Goal: Communication & Community: Answer question/provide support

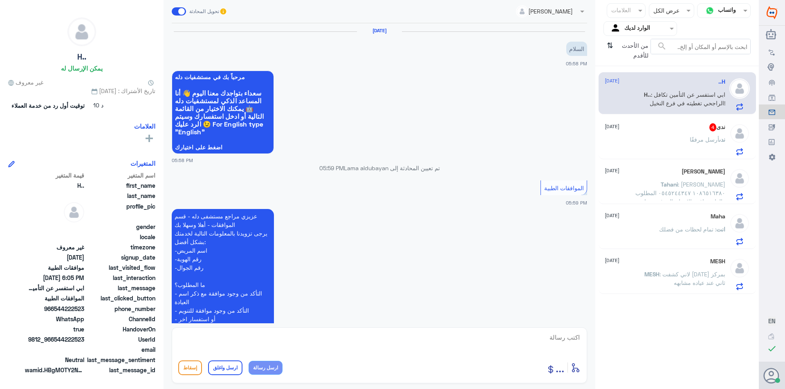
scroll to position [201, 0]
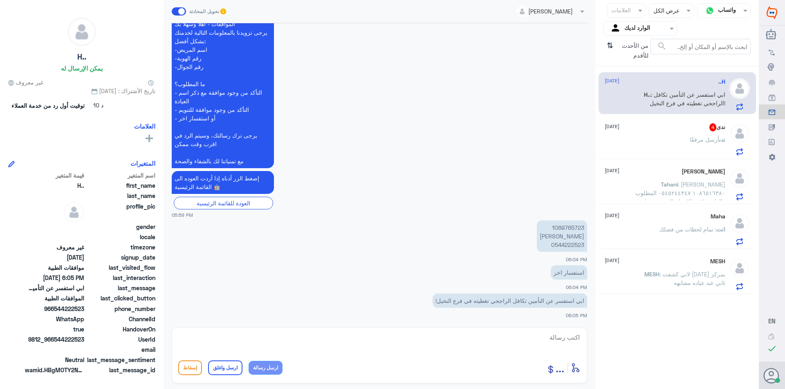
click at [665, 153] on div "[PERSON_NAME] مرفقًا" at bounding box center [664, 146] width 121 height 18
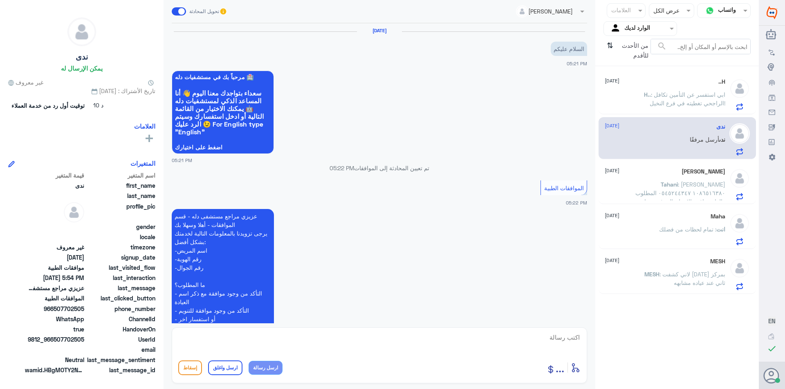
scroll to position [844, 0]
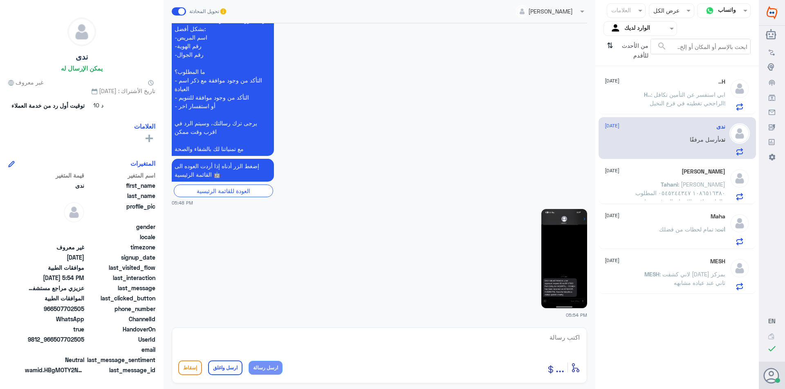
click at [700, 95] on span ": ابي استفسر عن التأمين تكافل الراجحي تغطيته في فرع النخيل!" at bounding box center [687, 99] width 76 height 16
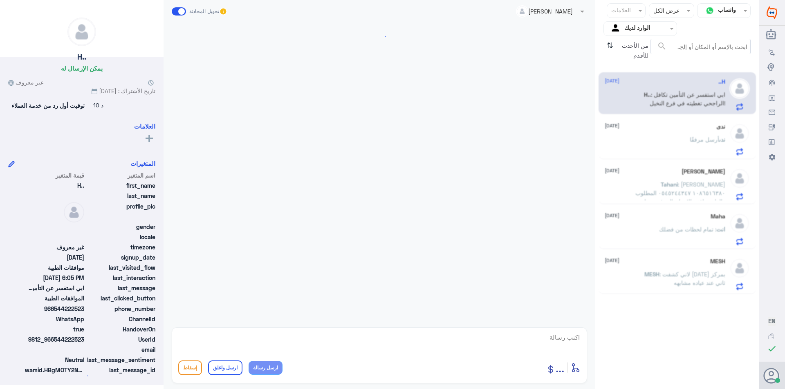
scroll to position [201, 0]
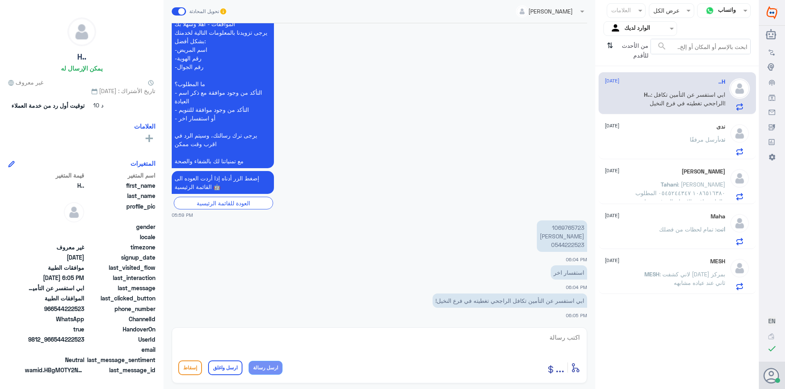
click at [569, 228] on p "1069765723 [PERSON_NAME] 0544222523" at bounding box center [562, 236] width 50 height 31
copy p "1069765723"
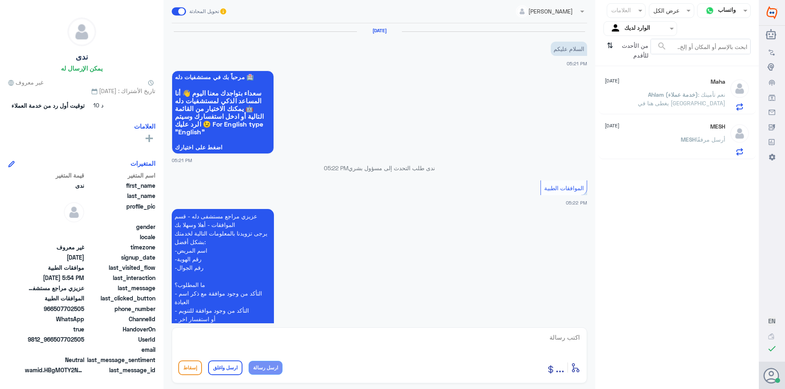
scroll to position [844, 0]
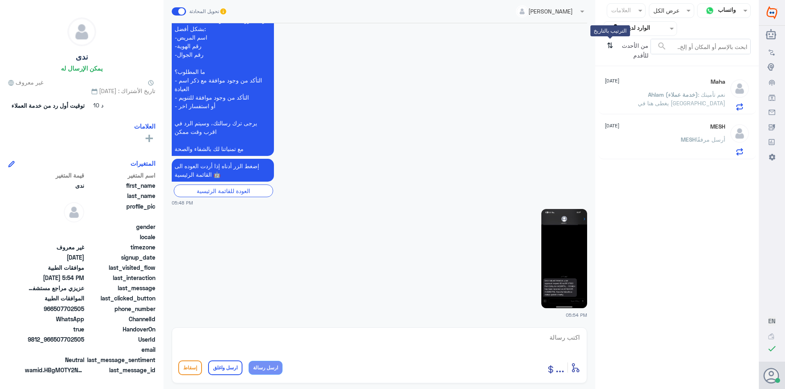
click at [609, 43] on icon "⇅" at bounding box center [609, 49] width 7 height 21
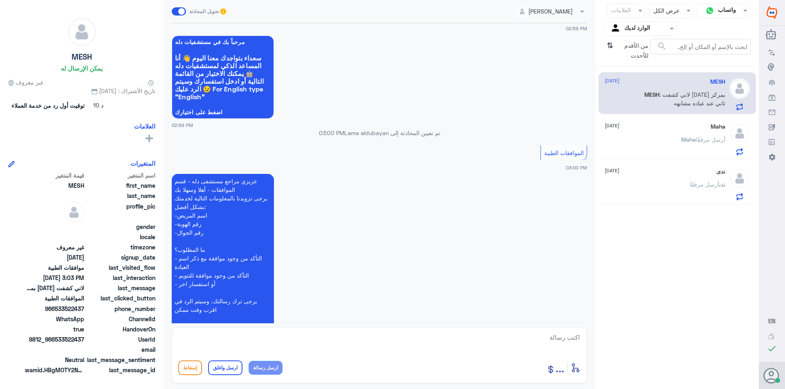
scroll to position [82, 0]
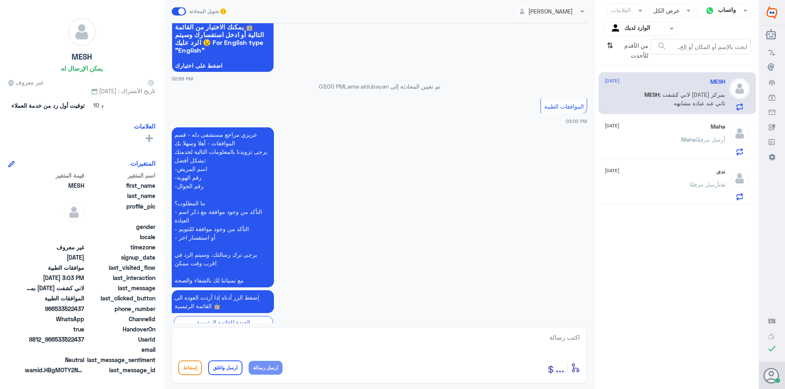
click at [665, 143] on div "[PERSON_NAME] أرسل مرفقًا" at bounding box center [664, 146] width 121 height 18
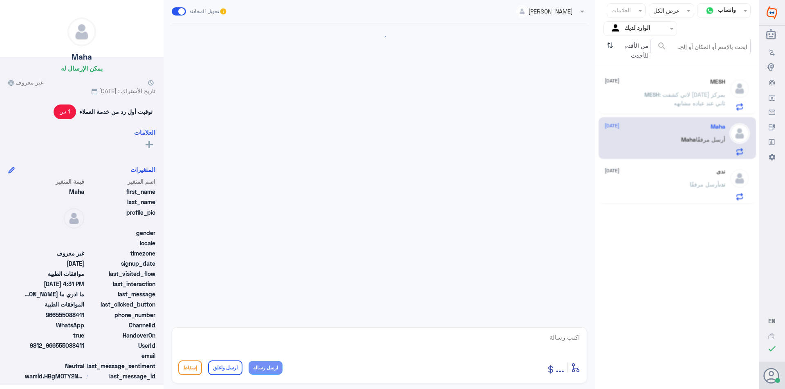
scroll to position [535, 0]
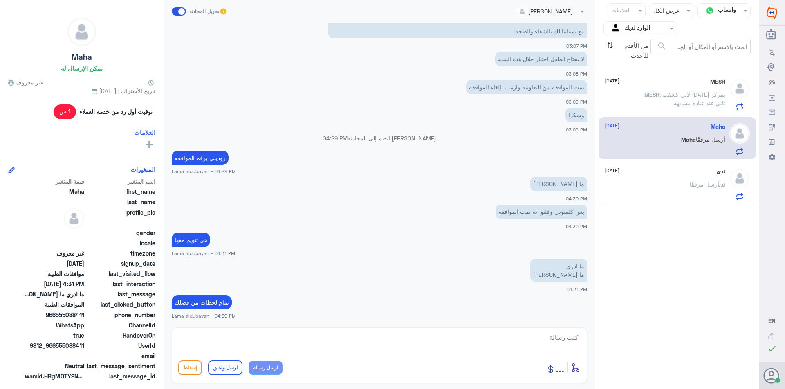
click at [679, 104] on p "MESH : لاني كشفت [DATE] بمركز ثاني عند عياده مشابهه" at bounding box center [679, 100] width 92 height 20
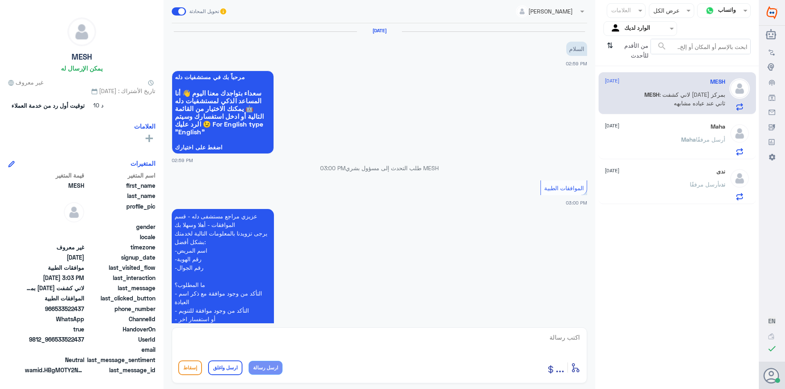
scroll to position [184, 0]
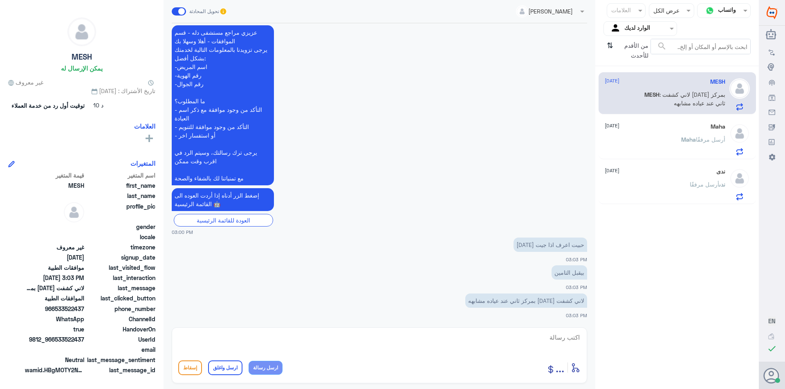
click at [553, 346] on textarea at bounding box center [379, 342] width 402 height 20
type textarea "ز"
type textarea "ه"
type textarea "زوديني برقم الهويه"
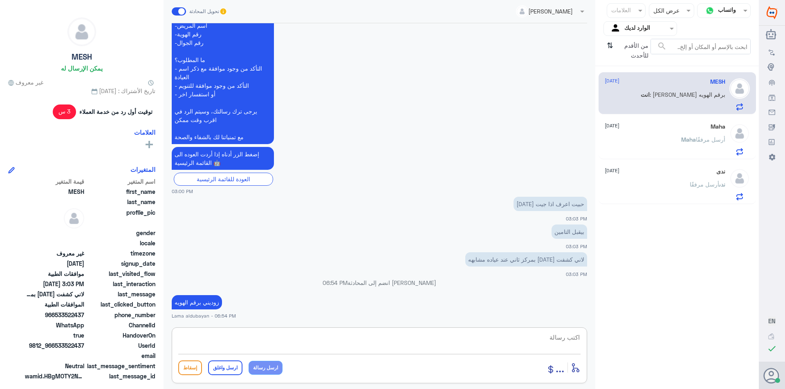
click at [663, 197] on div "[PERSON_NAME] مرفقًا" at bounding box center [664, 191] width 121 height 18
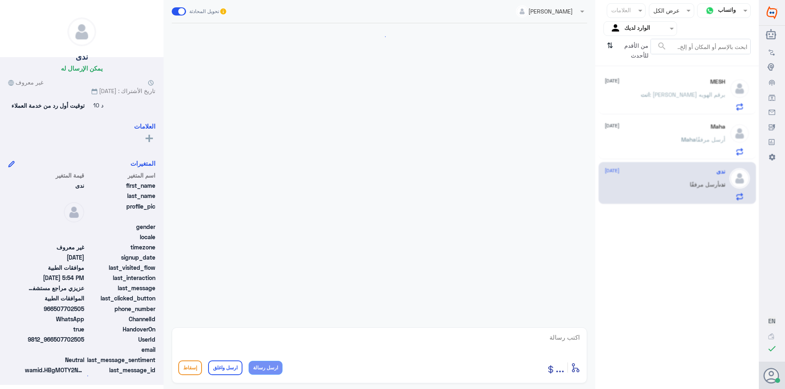
scroll to position [844, 0]
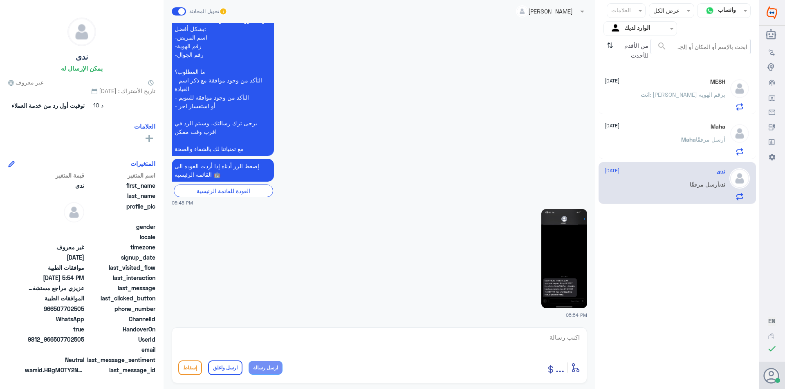
click at [578, 260] on img at bounding box center [564, 258] width 46 height 99
click at [481, 345] on textarea at bounding box center [379, 342] width 402 height 20
type textarea "تفضلي"
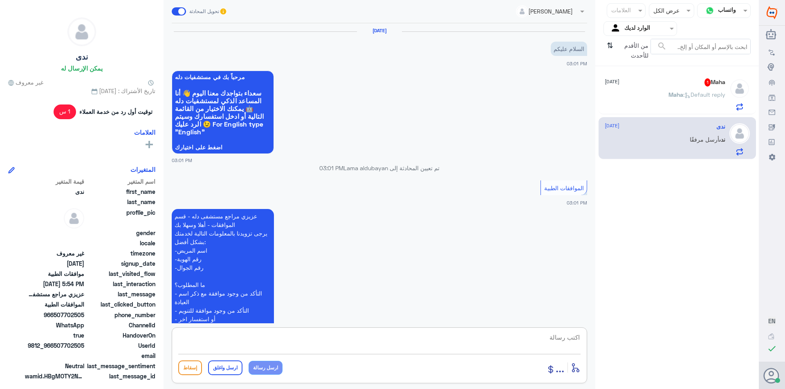
scroll to position [535, 0]
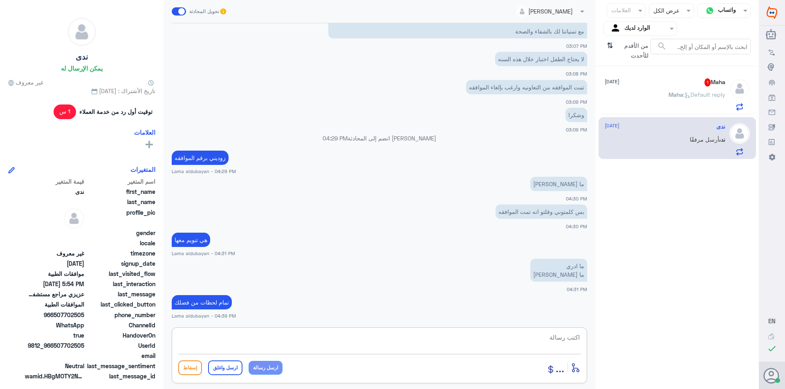
click at [708, 88] on div "Maha 1 [DATE] [PERSON_NAME] : Default reply" at bounding box center [664, 94] width 121 height 32
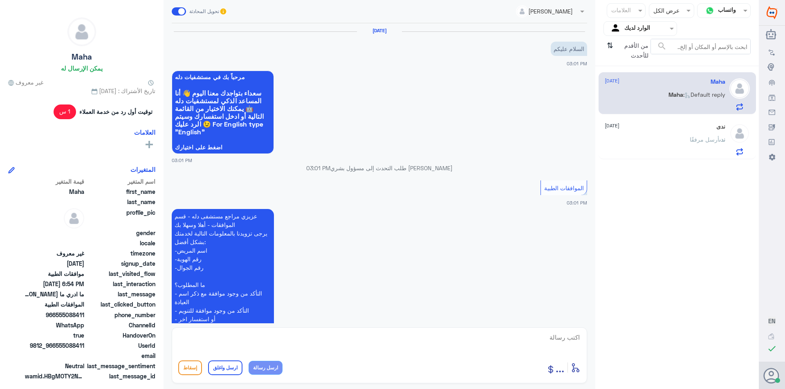
scroll to position [535, 0]
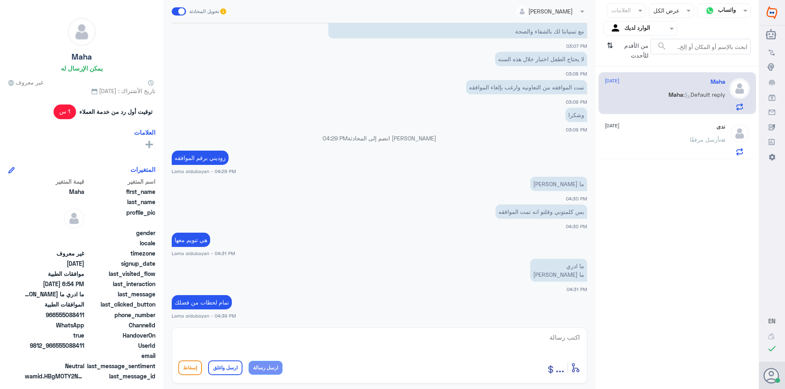
click at [702, 127] on div "ندى [DATE]" at bounding box center [664, 126] width 121 height 7
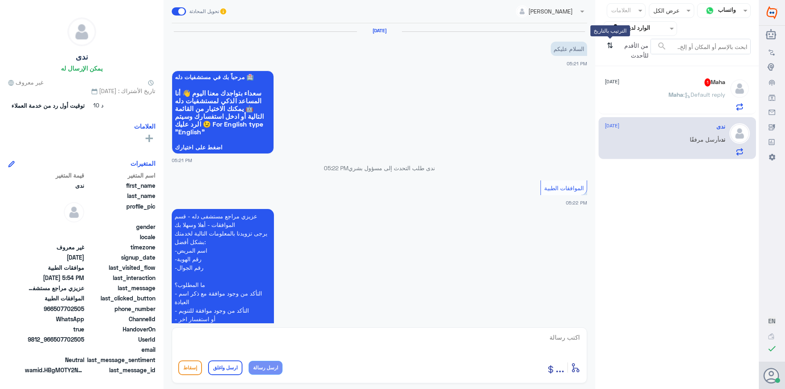
scroll to position [844, 0]
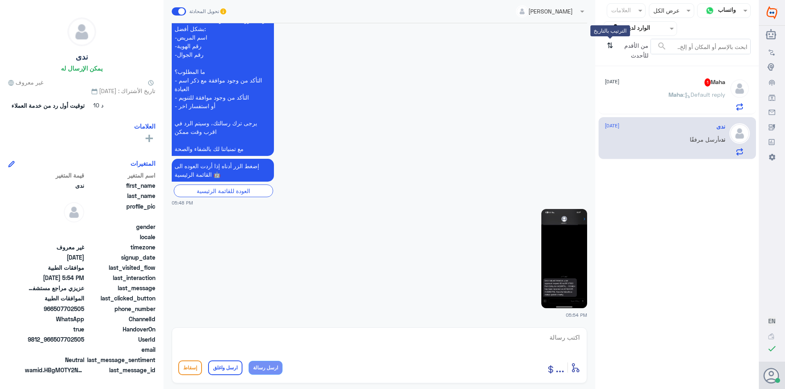
click at [611, 49] on icon "⇅" at bounding box center [609, 49] width 7 height 21
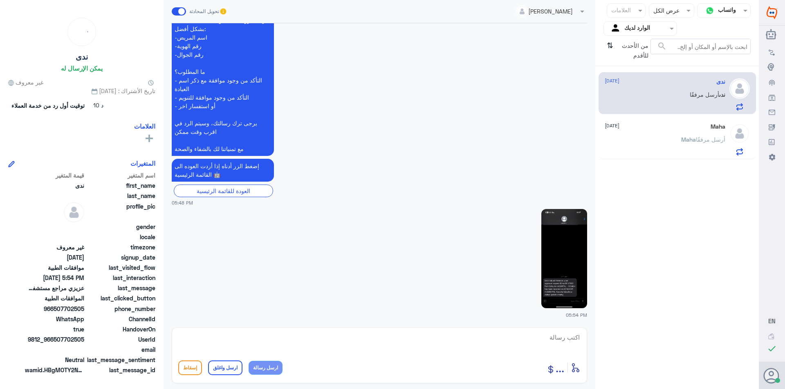
click at [495, 354] on div at bounding box center [379, 343] width 402 height 22
click at [517, 338] on textarea at bounding box center [379, 342] width 402 height 20
type textarea "تفضلي كيف اقدر اخدمك ؟"
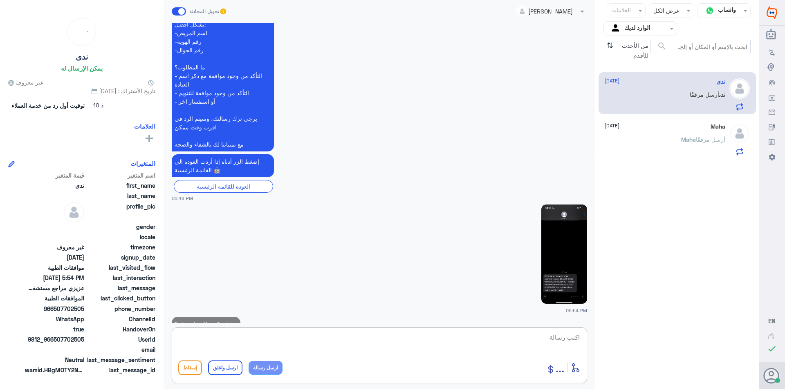
scroll to position [829, 0]
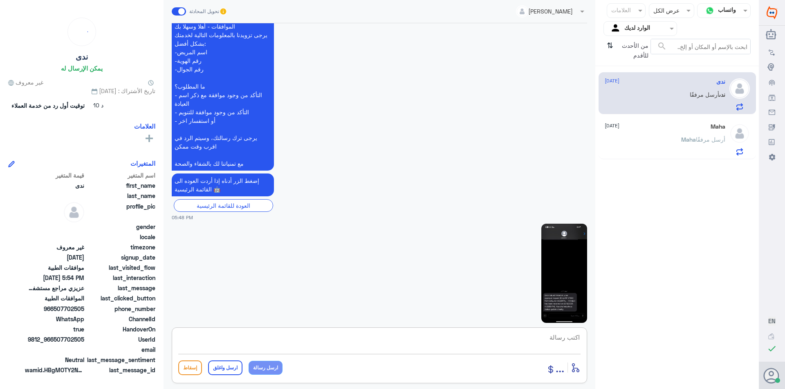
click at [662, 147] on div "Maha [DATE] [PERSON_NAME] أرسل مرفقًا" at bounding box center [676, 138] width 157 height 42
click at [670, 143] on div "[PERSON_NAME] أرسل مرفقًا" at bounding box center [664, 146] width 121 height 18
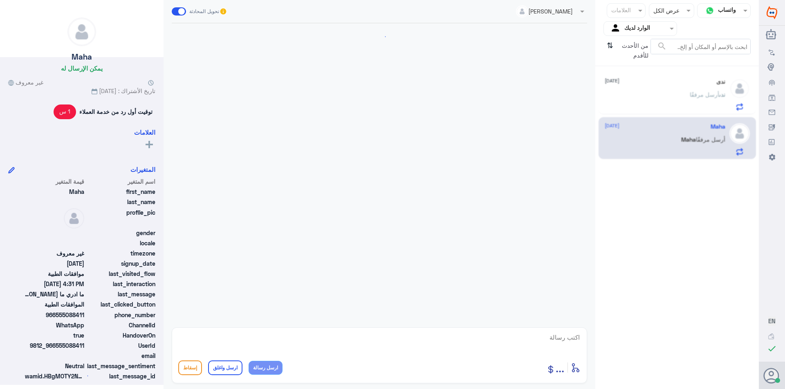
scroll to position [535, 0]
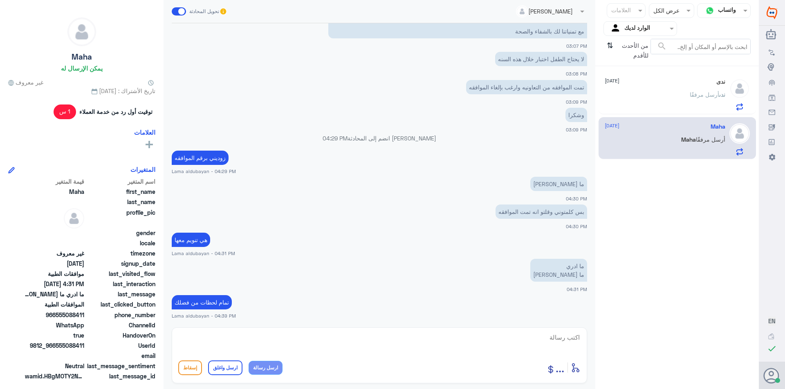
click at [611, 45] on icon "⇅" at bounding box center [609, 49] width 7 height 21
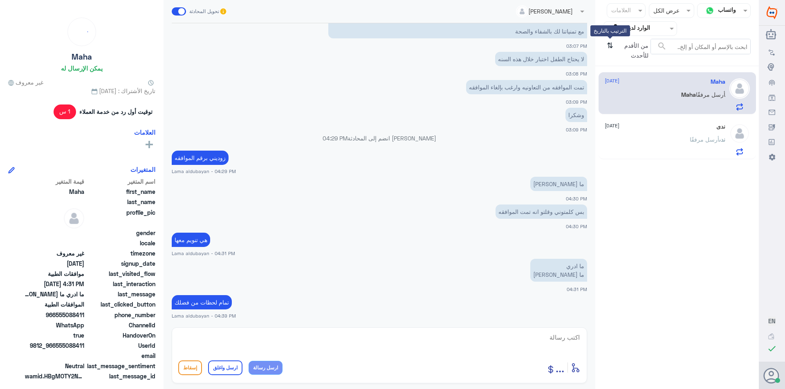
click at [611, 45] on icon "⇅" at bounding box center [609, 49] width 7 height 21
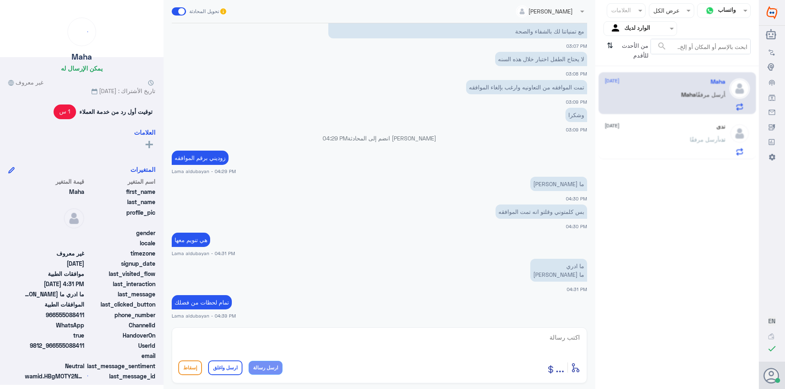
scroll to position [0, 0]
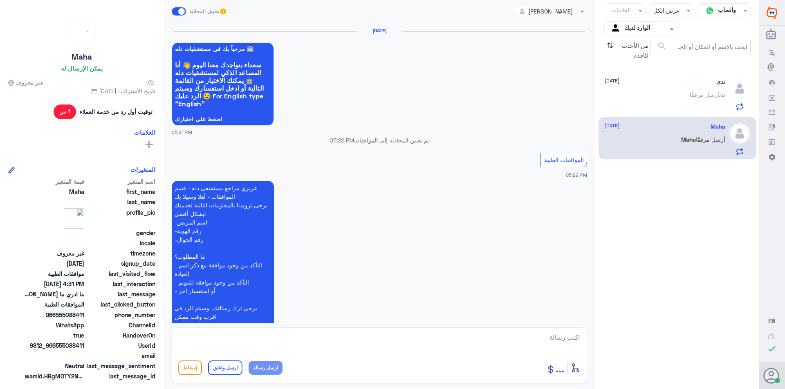
click at [662, 30] on input "text" at bounding box center [646, 28] width 45 height 9
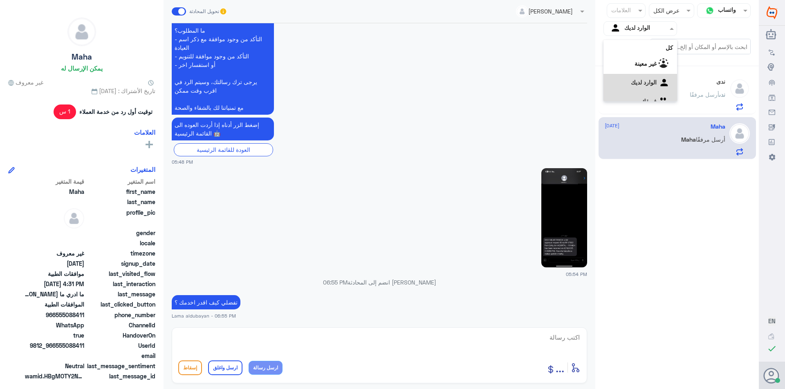
click at [656, 98] on app-channels-icons at bounding box center [664, 101] width 16 height 7
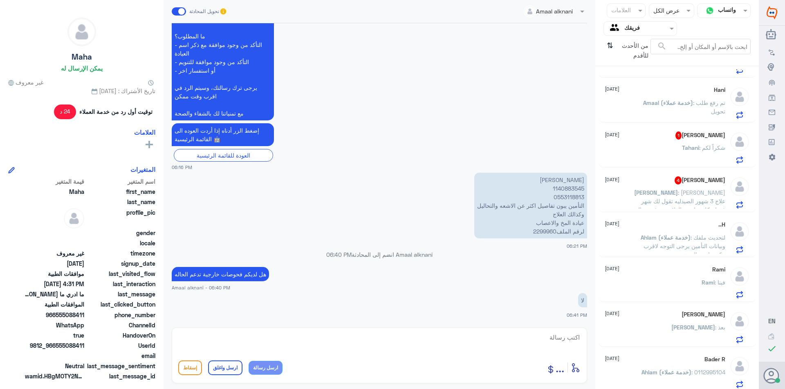
scroll to position [41, 0]
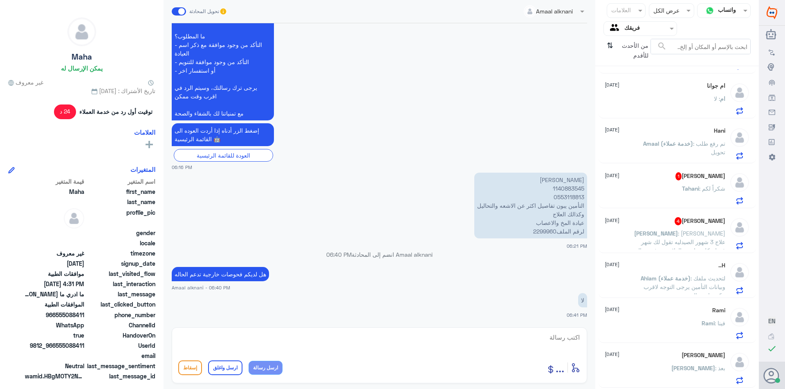
click at [677, 153] on p "Amaal (خدمة عملاء) : تم رفع طلب تحويل" at bounding box center [679, 149] width 92 height 20
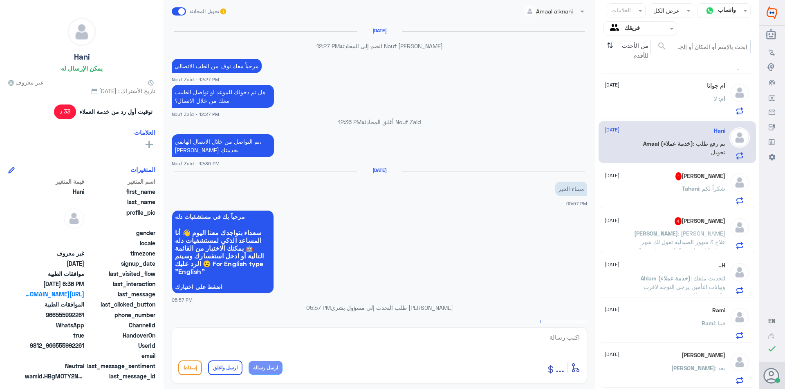
scroll to position [670, 0]
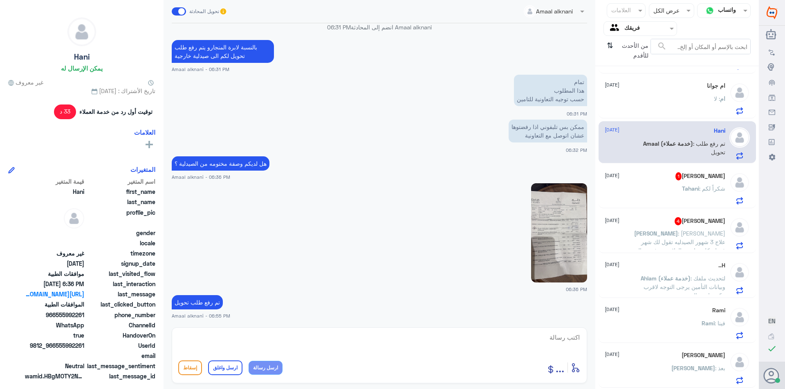
click at [674, 186] on div "Tahani : شكراً لكم" at bounding box center [664, 195] width 121 height 18
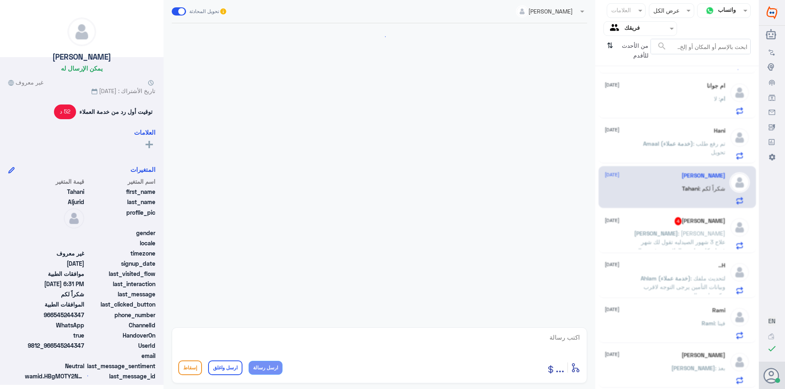
scroll to position [721, 0]
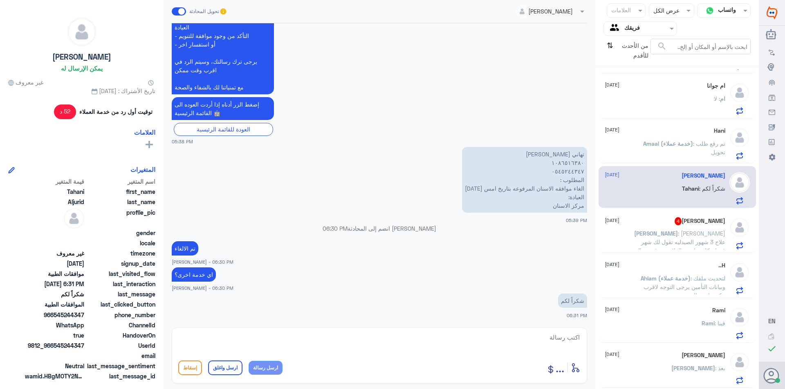
click at [403, 348] on textarea at bounding box center [379, 342] width 402 height 20
paste textarea "نشكر تواصلك مع مستشفيات دلة"
type textarea "نشكر تواصلك مع مستشفيات دلة"
click at [219, 364] on button "ارسل واغلق" at bounding box center [225, 368] width 34 height 15
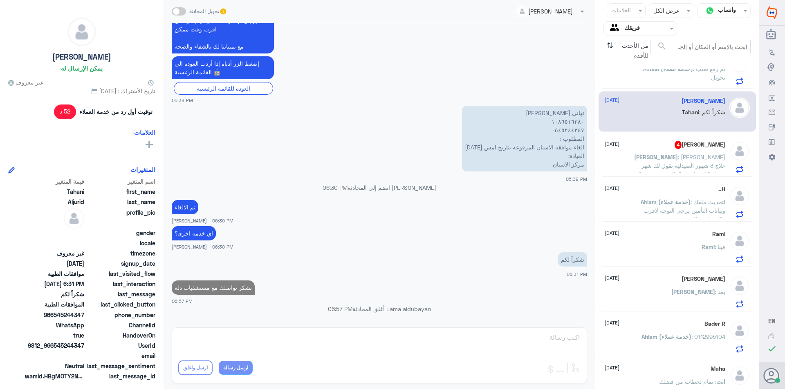
scroll to position [123, 0]
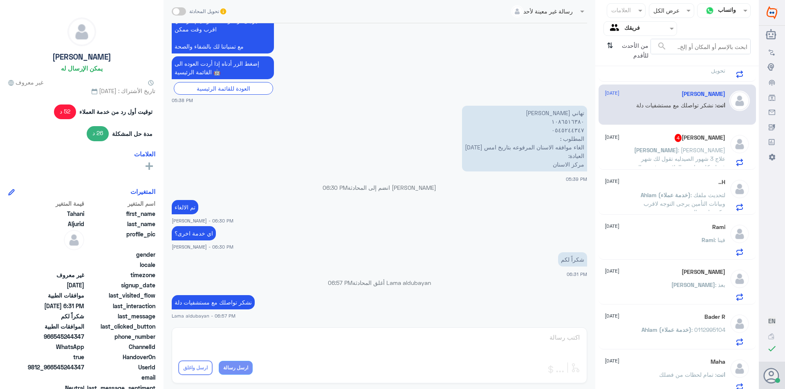
click at [698, 291] on p "[PERSON_NAME] : بعذ" at bounding box center [698, 291] width 54 height 20
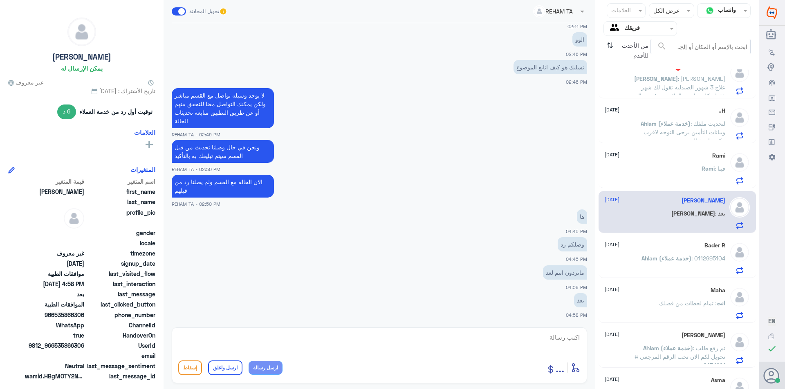
scroll to position [204, 0]
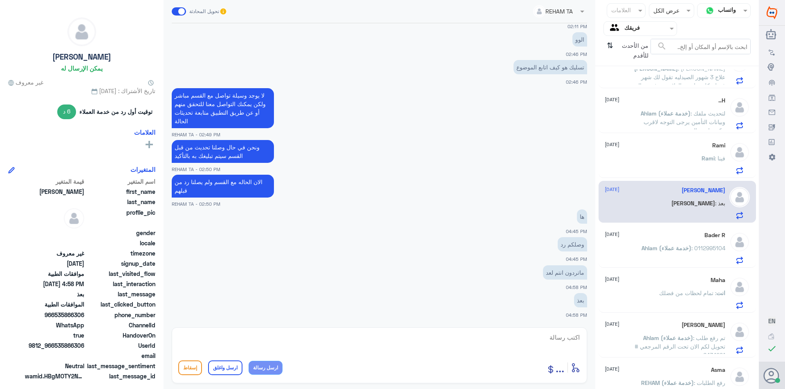
click at [674, 242] on div "Bader R [DATE] Ahlam (خدمة عملاء) : 0112995104" at bounding box center [664, 248] width 121 height 32
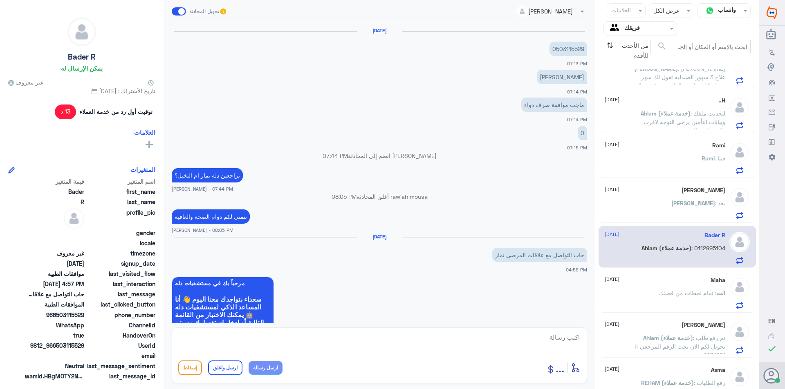
scroll to position [470, 0]
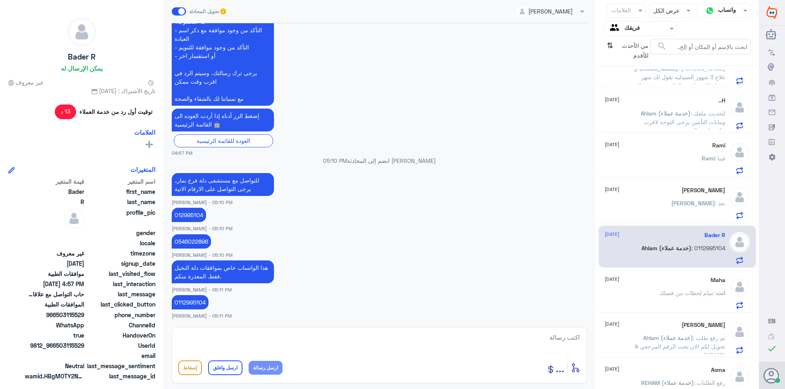
click at [680, 293] on span ": تمام لحظات من فضلك" at bounding box center [687, 293] width 57 height 7
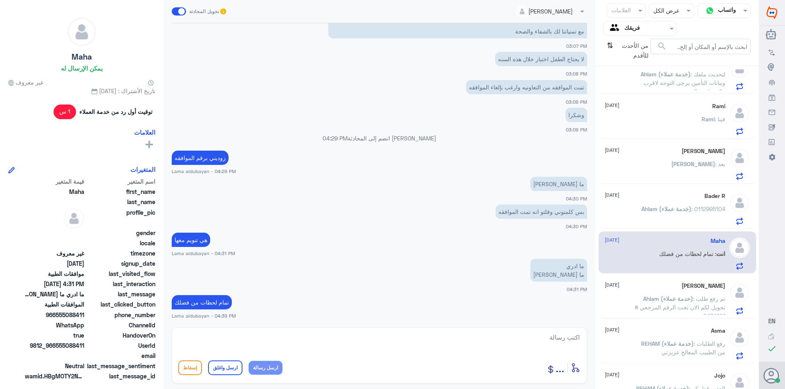
scroll to position [327, 0]
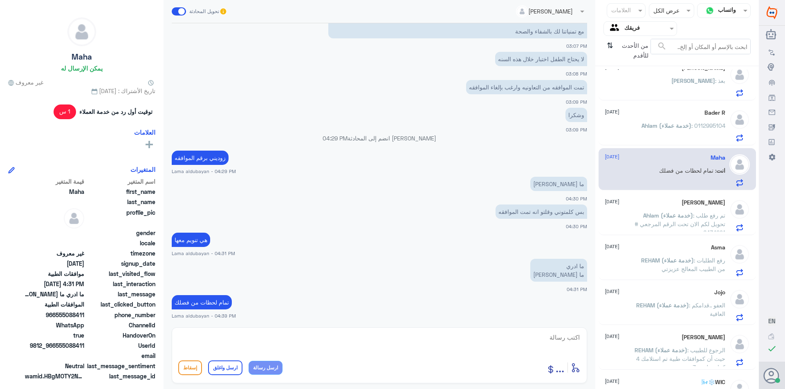
click at [689, 265] on p "REHAM (خدمة عملاء) : رفع الطلبات من الطبيب ال[PERSON_NAME]" at bounding box center [679, 266] width 92 height 20
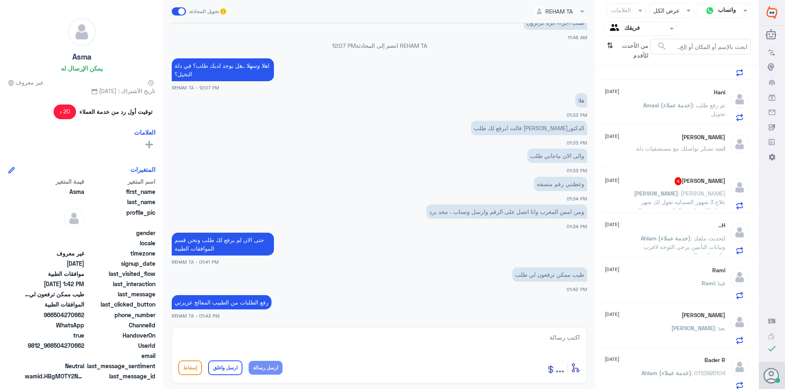
scroll to position [86, 0]
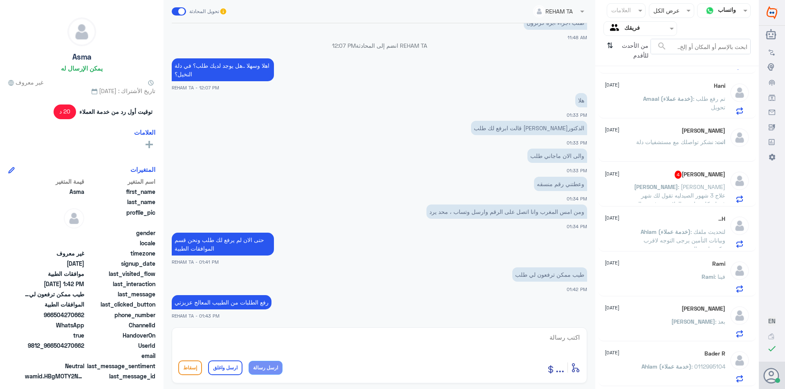
click at [676, 202] on span ": [PERSON_NAME] علاج 3 شهور الصيدليه تقول لك شهر فقط وكل م انتهى العلاج تصرفه س…" at bounding box center [679, 203] width 92 height 41
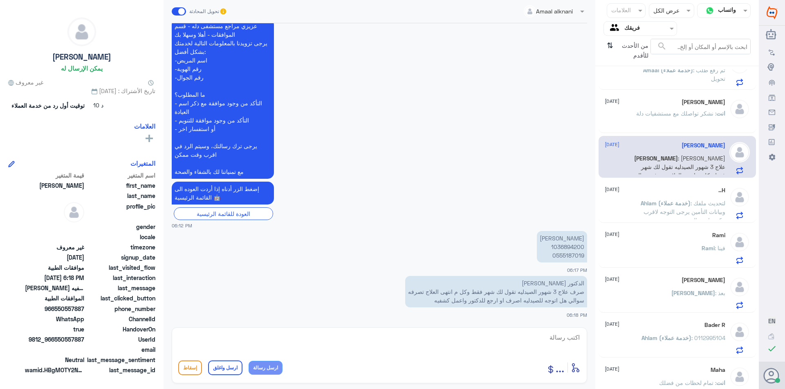
scroll to position [168, 0]
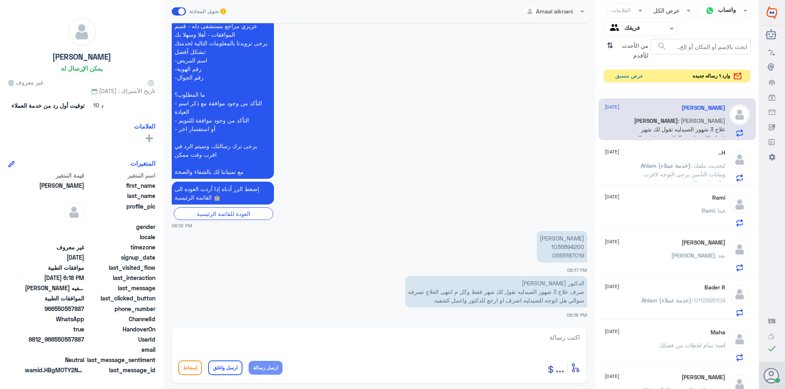
click at [627, 77] on button "عرض مسبق" at bounding box center [629, 76] width 34 height 13
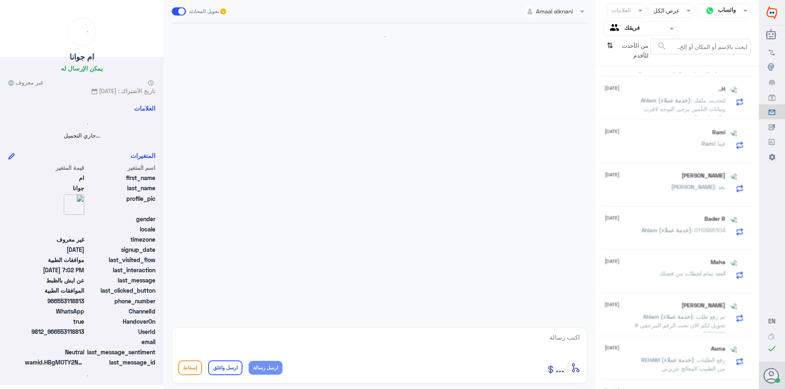
click at [631, 50] on span "من الأحدث للأقدم" at bounding box center [633, 51] width 34 height 24
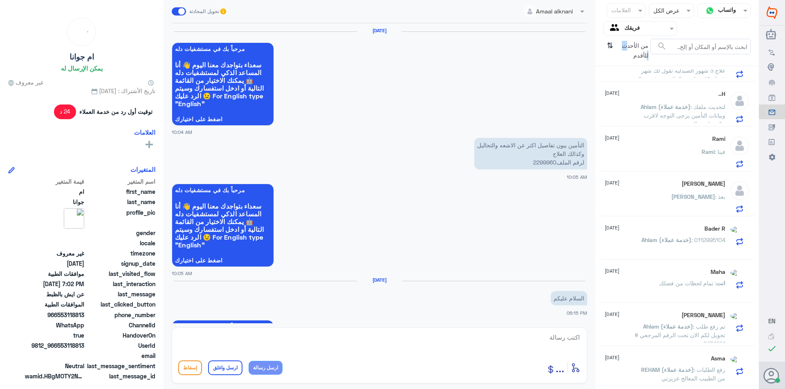
click at [647, 30] on input "text" at bounding box center [646, 28] width 45 height 9
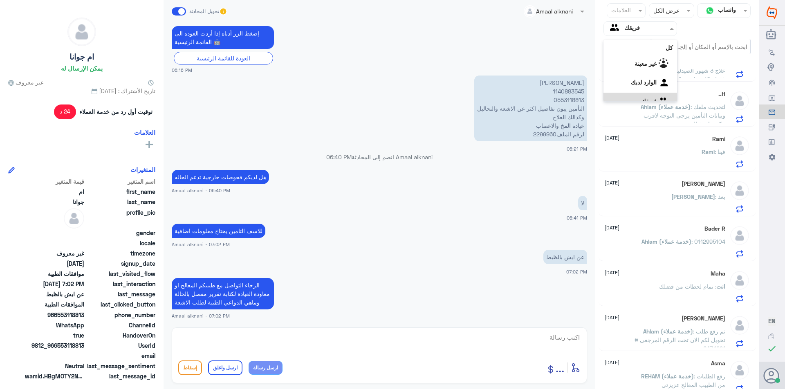
scroll to position [10, 0]
click at [653, 75] on لديك "الوارد لديك" at bounding box center [644, 72] width 26 height 7
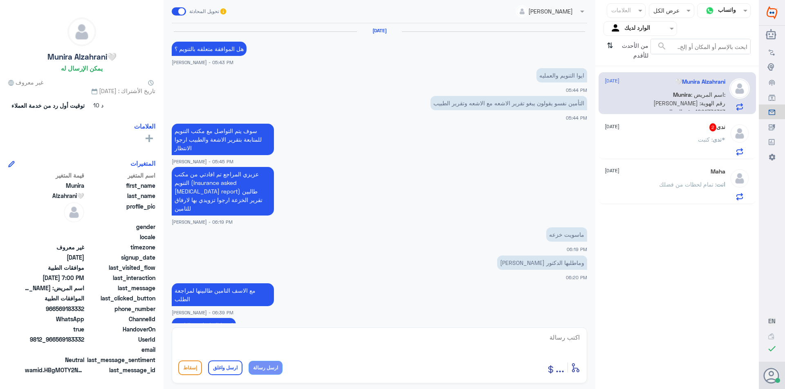
scroll to position [626, 0]
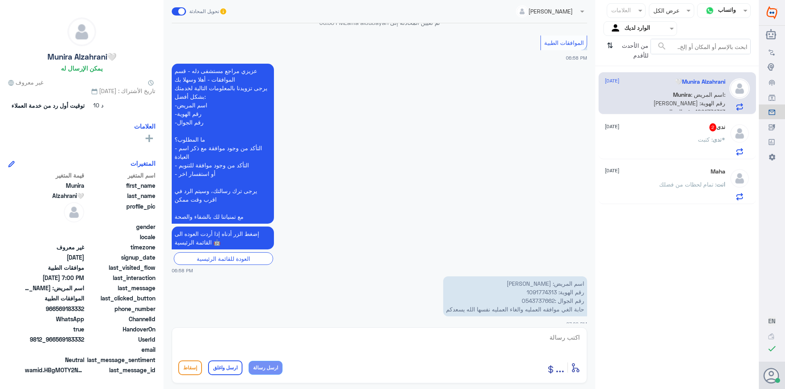
click at [676, 142] on div "ندى : كتبت*" at bounding box center [664, 146] width 121 height 18
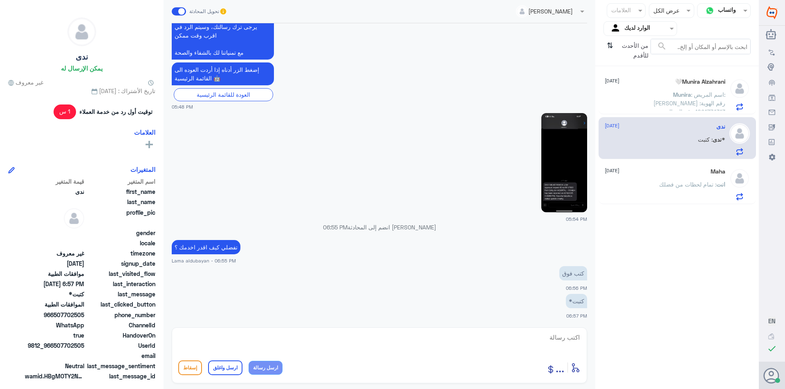
scroll to position [818, 0]
click at [555, 340] on textarea at bounding box center [379, 342] width 402 height 20
type textarea "ز"
click at [557, 340] on textarea "عذر زودين فيها مره ثانيه مو واضح عندي" at bounding box center [379, 342] width 402 height 20
type textarea "عذر زوديني فيها مره ثانيه مو واضح عندي"
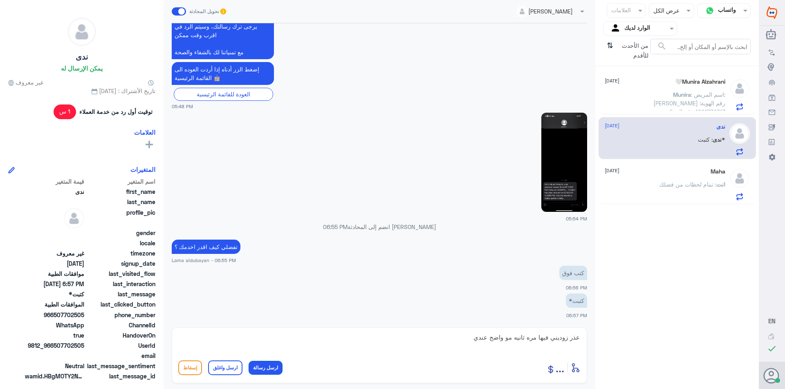
click at [262, 365] on button "ارسل رسالة" at bounding box center [265, 368] width 34 height 14
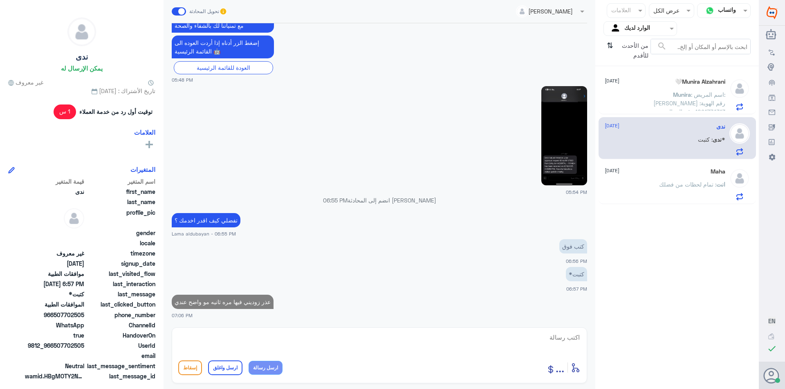
click at [711, 104] on span ": اسم المريض: [PERSON_NAME] رقم الهوية: 1091774313 رقم الجوال :0543737662 حابة …" at bounding box center [686, 116] width 77 height 50
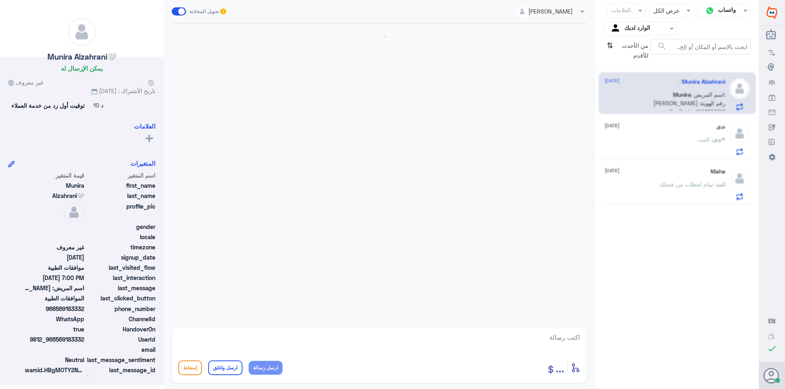
scroll to position [626, 0]
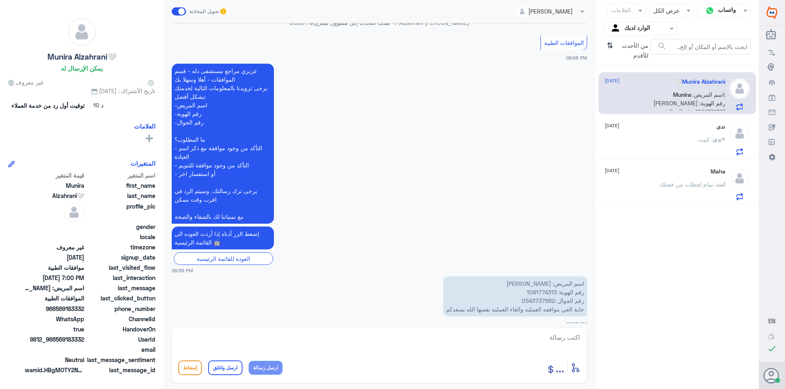
click at [699, 180] on p "انت : تمام لحظات من فضلك" at bounding box center [692, 190] width 66 height 20
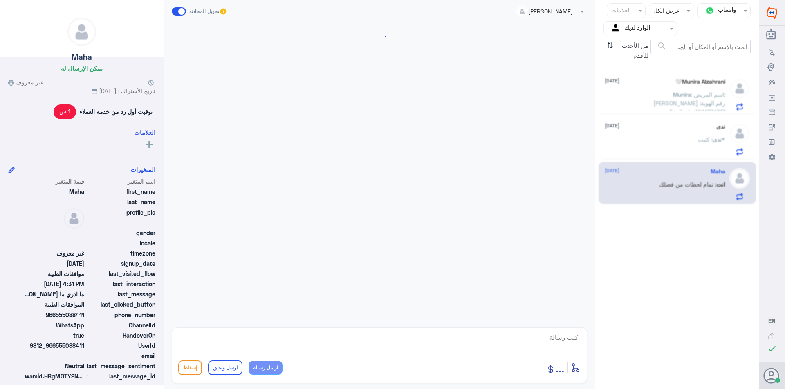
scroll to position [535, 0]
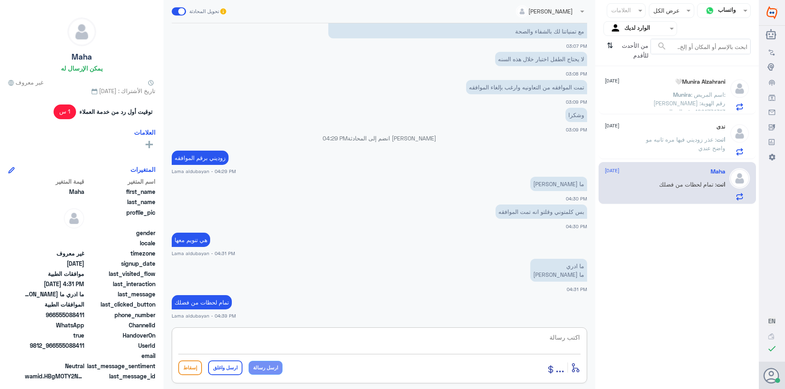
click at [540, 340] on textarea at bounding box center [379, 342] width 402 height 20
type textarea "تم الالغاء بناء على طلبك"
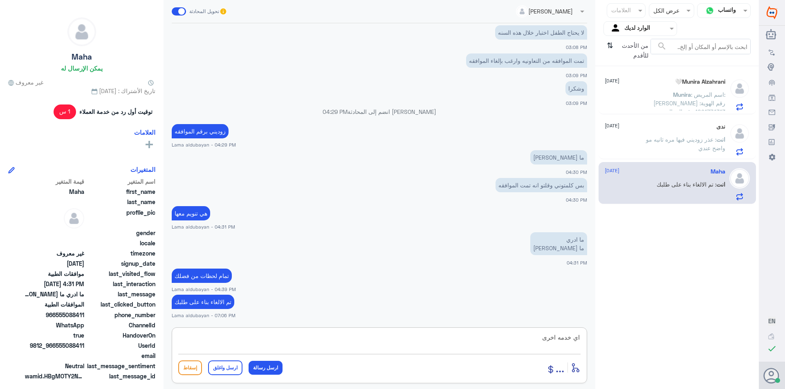
type textarea "اي خدمه اخرى"
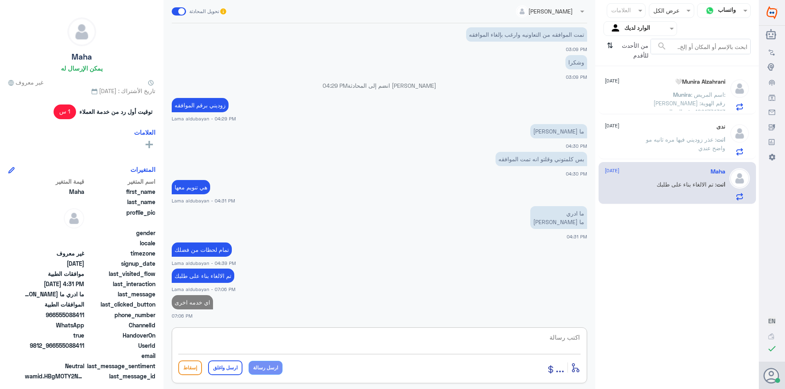
drag, startPoint x: 678, startPoint y: 131, endPoint x: 692, endPoint y: 101, distance: 33.6
click at [678, 131] on div "ندى [DATE] انت : عذر زوديني فيها مره ثانيه مو واضح عندي" at bounding box center [664, 139] width 121 height 32
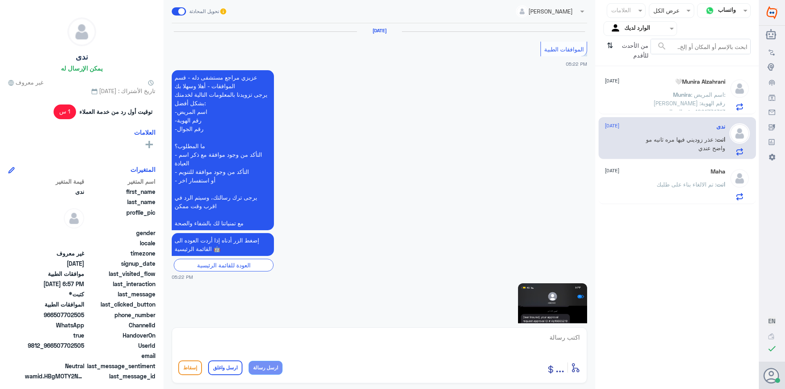
scroll to position [836, 0]
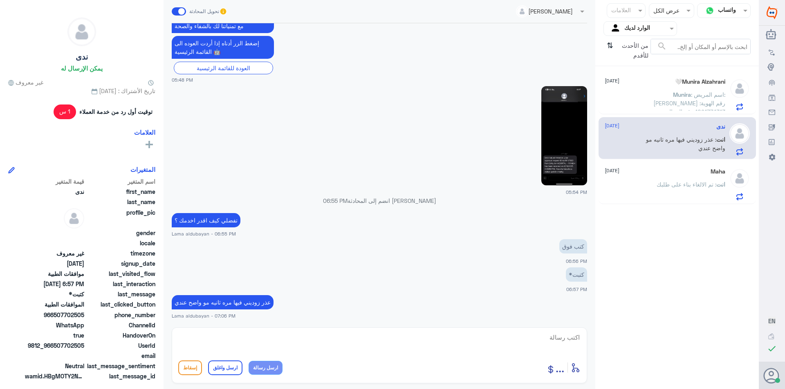
click at [695, 90] on div "Munira Alzahrani🤍 [DATE] Munira : اسم المريض: [PERSON_NAME] رقم الهوية: 1091774…" at bounding box center [664, 94] width 121 height 32
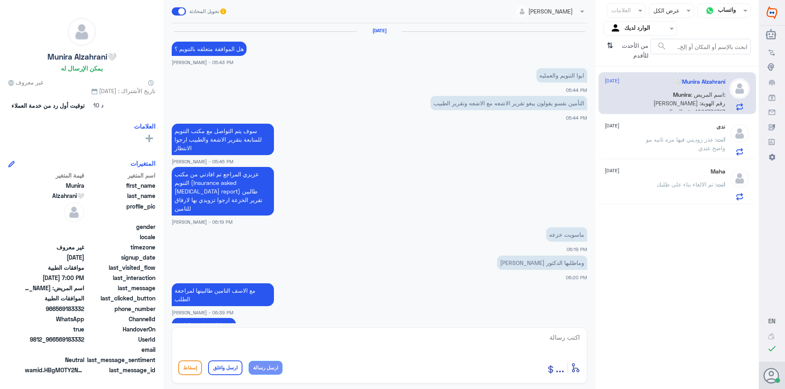
scroll to position [626, 0]
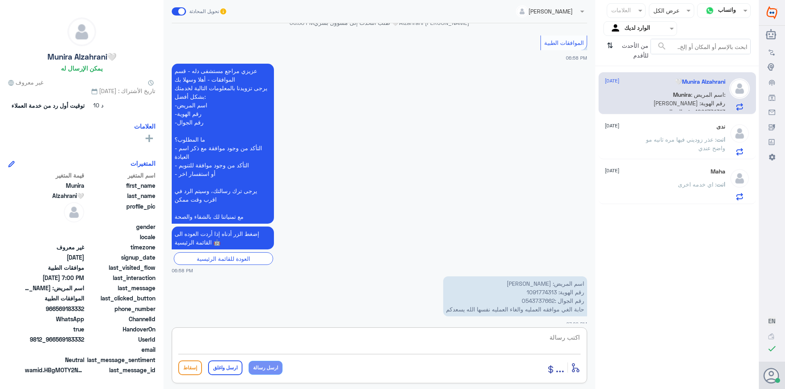
drag, startPoint x: 516, startPoint y: 342, endPoint x: 539, endPoint y: 329, distance: 26.5
click at [518, 342] on textarea at bounding box center [379, 342] width 402 height 20
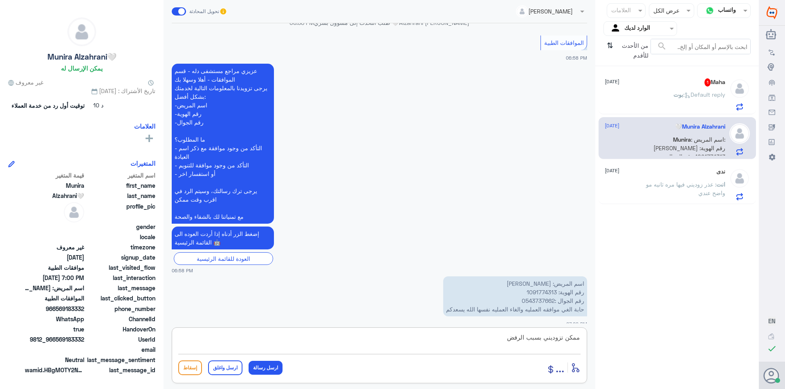
type textarea "ممكن تزوديني بسبب الرفض"
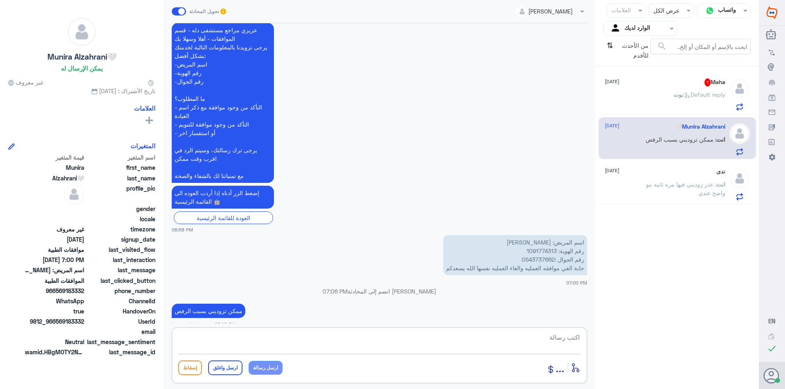
click at [695, 102] on p "[PERSON_NAME] : Default reply" at bounding box center [699, 100] width 52 height 20
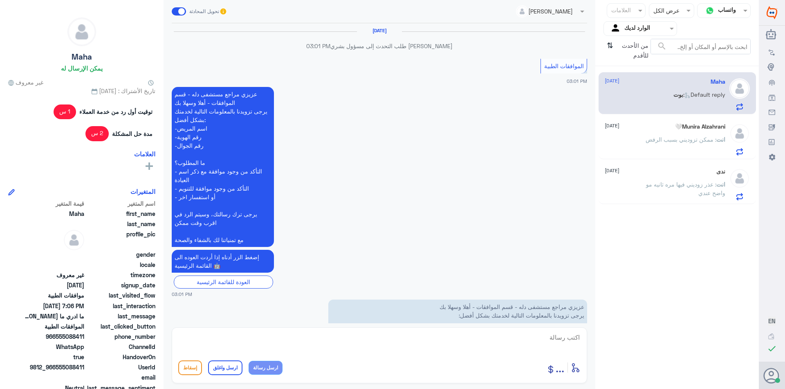
scroll to position [604, 0]
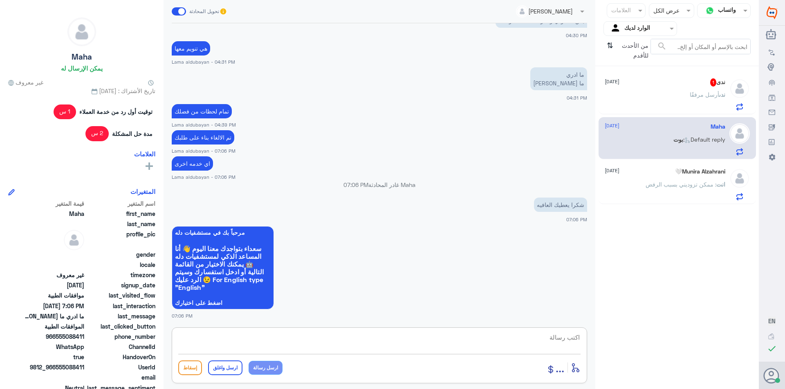
click at [490, 338] on textarea at bounding box center [379, 342] width 402 height 20
type textarea "ا"
click at [367, 354] on div "أدخل اسم مجموعة الرسائل ... إسقاط ارسل واغلق ارسل رسالة" at bounding box center [379, 356] width 415 height 56
drag, startPoint x: 367, startPoint y: 341, endPoint x: 299, endPoint y: 366, distance: 72.8
click at [367, 340] on textarea at bounding box center [379, 342] width 402 height 20
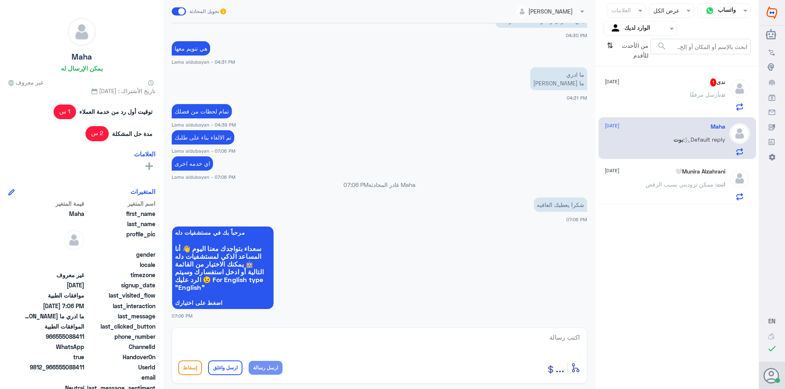
paste textarea "نشكر تواصلك مع مستشفيات دلة"
type textarea "نشكر تواصلك مع مستشفيات دلة"
click at [217, 368] on button "ارسل واغلق" at bounding box center [225, 368] width 34 height 15
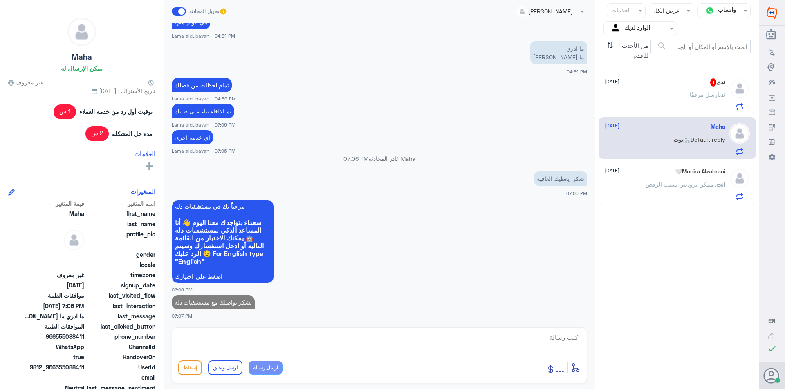
scroll to position [629, 0]
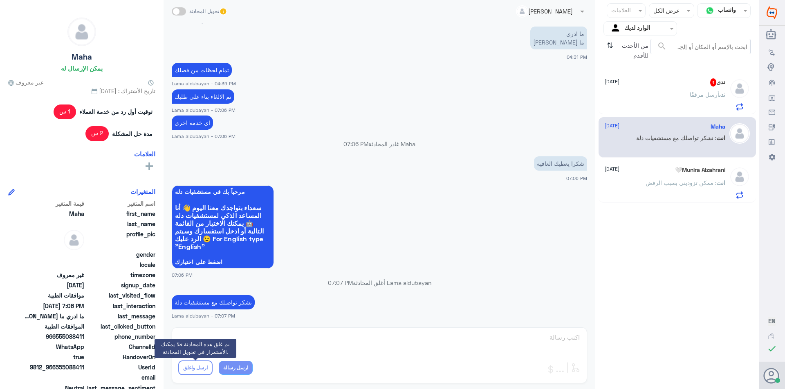
click at [700, 96] on span "أرسل مرفقًا" at bounding box center [703, 94] width 29 height 7
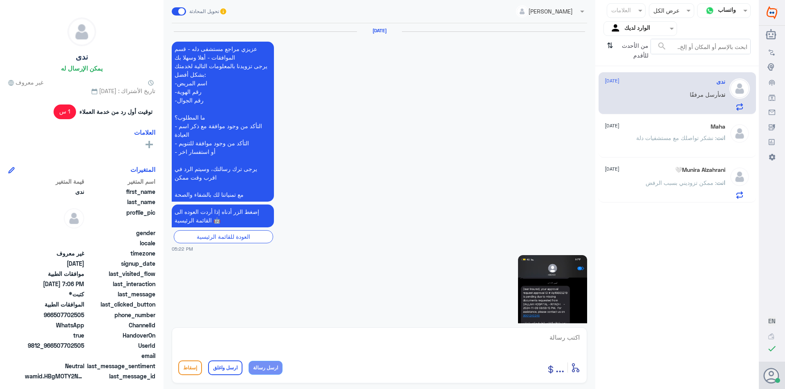
scroll to position [921, 0]
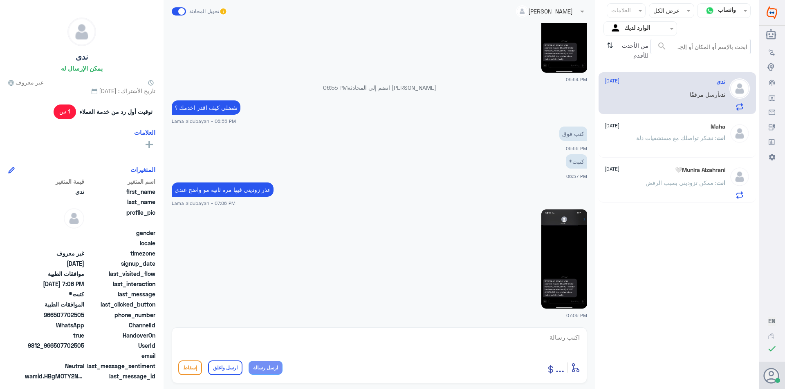
click at [558, 340] on textarea at bounding box center [379, 342] width 402 height 20
type textarea "زوديني برقم الهويه"
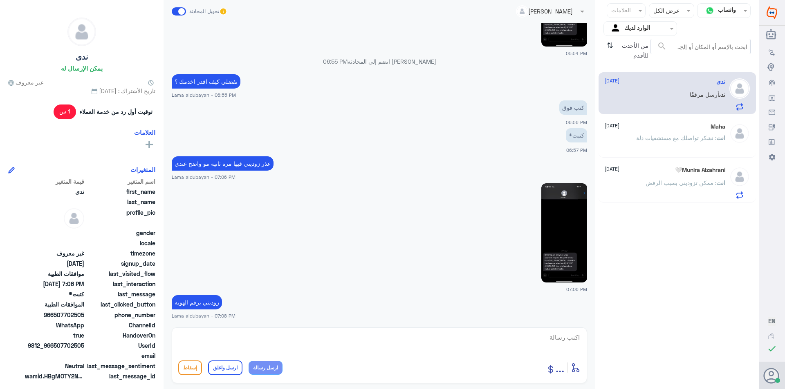
click at [575, 248] on img at bounding box center [564, 232] width 46 height 99
click at [675, 157] on div "Maha [DATE] انت : نشكر تواصلك مع مستشفيات دلة" at bounding box center [676, 137] width 157 height 40
click at [608, 49] on icon "⇅" at bounding box center [609, 49] width 7 height 21
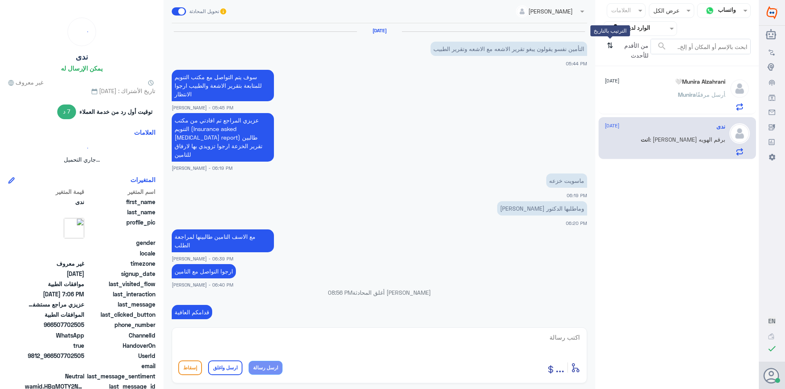
scroll to position [613, 0]
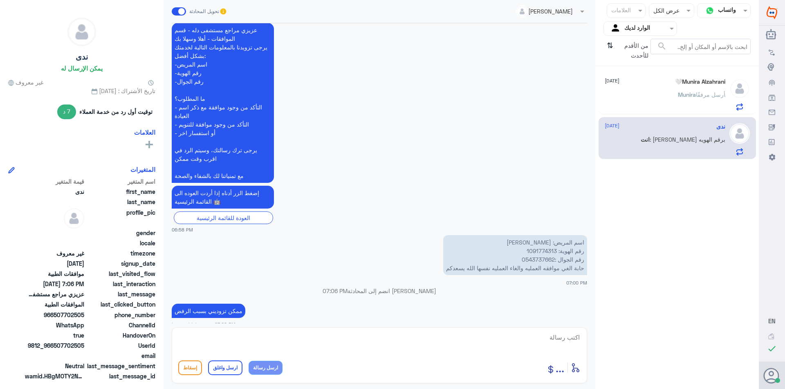
click at [666, 107] on div "[PERSON_NAME] أرسل مرفقًا" at bounding box center [664, 101] width 121 height 18
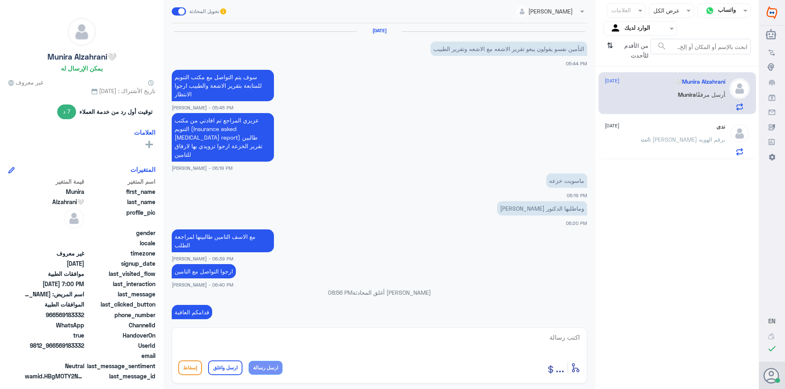
scroll to position [613, 0]
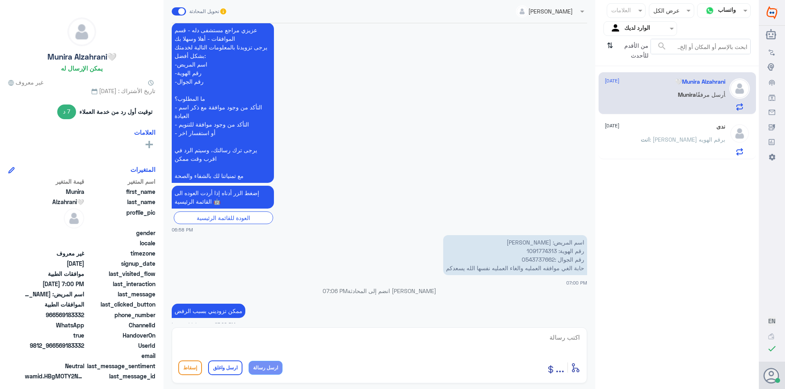
click at [548, 240] on p "اسم المريض: [PERSON_NAME] رقم الهوية: 1091774313 رقم الجوال :0543737662 حابة ال…" at bounding box center [515, 255] width 144 height 40
copy p "1091774313"
click at [711, 122] on div "ندى [DATE] انت : [PERSON_NAME] برقم الهويه" at bounding box center [676, 138] width 157 height 42
click at [691, 134] on div "ندى [DATE] انت : [PERSON_NAME] برقم الهويه" at bounding box center [664, 139] width 121 height 32
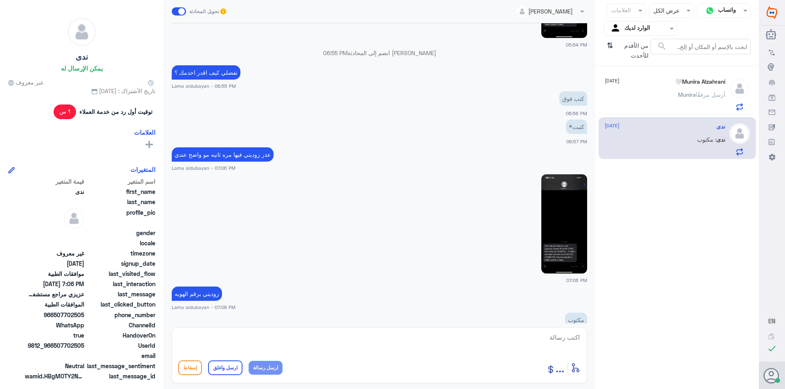
scroll to position [762, 0]
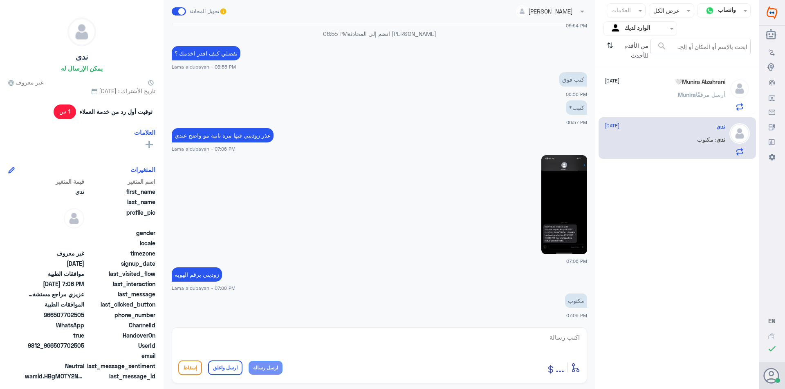
click at [707, 95] on span "أرسل مرفقًا" at bounding box center [710, 94] width 29 height 7
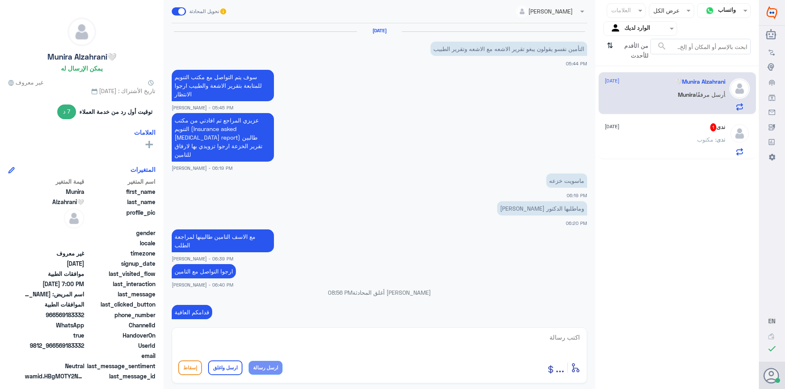
scroll to position [613, 0]
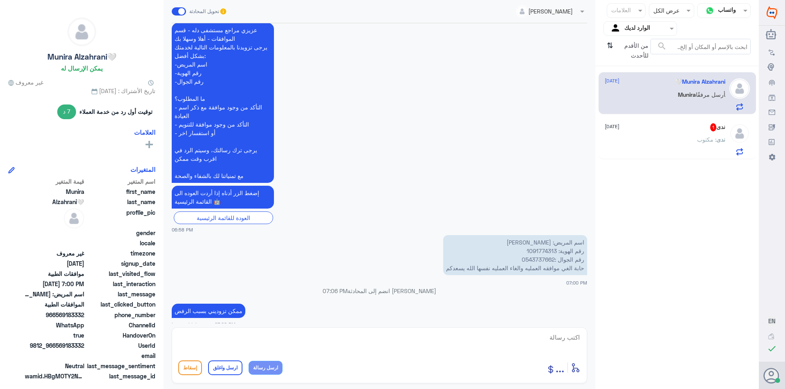
click at [714, 139] on span ": مكتوب" at bounding box center [706, 139] width 19 height 7
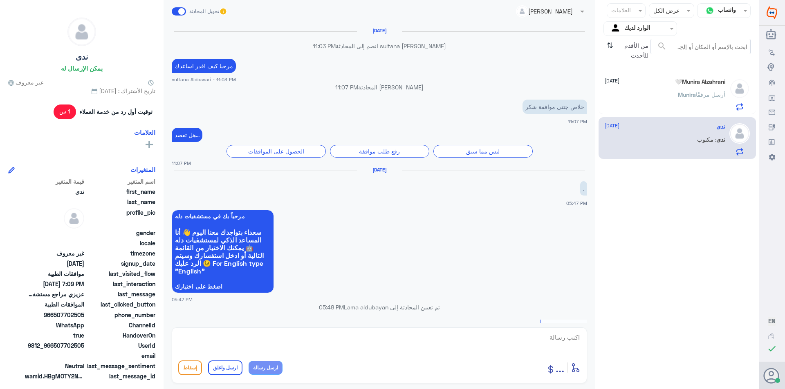
scroll to position [651, 0]
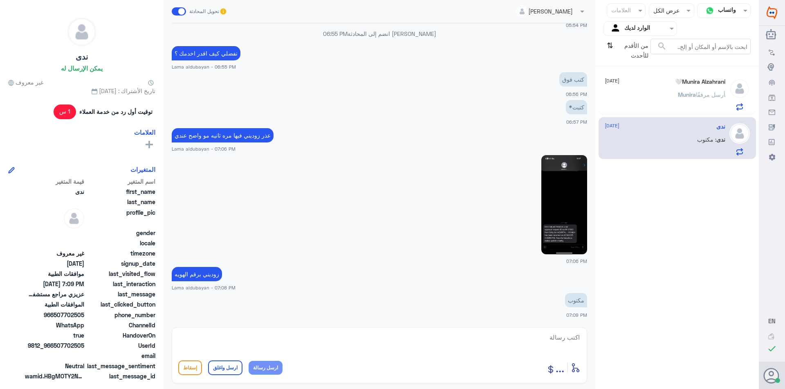
click at [571, 235] on img at bounding box center [564, 204] width 46 height 99
click at [495, 338] on textarea at bounding box center [379, 342] width 402 height 20
type textarea "الهويه عزيزتي"
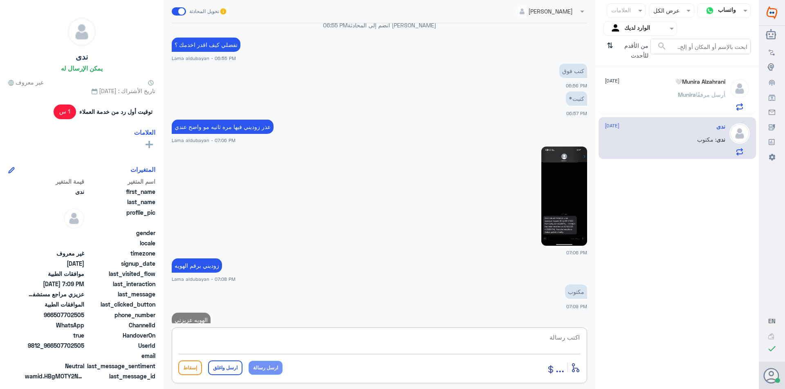
scroll to position [678, 0]
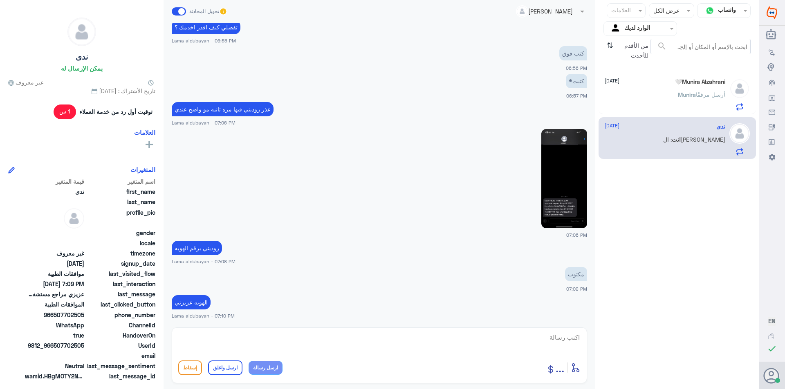
click at [638, 105] on div "[PERSON_NAME] أرسل مرفقًا" at bounding box center [664, 101] width 121 height 18
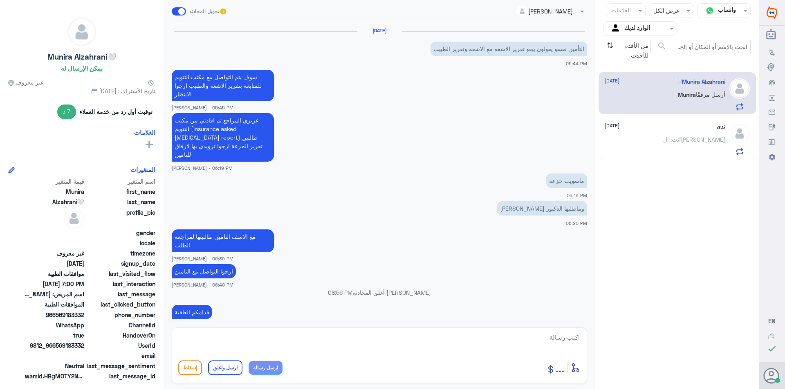
scroll to position [613, 0]
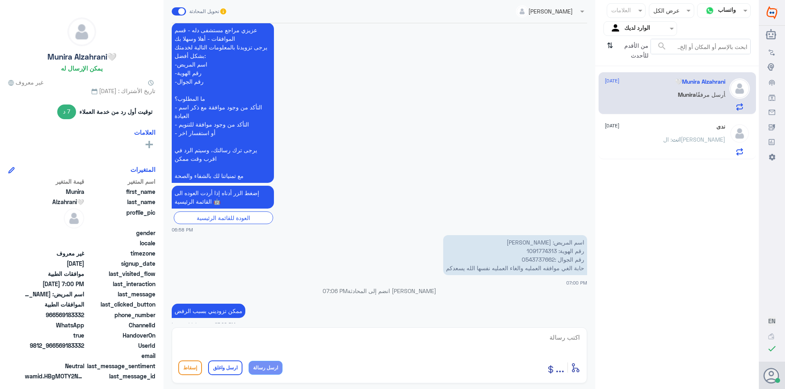
click at [656, 128] on div "ندى [DATE]" at bounding box center [664, 126] width 121 height 7
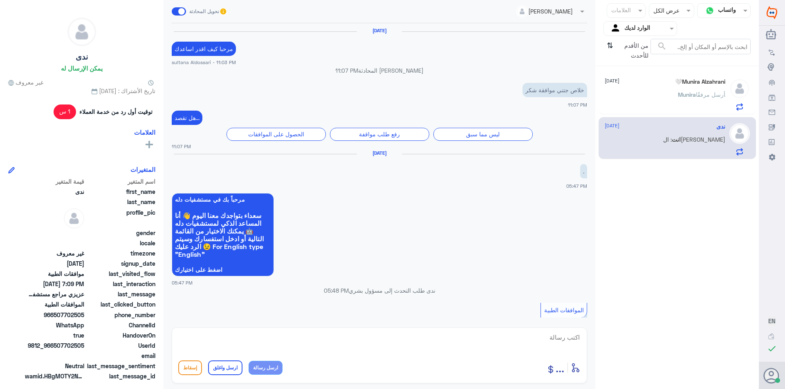
scroll to position [661, 0]
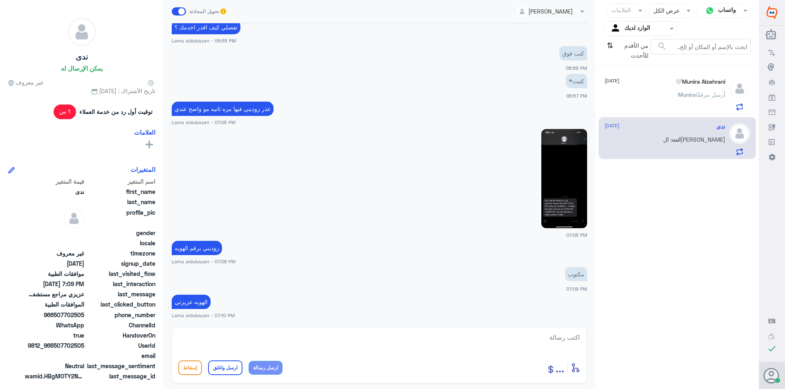
click at [653, 98] on div "[PERSON_NAME] أرسل مرفقًا" at bounding box center [664, 101] width 121 height 18
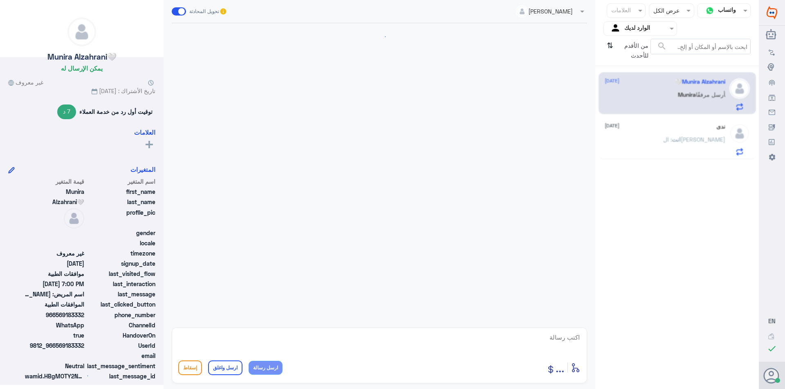
scroll to position [613, 0]
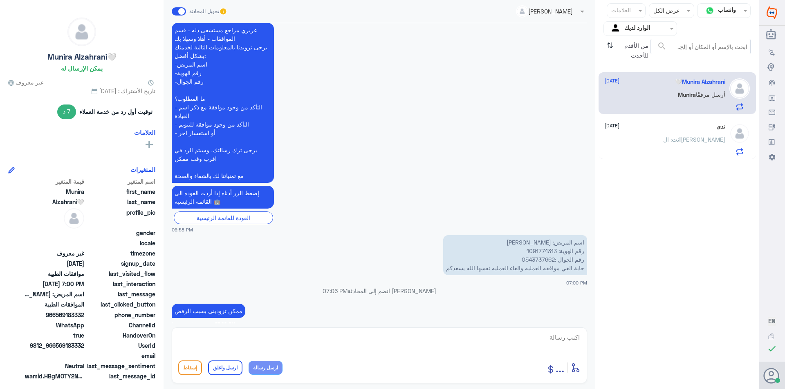
click at [666, 140] on div "انت : ال[PERSON_NAME]" at bounding box center [664, 146] width 121 height 18
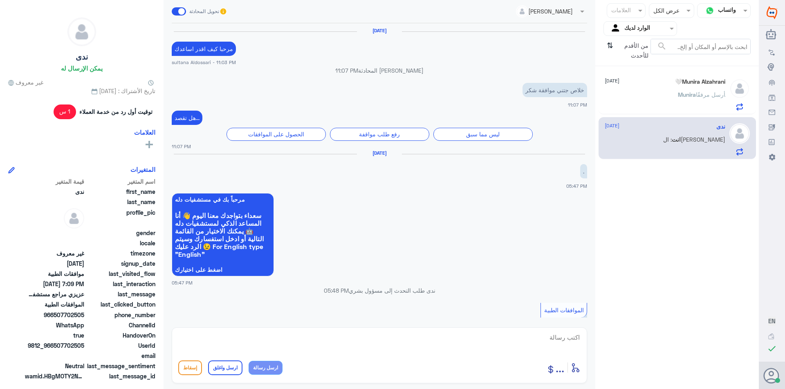
scroll to position [661, 0]
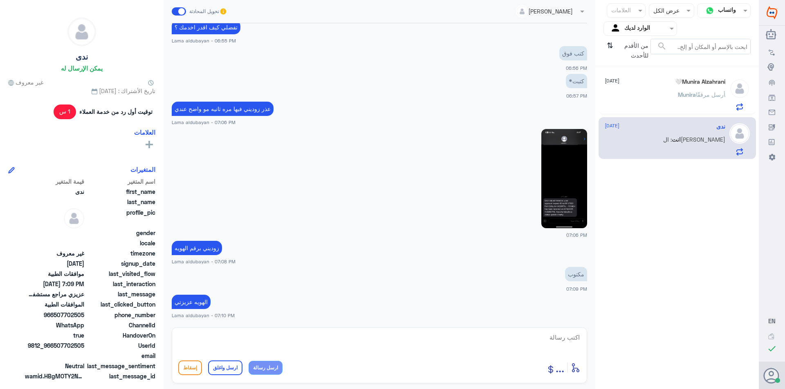
click at [563, 184] on img at bounding box center [564, 178] width 46 height 99
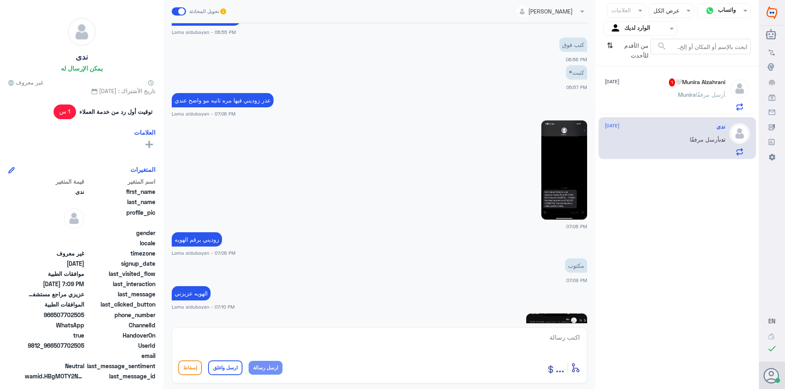
scroll to position [774, 0]
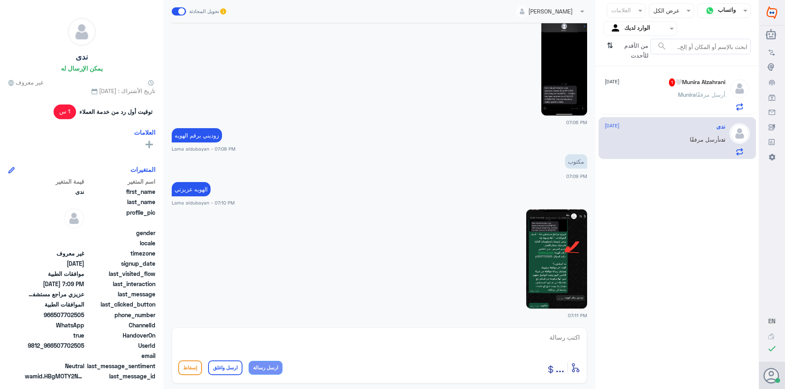
click at [571, 246] on img at bounding box center [556, 259] width 61 height 99
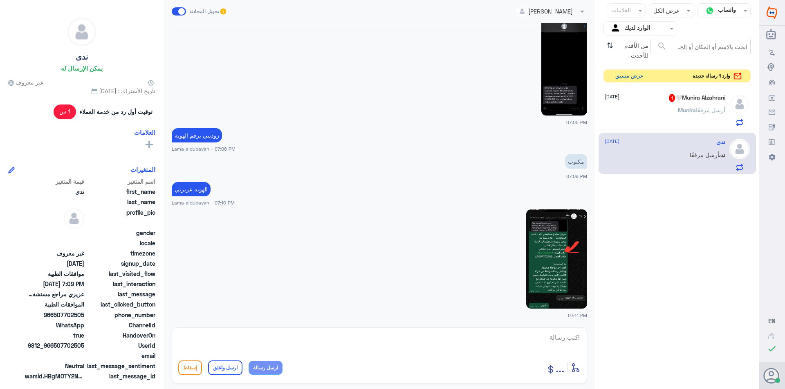
click at [633, 72] on button "عرض مسبق" at bounding box center [629, 76] width 34 height 13
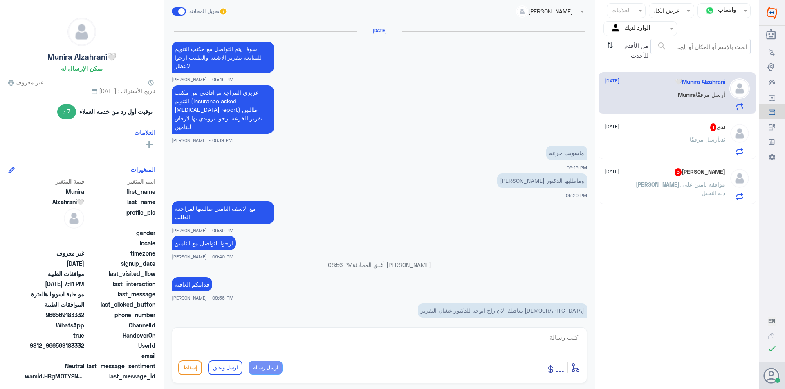
scroll to position [613, 0]
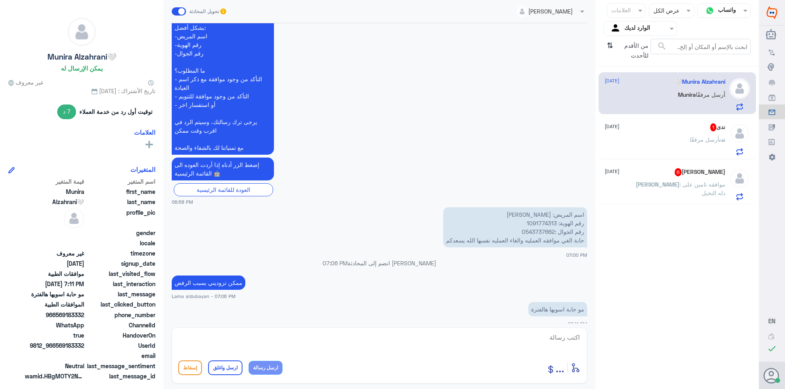
click at [645, 128] on div "ندى 1 [DATE]" at bounding box center [664, 127] width 121 height 8
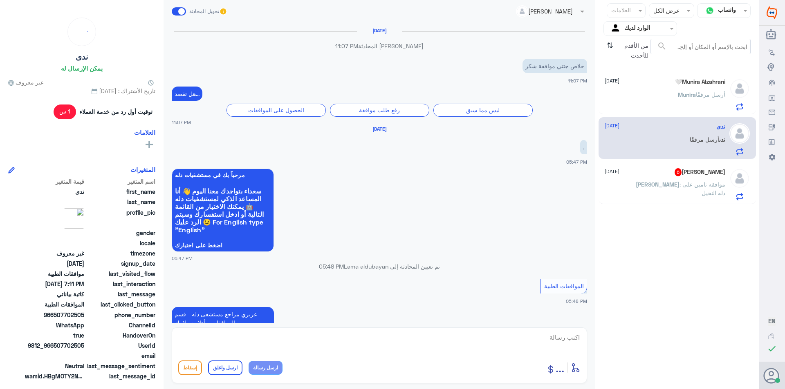
scroll to position [750, 0]
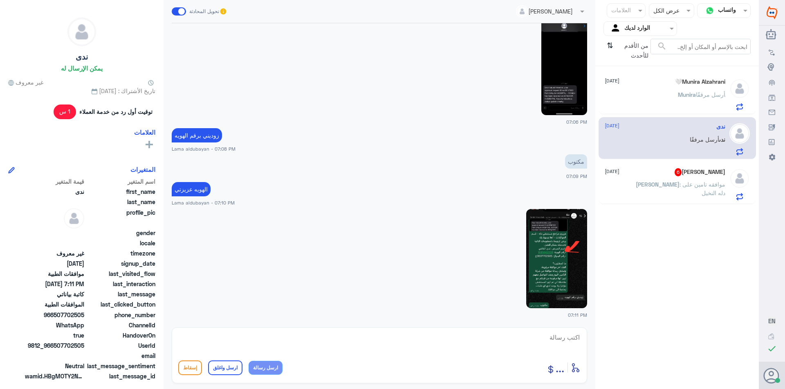
click at [549, 267] on img at bounding box center [556, 258] width 61 height 99
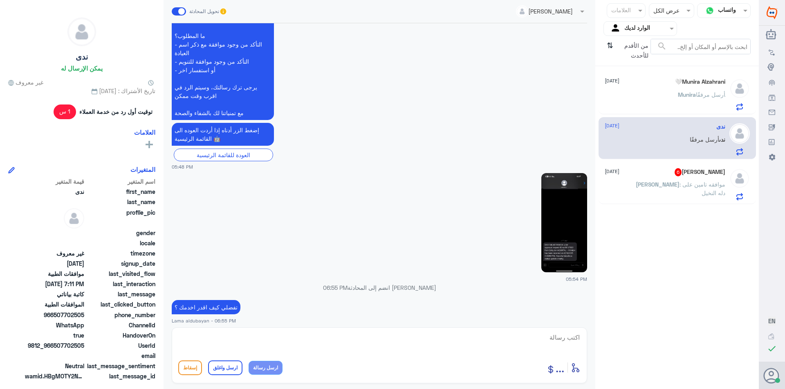
scroll to position [922, 0]
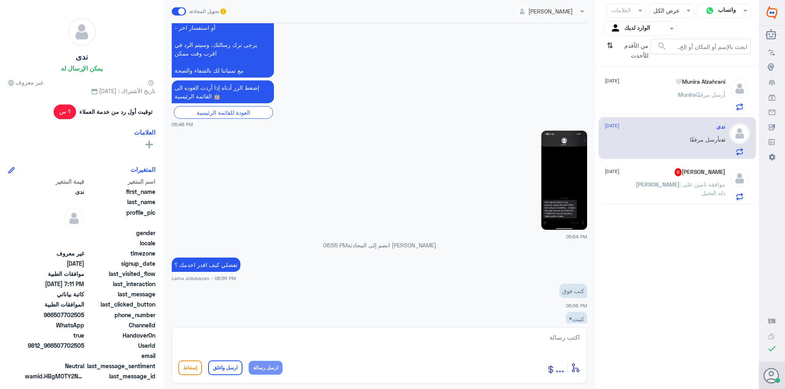
click at [559, 221] on img at bounding box center [564, 180] width 46 height 99
click at [470, 343] on textarea at bounding box center [379, 342] width 402 height 20
type textarea "تمام عزيزتي اخر موافقه كانت شهر 8"
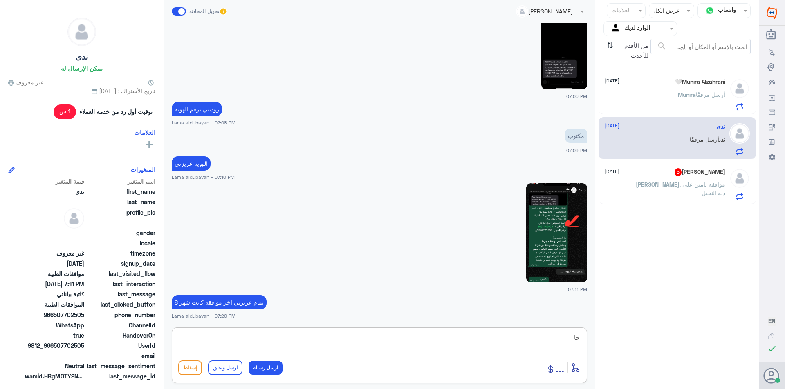
type textarea "ح"
click at [571, 68] on img at bounding box center [564, 39] width 46 height 99
click at [569, 228] on img at bounding box center [556, 232] width 61 height 99
click at [710, 186] on span ": موافقه تامين على دله النخيل" at bounding box center [702, 189] width 46 height 16
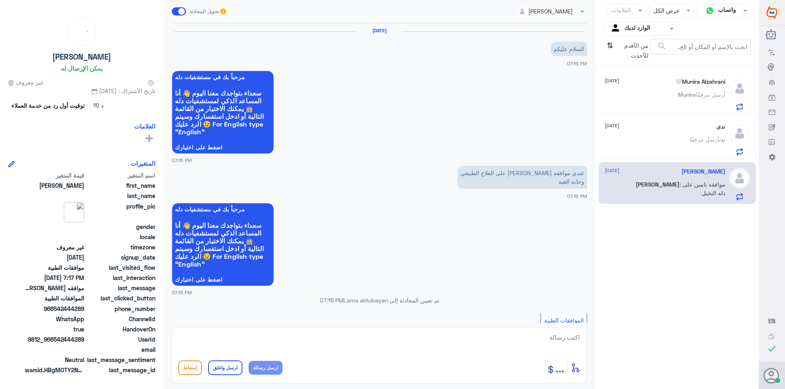
scroll to position [342, 0]
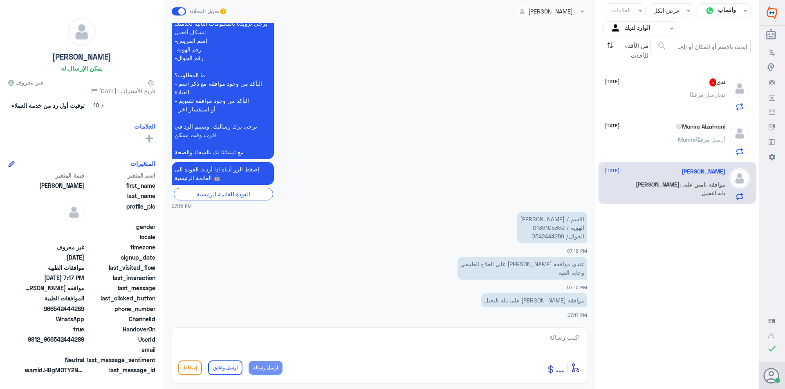
click at [661, 96] on div "[PERSON_NAME] مرفقًا" at bounding box center [664, 101] width 121 height 18
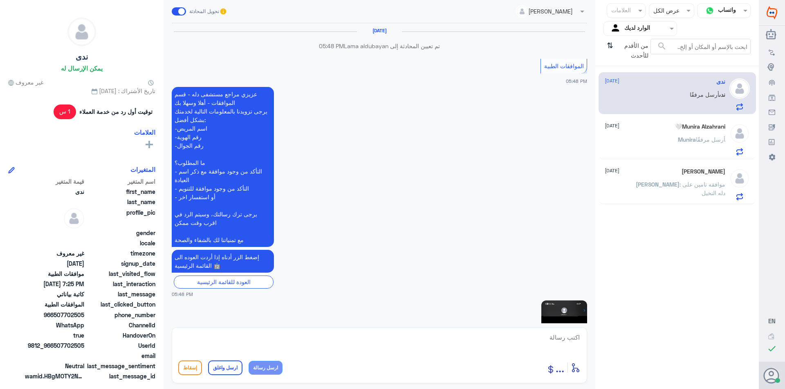
scroll to position [780, 0]
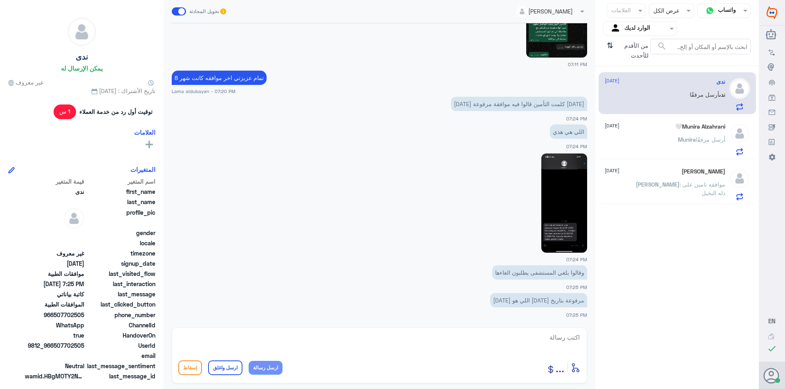
drag, startPoint x: 521, startPoint y: 331, endPoint x: 491, endPoint y: 340, distance: 31.8
click at [521, 331] on div "أدخل اسم مجموعة الرسائل ... إسقاط ارسل واغلق ارسل رسالة" at bounding box center [379, 356] width 415 height 56
click at [538, 342] on textarea at bounding box center [379, 342] width 402 height 20
paste textarea "تم زيارة الطبيب متابعة بتاريخ [DATE] مع الدكتورة هناء ورفع الخدمات اللي هي تخطي…"
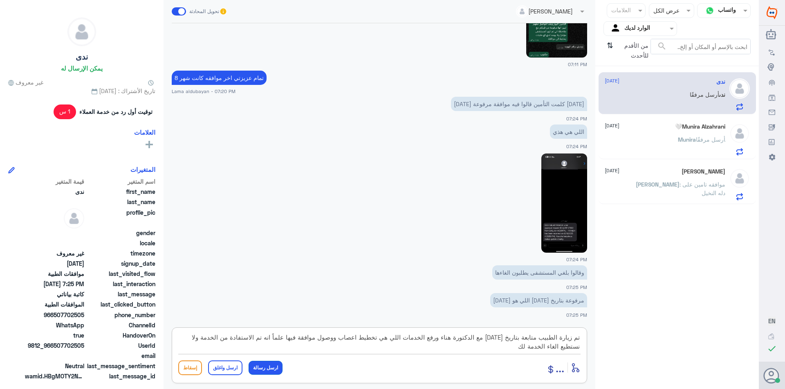
type textarea "تم زيارة الطبيب متابعة بتاريخ [DATE] مع الدكتورة هناء ورفع الخدمات اللي هي تخطي…"
click at [269, 366] on button "ارسل رسالة" at bounding box center [265, 368] width 34 height 14
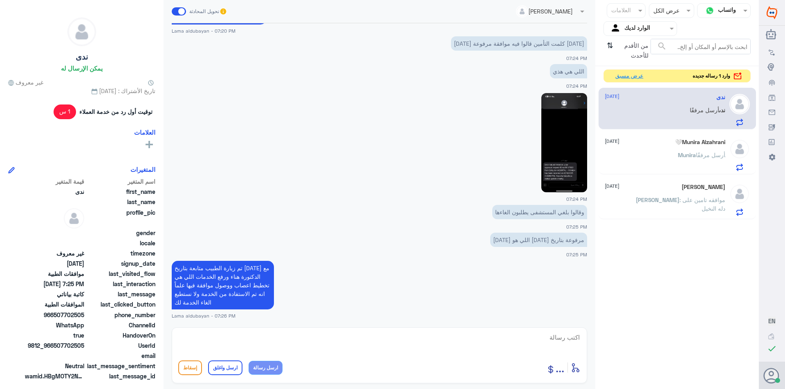
click at [627, 77] on button "عرض مسبق" at bounding box center [629, 76] width 34 height 13
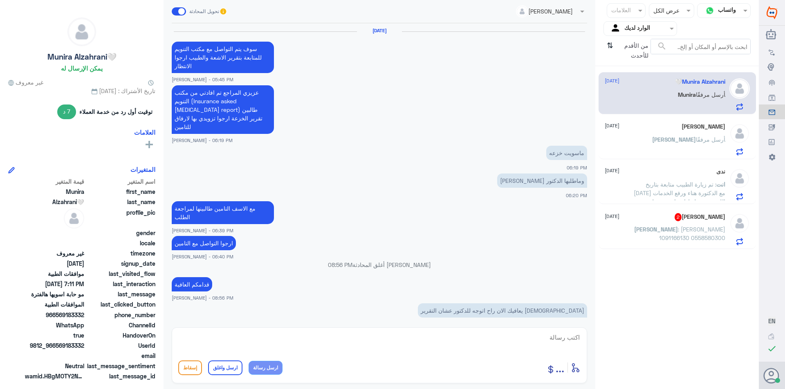
scroll to position [613, 0]
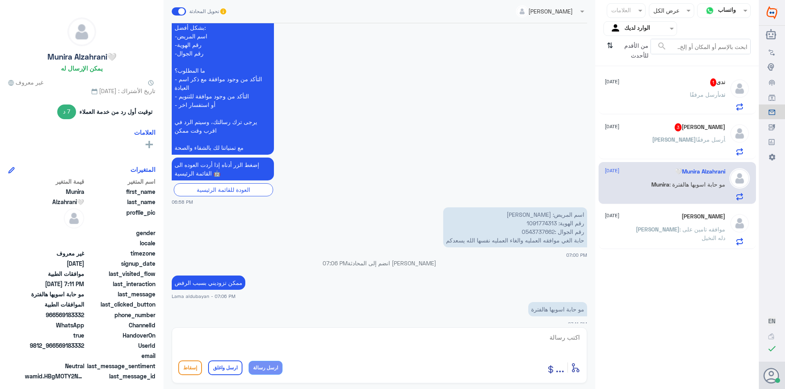
click at [515, 340] on textarea at bounding box center [379, 342] width 402 height 20
type textarea "تمام عزيزتي بس ممكن تعطيني رقم الموافقه"
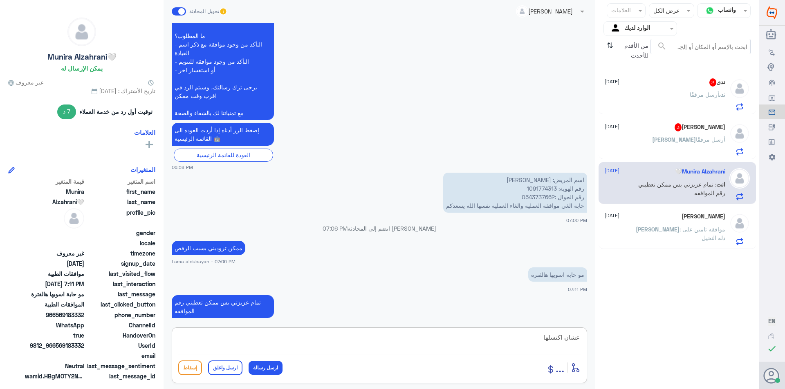
type textarea "عشان اكنسلها"
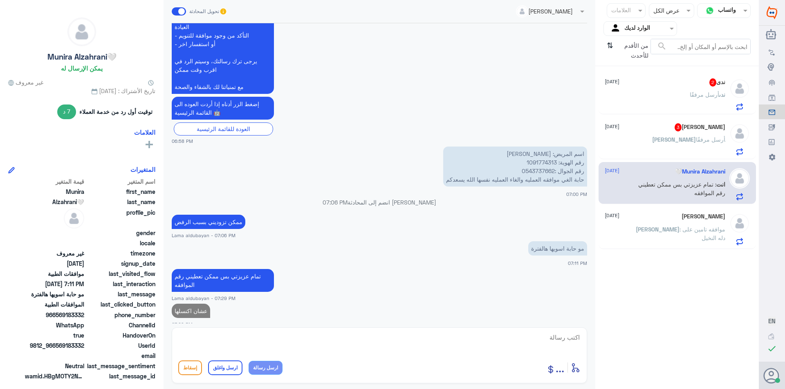
click at [678, 100] on div "[PERSON_NAME] مرفقًا" at bounding box center [664, 101] width 121 height 18
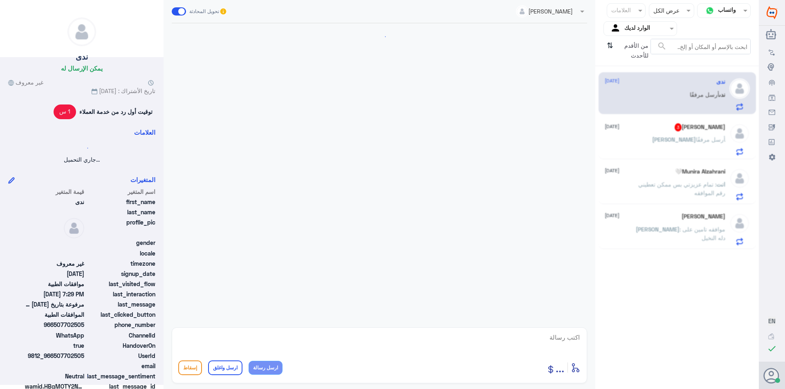
scroll to position [638, 0]
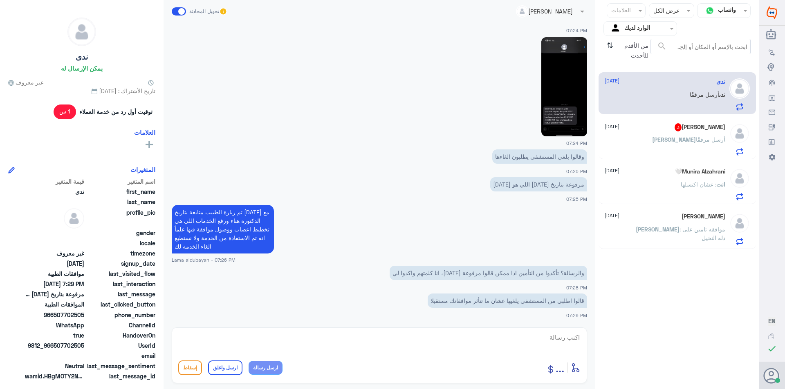
click at [495, 343] on textarea at bounding box center [379, 342] width 402 height 20
type textarea "ت"
type textarea "عزيزتي تم التاكد من الموافقات لدينا اخر موافقه كانت شهر 8"
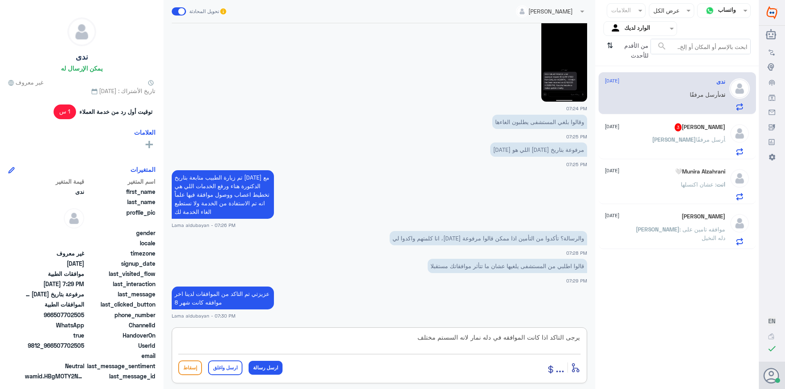
type textarea "يرجى التاكد اذا كانت الموافقه في دله نمار لانه السستم مختلف"
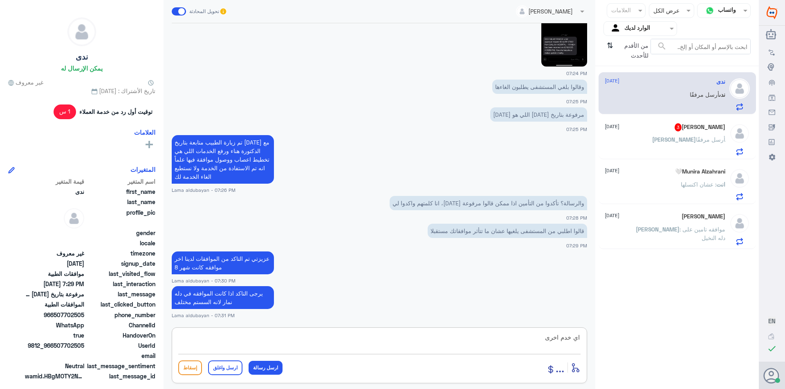
type textarea "اي خدم اخرى"
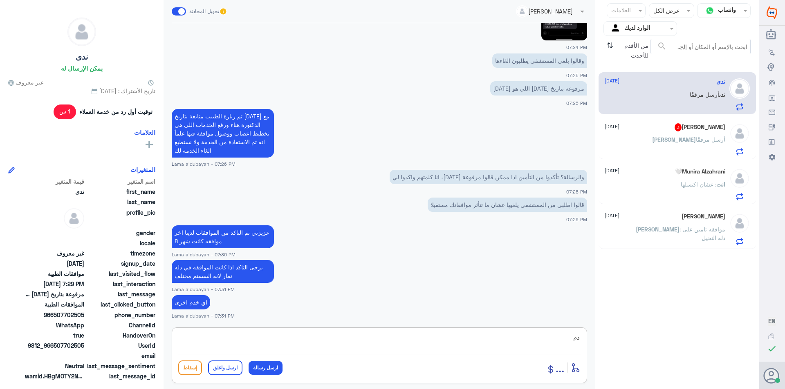
type textarea "د"
type textarea "خدمه"
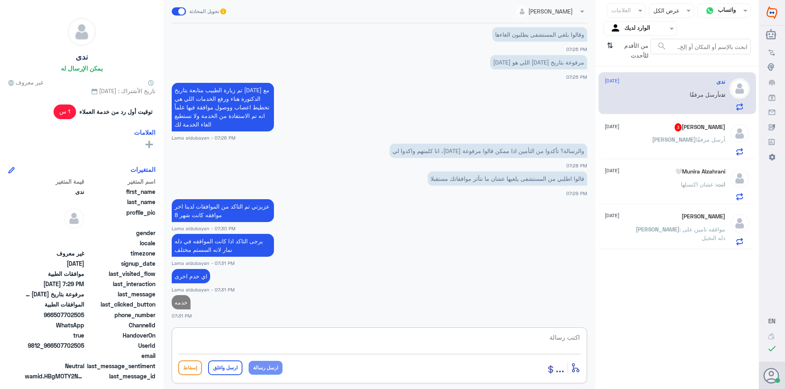
click at [660, 147] on p "[PERSON_NAME] أرسل مرفقًا" at bounding box center [688, 145] width 73 height 20
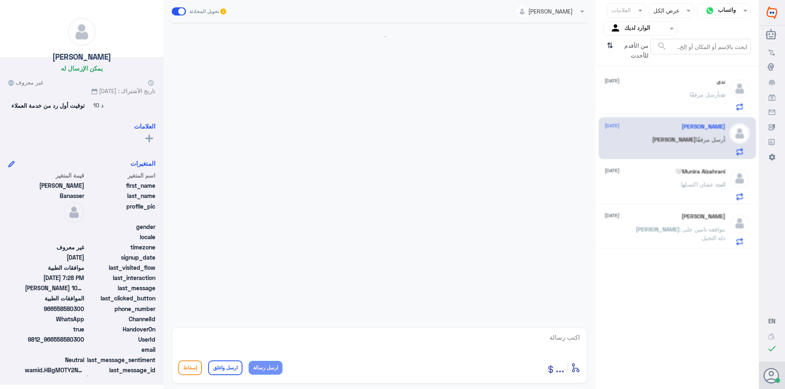
scroll to position [655, 0]
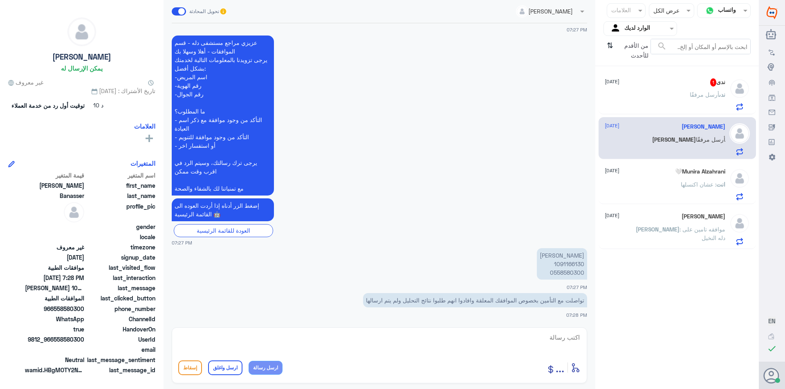
click at [711, 100] on p "[PERSON_NAME] مرفقًا" at bounding box center [707, 100] width 36 height 20
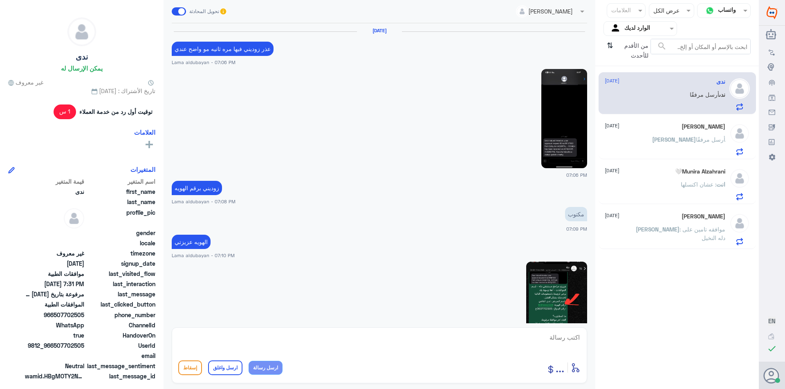
scroll to position [579, 0]
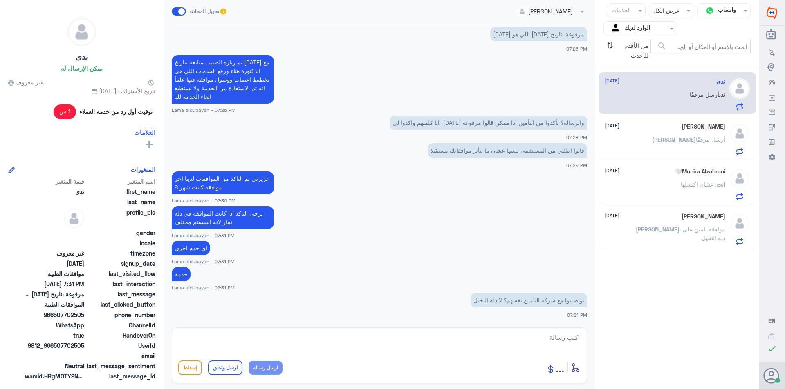
click at [466, 342] on textarea at bounding box center [379, 342] width 402 height 20
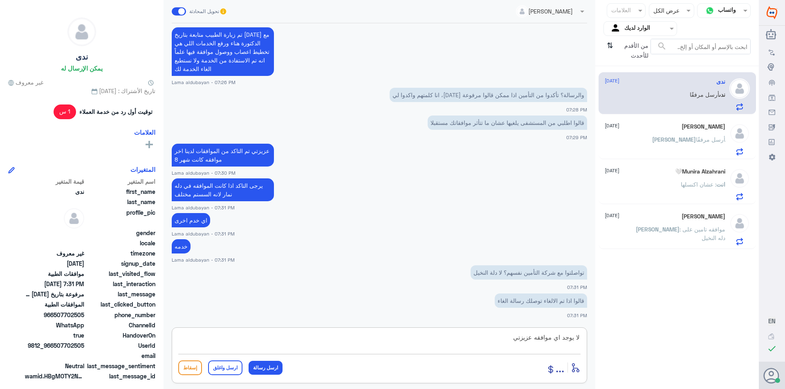
type textarea "لا يوجد اي موافقه عزيزتي"
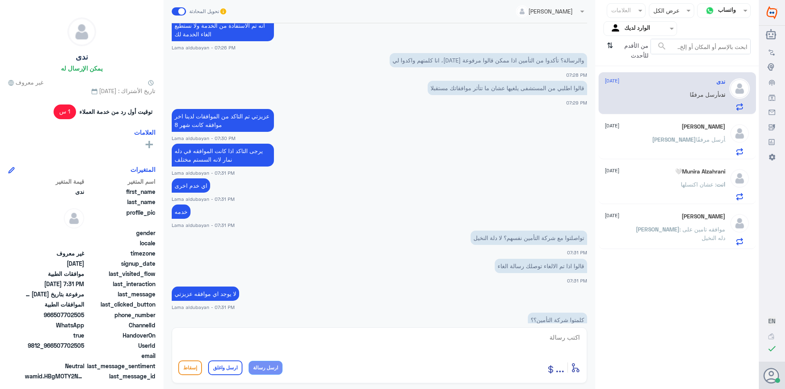
scroll to position [660, 0]
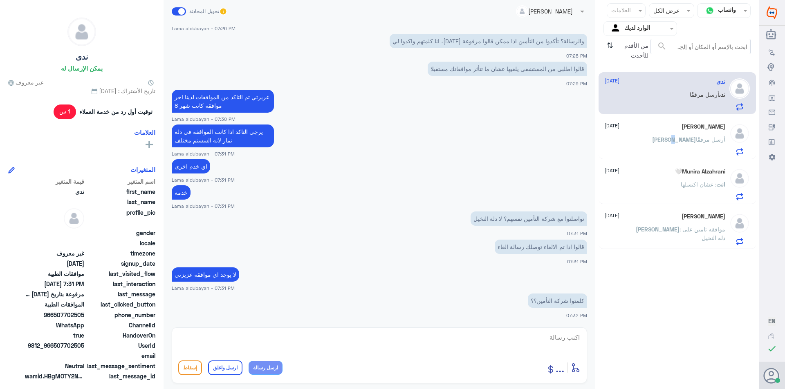
click at [678, 141] on span "[PERSON_NAME]" at bounding box center [674, 139] width 44 height 7
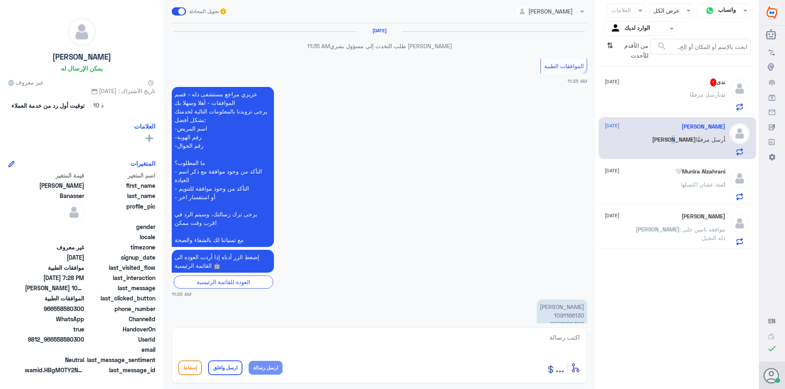
scroll to position [655, 0]
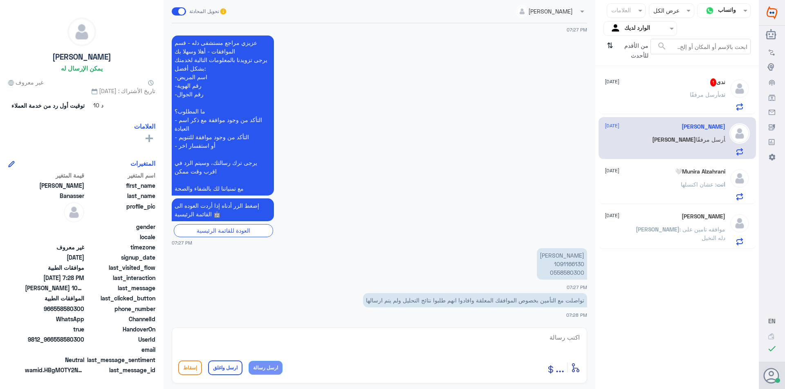
click at [671, 90] on div "ندى 1 [DATE] [PERSON_NAME] أرسل مرفقًا" at bounding box center [664, 94] width 121 height 32
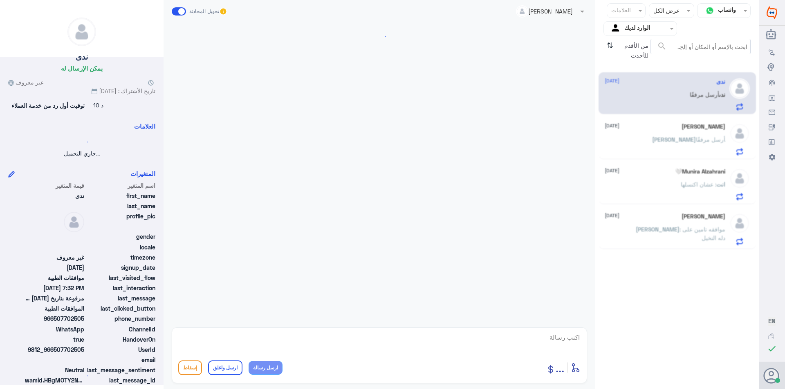
scroll to position [487, 0]
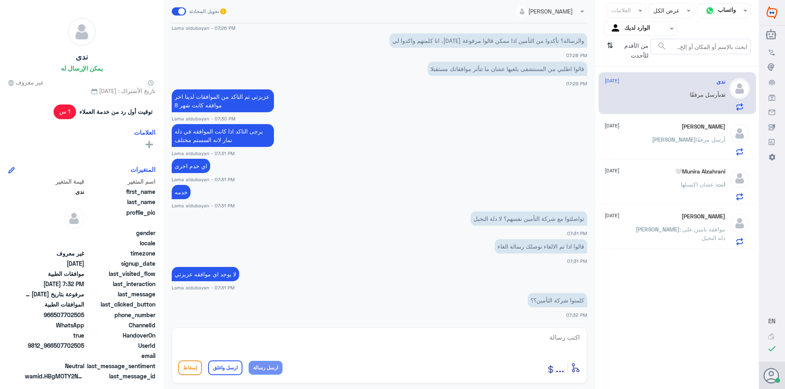
click at [680, 148] on p "[PERSON_NAME] أرسل مرفقًا" at bounding box center [688, 145] width 73 height 20
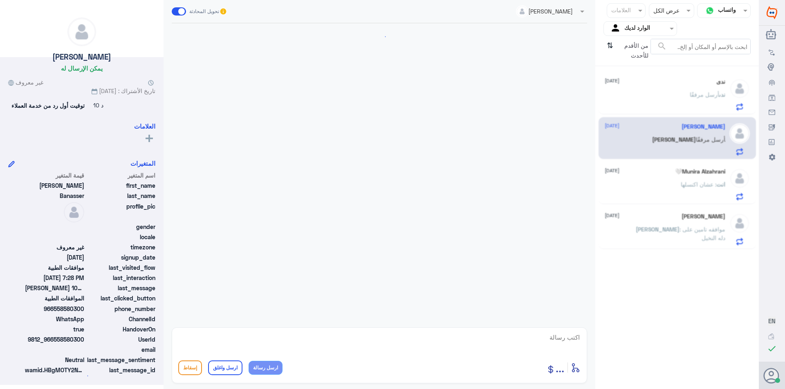
scroll to position [655, 0]
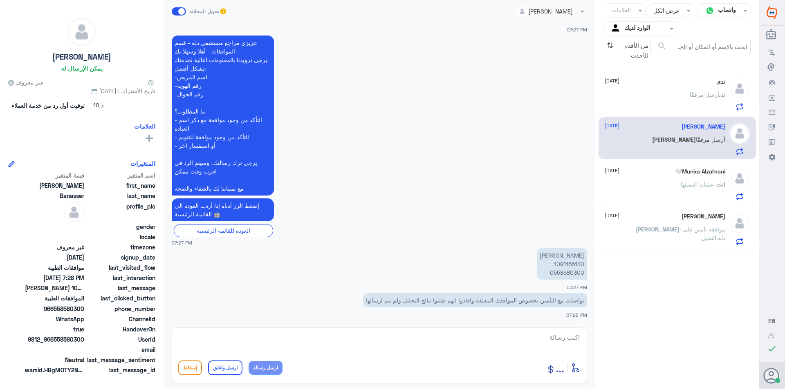
click at [575, 263] on p "[PERSON_NAME] 1091166130 0558580300" at bounding box center [562, 263] width 50 height 31
copy p "1091166130"
click at [333, 333] on textarea at bounding box center [379, 342] width 402 height 20
type textarea "ا"
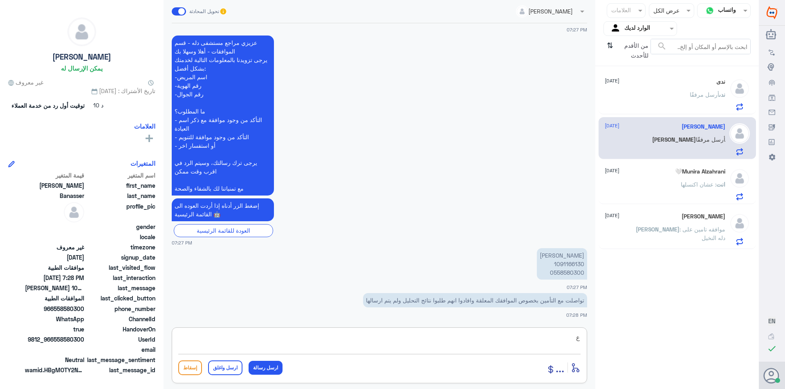
type textarea "ع"
drag, startPoint x: 665, startPoint y: 102, endPoint x: 641, endPoint y: 160, distance: 62.7
click at [663, 103] on div "[PERSON_NAME] مرفقًا" at bounding box center [664, 101] width 121 height 18
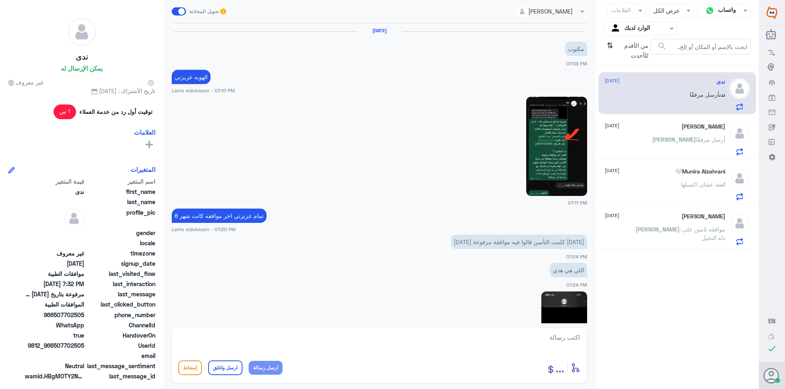
scroll to position [487, 0]
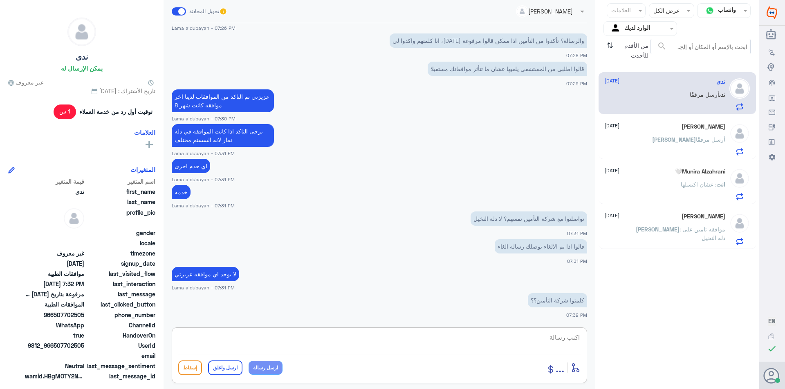
click at [519, 347] on textarea at bounding box center [379, 342] width 402 height 20
type textarea "ح"
type textarea "تم التواصل"
drag, startPoint x: 559, startPoint y: 344, endPoint x: 656, endPoint y: 358, distance: 97.8
click at [656, 358] on div "قناة واتساب Status × عرض الكل العلامات Agent Filter الوارد لديك search من الأقد…" at bounding box center [379, 196] width 759 height 392
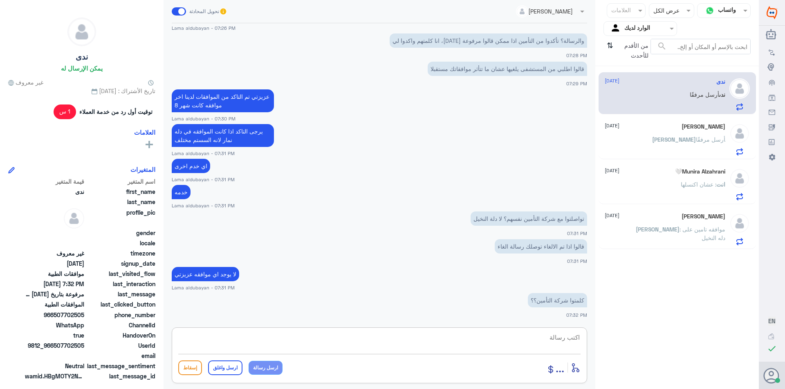
click at [474, 338] on textarea at bounding box center [379, 342] width 402 height 20
paste textarea "تم التواصل والافادة ان الطلب ليس لدلة النخيل"
type textarea "تم التواصل والافادة ان الطلب ليس لدلة النخيل"
click at [270, 369] on button "ارسل رسالة" at bounding box center [265, 368] width 34 height 14
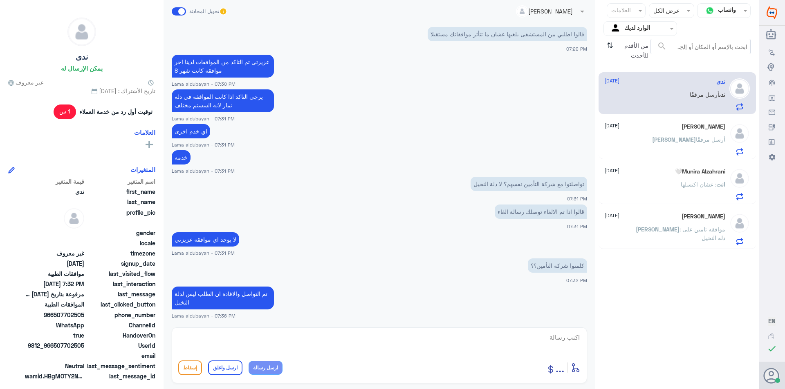
click at [439, 345] on textarea at bounding box center [379, 342] width 402 height 20
paste textarea "حسب ماتم توضيحه لك مسبقاً"
type textarea "حسب ماتم توضيحه لك مسبقاً"
drag, startPoint x: 259, startPoint y: 372, endPoint x: 269, endPoint y: 325, distance: 48.2
click at [260, 372] on button "ارسل رسالة" at bounding box center [265, 368] width 34 height 14
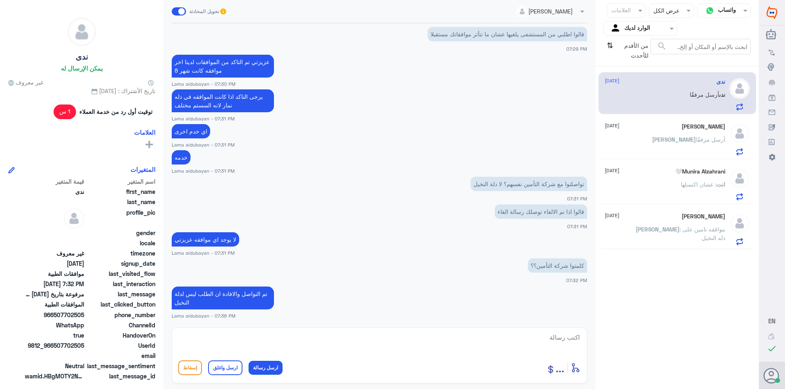
scroll to position [548, 0]
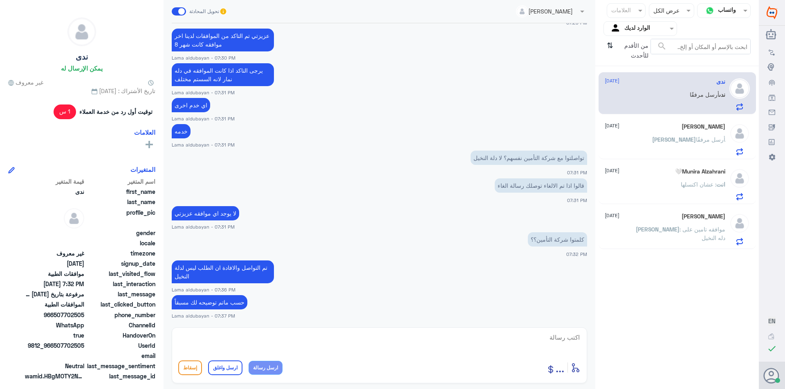
click at [319, 340] on textarea at bounding box center [379, 342] width 402 height 20
paste textarea "بوجود موافقة لك في اخر زيارة وتم الاستفادة من الخدمات اي خدمة اخرى الرجاء التوا…"
type textarea "بوجود موافقة لك في اخر زيارة وتم الاستفادة من الخدمات اي خدمة اخرى الرجاء التوا…"
click at [271, 367] on button "ارسل رسالة" at bounding box center [265, 368] width 34 height 14
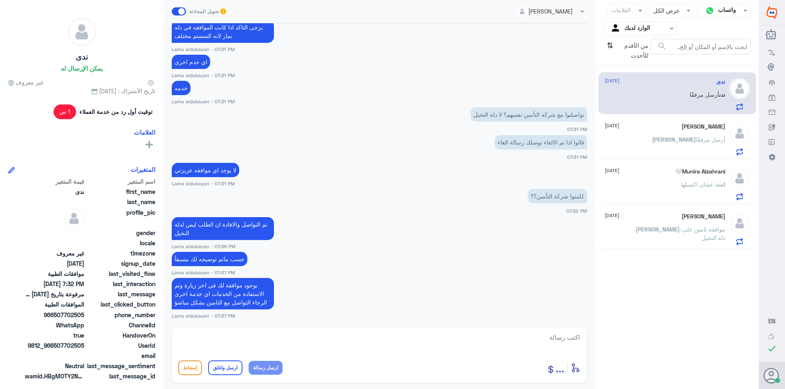
click at [378, 338] on textarea at bounding box center [379, 342] width 402 height 20
type textarea "اي خدمه اخرى ؟"
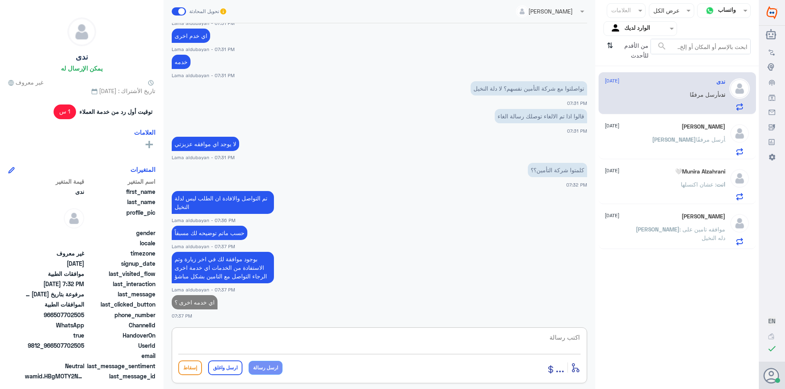
click at [675, 135] on div "[PERSON_NAME] [DATE] [PERSON_NAME] أرسل مرفقًا" at bounding box center [664, 139] width 121 height 32
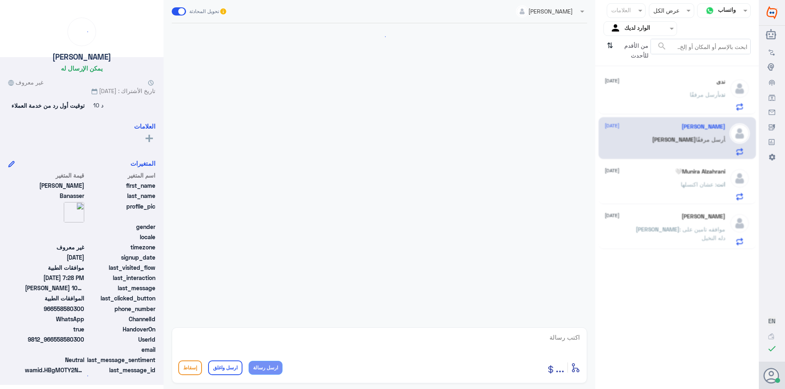
scroll to position [655, 0]
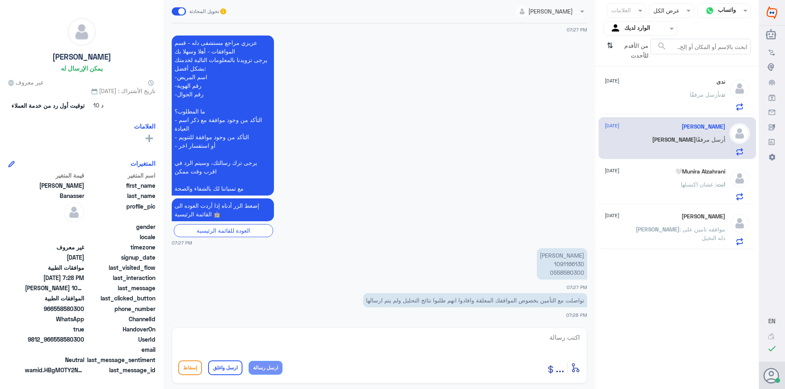
click at [478, 335] on textarea at bounding box center [379, 342] width 402 height 20
type textarea "عزيزي المراجع هل لطلب في دله النخيل"
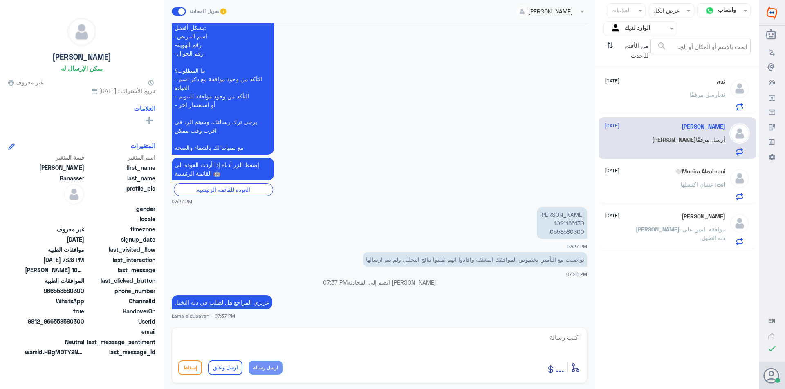
scroll to position [679, 0]
click at [687, 183] on span ": عشان اكنسلها" at bounding box center [698, 184] width 36 height 7
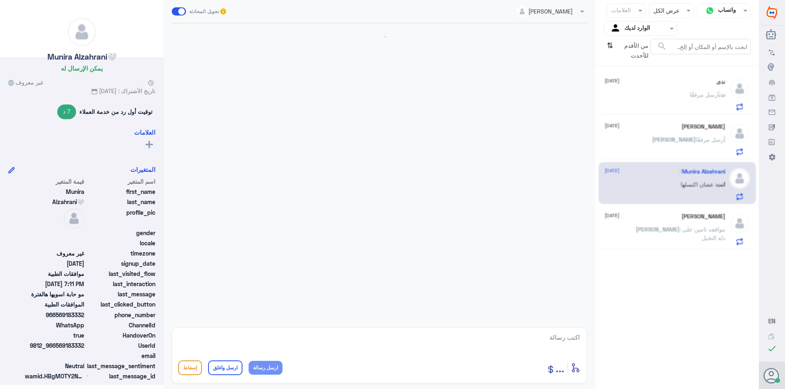
scroll to position [578, 0]
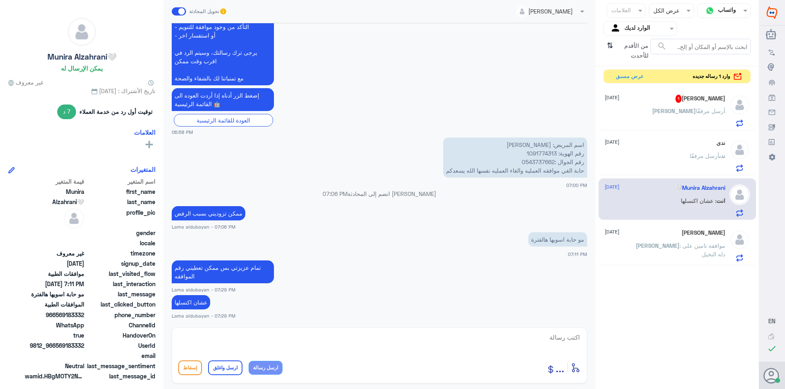
click at [667, 112] on span "[PERSON_NAME]" at bounding box center [674, 110] width 44 height 7
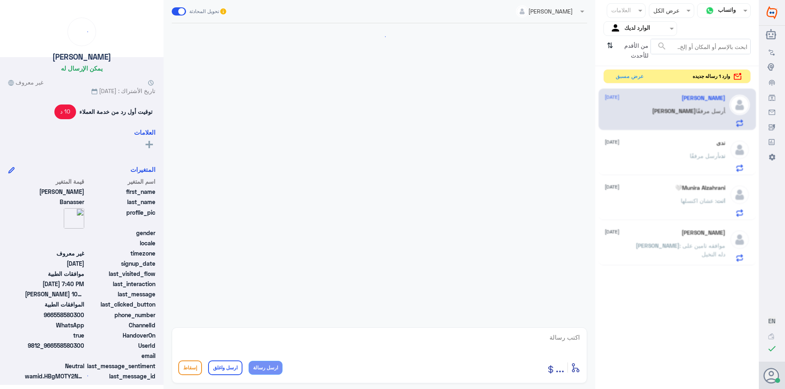
scroll to position [679, 0]
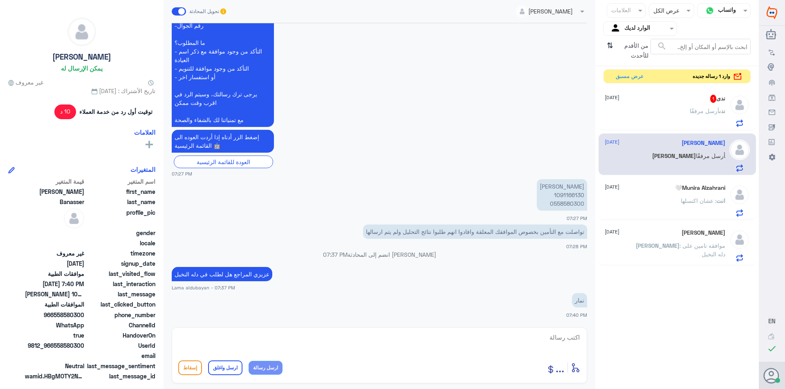
click at [516, 351] on textarea at bounding box center [379, 342] width 402 height 20
paste textarea "( 0112995140 , 0546022896 )"
type textarea "( 0112995140 , 0546022896 ) يرجى لتواصل مع فريق دله نمار لمساعدتك"
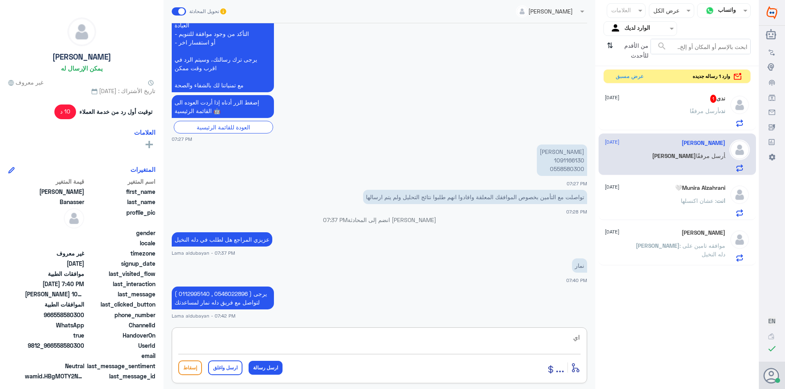
type textarea "ا"
type textarea "هنا موافقات دله النخيل اي خدمه اخرى"
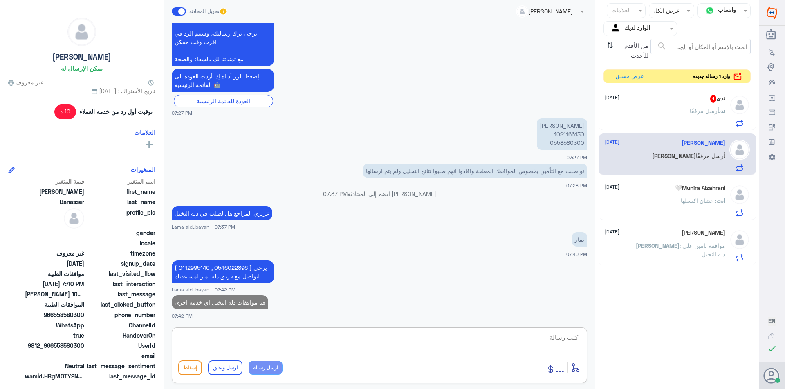
click at [692, 107] on p "[PERSON_NAME] مرفقًا" at bounding box center [707, 117] width 36 height 20
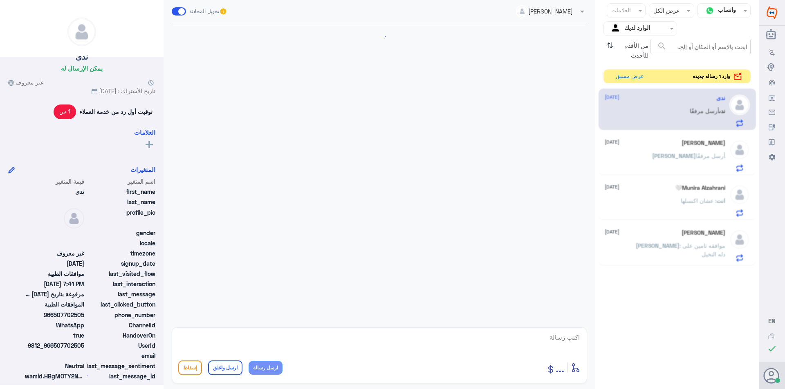
scroll to position [424, 0]
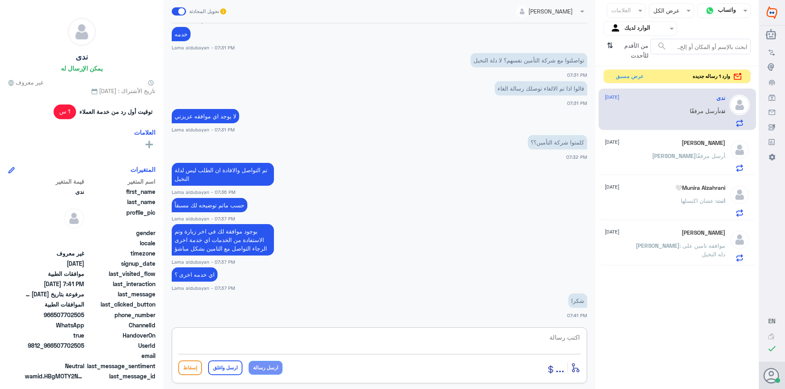
click at [438, 340] on textarea at bounding box center [379, 342] width 402 height 20
paste textarea "نشكر تواصلك مع مستشفيات دلة"
type textarea "نشكر تواصلك مع مستشفيات دلة"
click at [225, 366] on button "ارسل واغلق" at bounding box center [225, 368] width 34 height 15
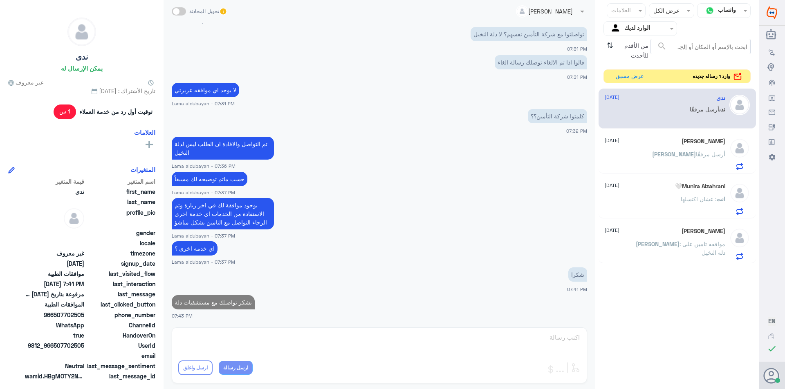
click at [685, 154] on span "[PERSON_NAME]" at bounding box center [674, 154] width 44 height 7
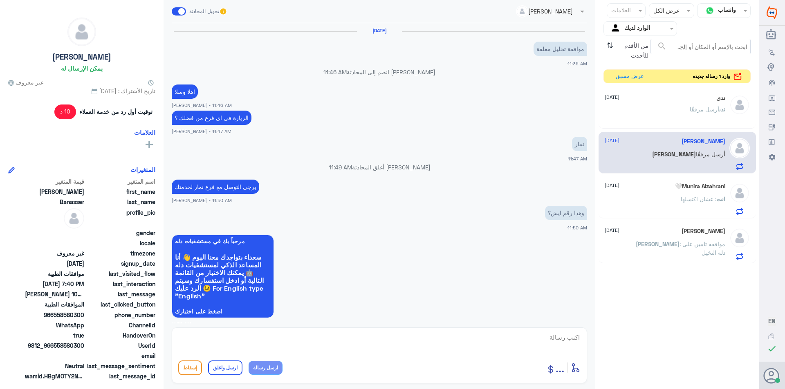
scroll to position [482, 0]
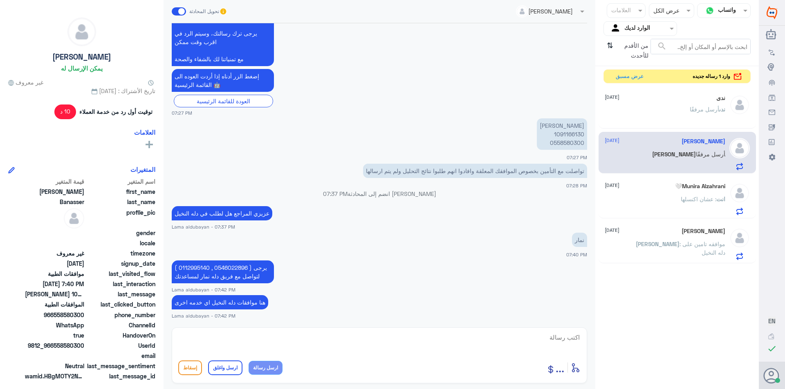
drag, startPoint x: 702, startPoint y: 206, endPoint x: 696, endPoint y: 185, distance: 22.6
click at [702, 208] on p "انت : عشان اكنسلها" at bounding box center [702, 205] width 45 height 20
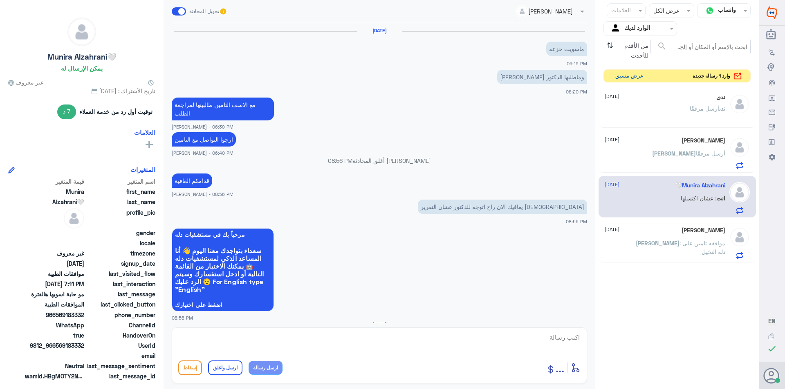
click at [636, 80] on button "عرض مسبق" at bounding box center [629, 76] width 34 height 13
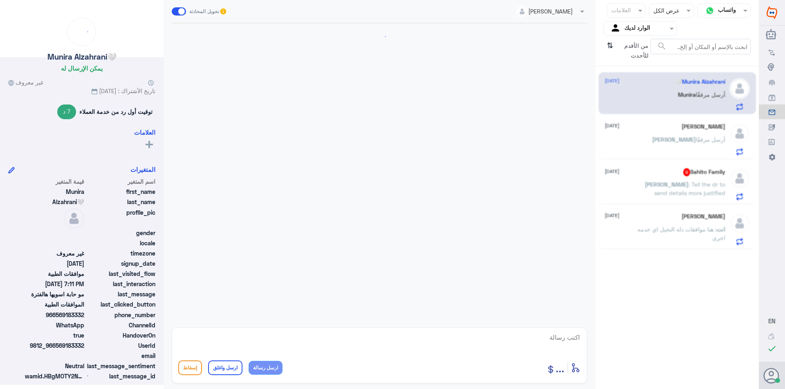
scroll to position [578, 0]
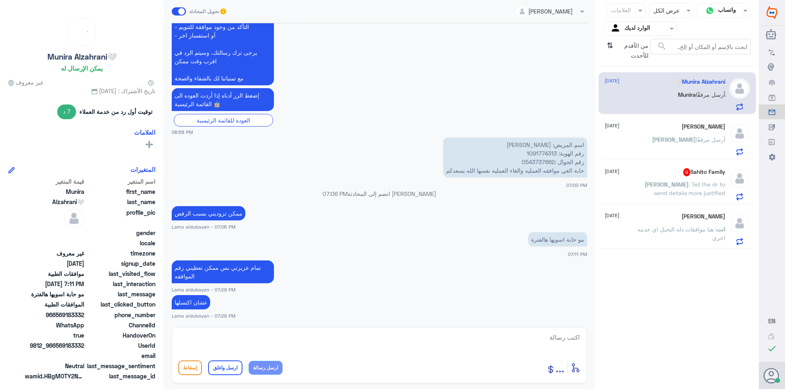
click at [680, 176] on div "[PERSON_NAME] Family 9 [DATE]" at bounding box center [664, 172] width 121 height 8
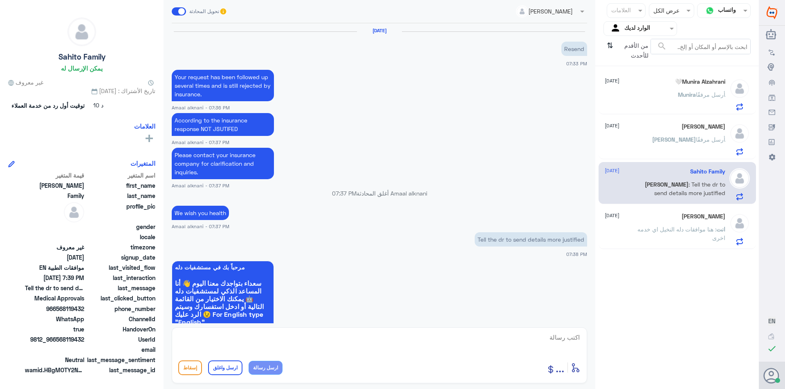
scroll to position [566, 0]
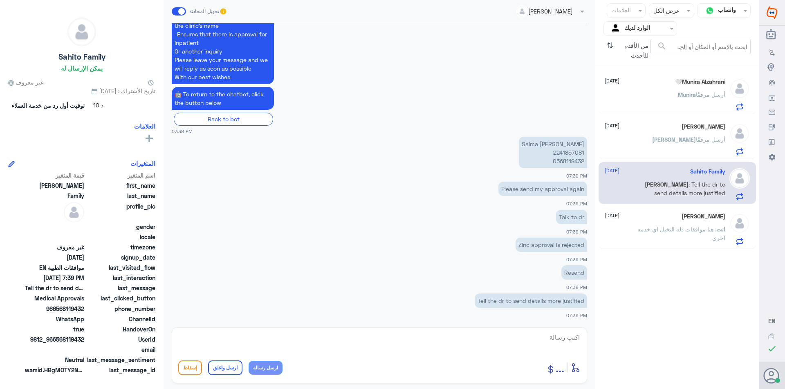
click at [672, 232] on span ": هنا موافقات دله النخيل اي خدمه اخرى" at bounding box center [681, 234] width 88 height 16
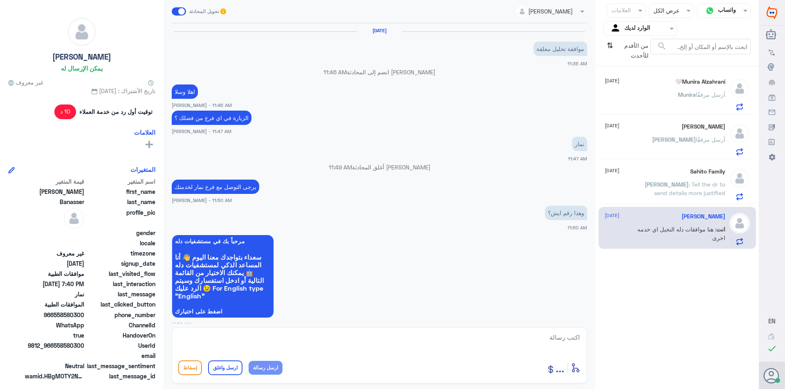
scroll to position [482, 0]
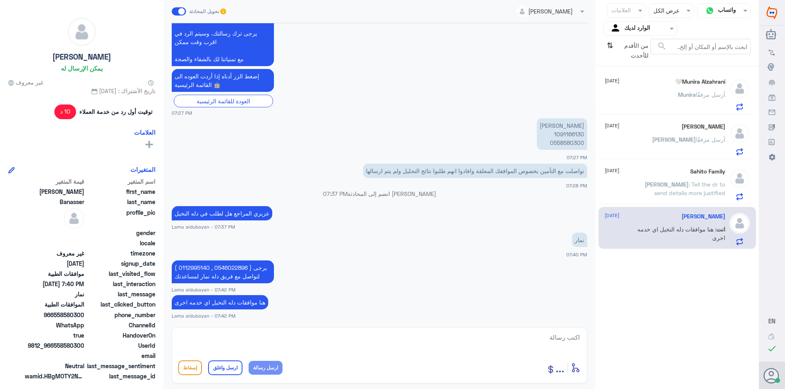
click at [670, 91] on div "[PERSON_NAME] Alzahrani🤍 [DATE] [PERSON_NAME] أرسل مرفقًا" at bounding box center [664, 94] width 121 height 32
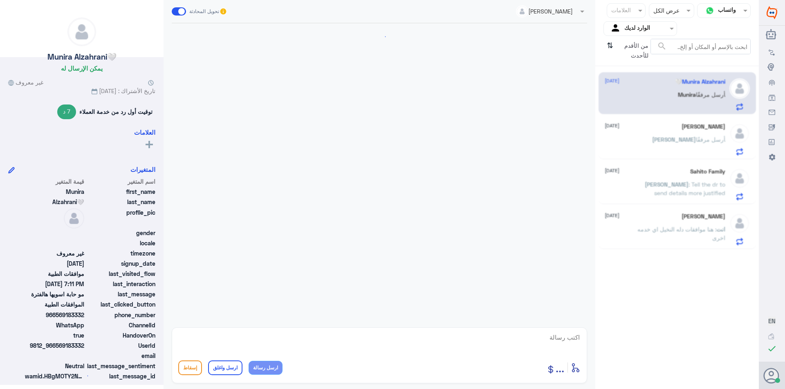
scroll to position [578, 0]
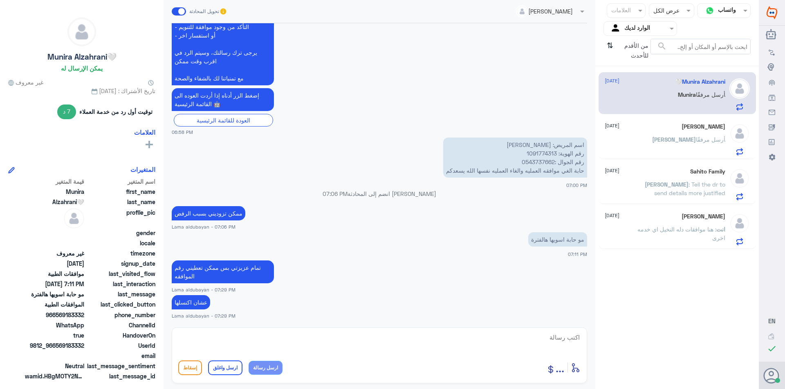
click at [544, 153] on p "اسم المريض: [PERSON_NAME] رقم الهوية: 1091774313 رقم الجوال :0543737662 حابة ال…" at bounding box center [515, 158] width 144 height 40
copy p "1091774313"
click at [656, 128] on div "[PERSON_NAME] [DATE]" at bounding box center [664, 126] width 121 height 7
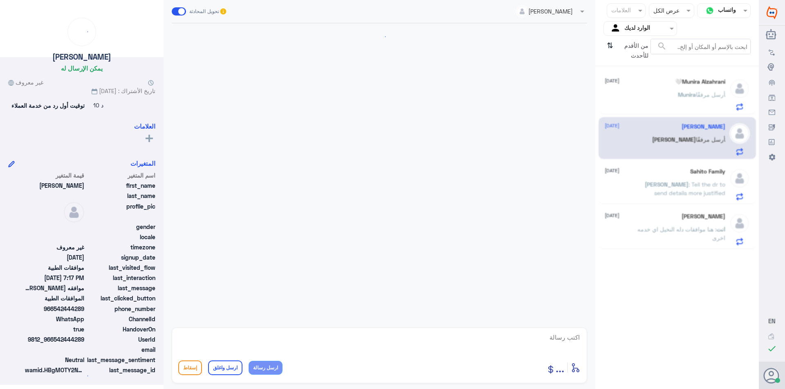
scroll to position [342, 0]
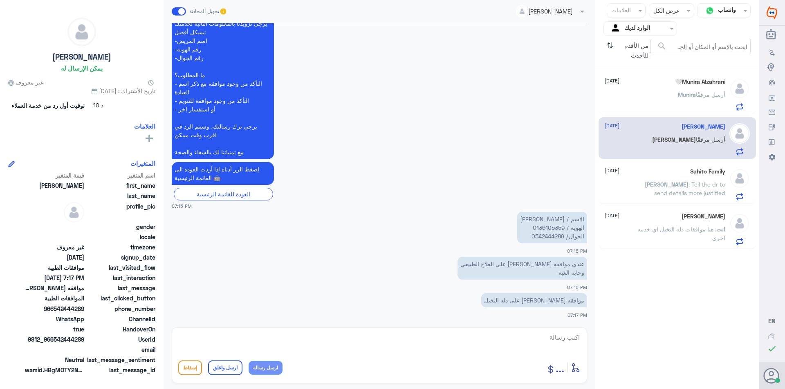
click at [604, 47] on div "من الأقدم للأحدث ⇅" at bounding box center [626, 51] width 47 height 24
click at [606, 47] on div "من الأقدم للأحدث ⇅" at bounding box center [626, 51] width 47 height 24
click at [607, 45] on icon "⇅" at bounding box center [609, 49] width 7 height 21
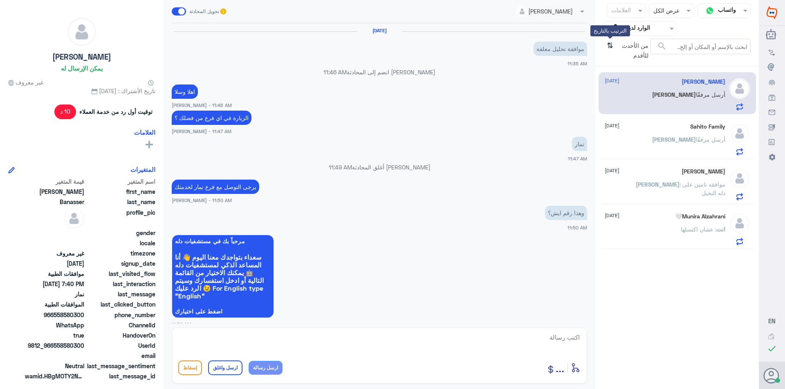
scroll to position [482, 0]
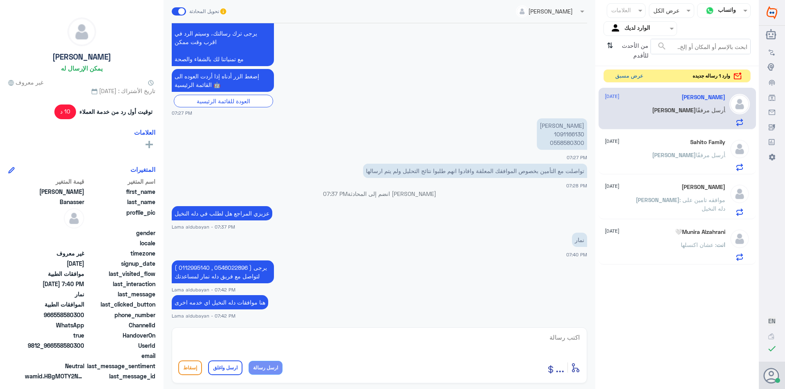
click at [633, 77] on button "عرض مسبق" at bounding box center [629, 76] width 34 height 13
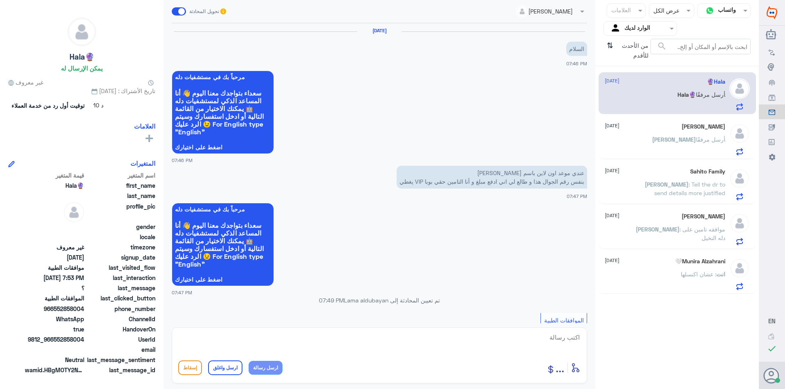
scroll to position [306, 0]
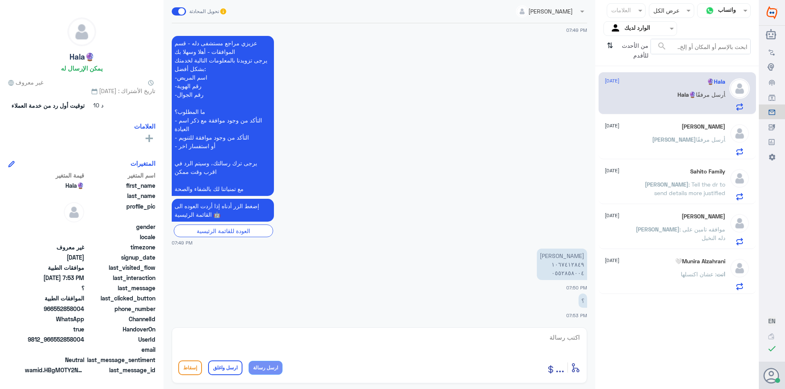
click at [682, 277] on span ": عشان اكنسلها" at bounding box center [698, 274] width 36 height 7
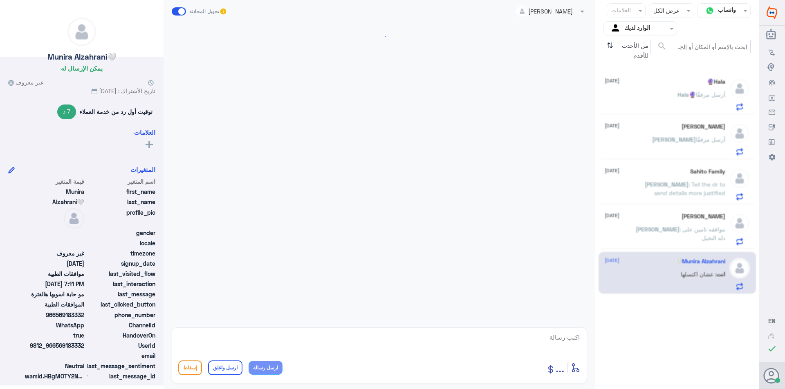
scroll to position [578, 0]
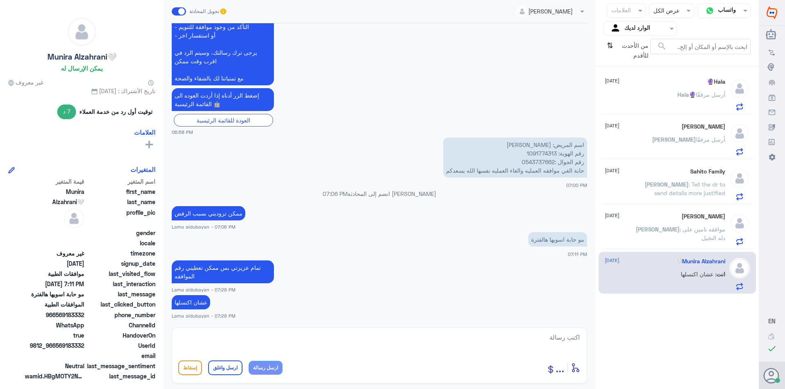
click at [680, 228] on span ": موافقه تامين على دله النخيل" at bounding box center [702, 234] width 46 height 16
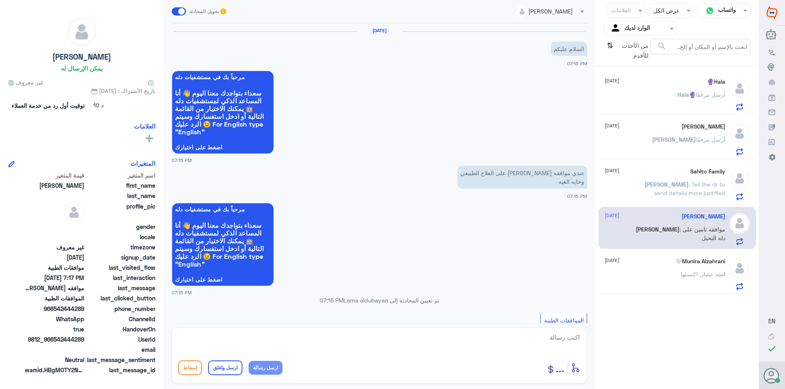
scroll to position [342, 0]
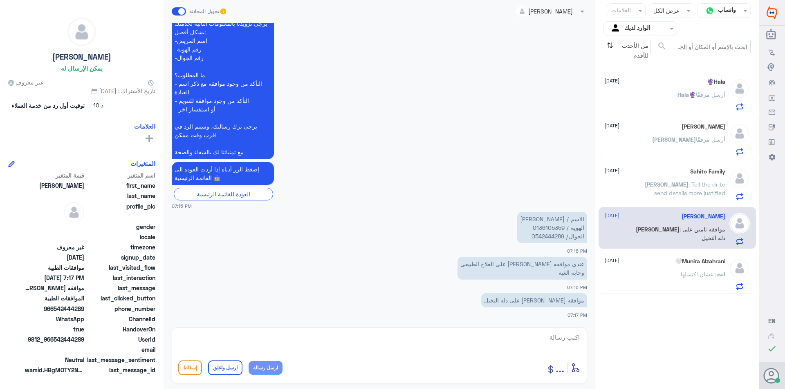
click at [682, 184] on span ": Tell the dr to send details more justified" at bounding box center [689, 189] width 71 height 16
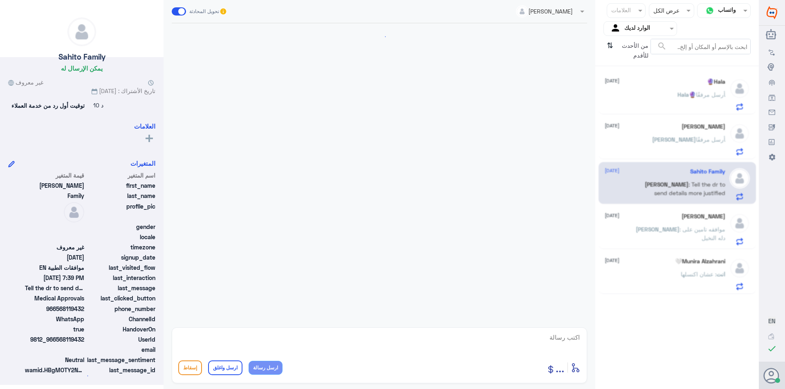
scroll to position [566, 0]
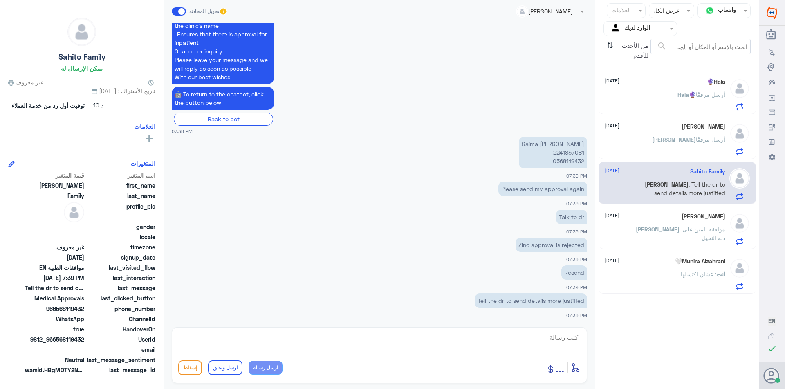
click at [687, 125] on h5 "[PERSON_NAME]" at bounding box center [703, 126] width 44 height 7
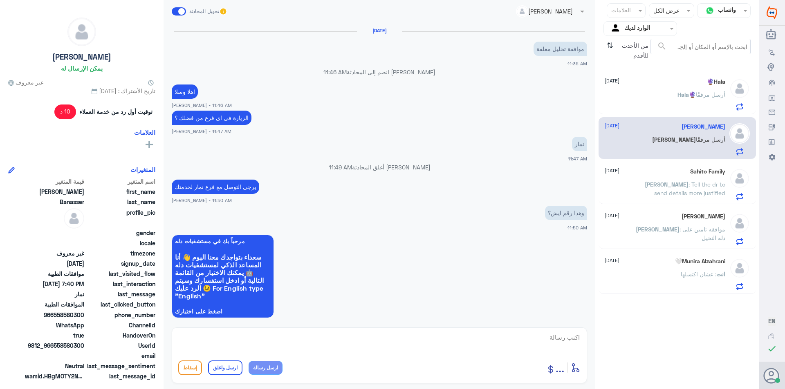
scroll to position [482, 0]
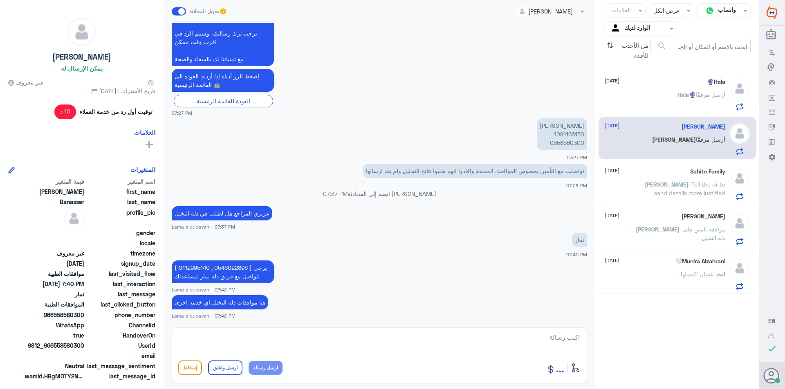
click at [328, 342] on textarea at bounding box center [379, 342] width 402 height 20
paste textarea "نشكر تواصلك مع مستشفيات دلة"
type textarea "نشكر تواصلك مع مستشفيات دلة النخيل"
click at [235, 370] on button "ارسل واغلق" at bounding box center [225, 368] width 34 height 15
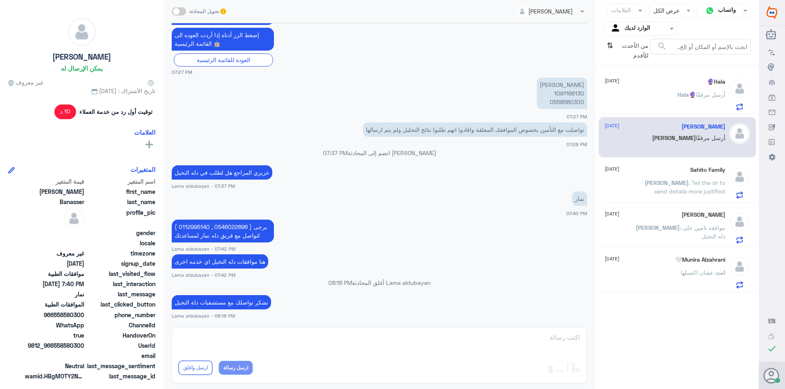
click at [687, 100] on p "Hala🔮 أرسل مرفقًا" at bounding box center [701, 100] width 48 height 20
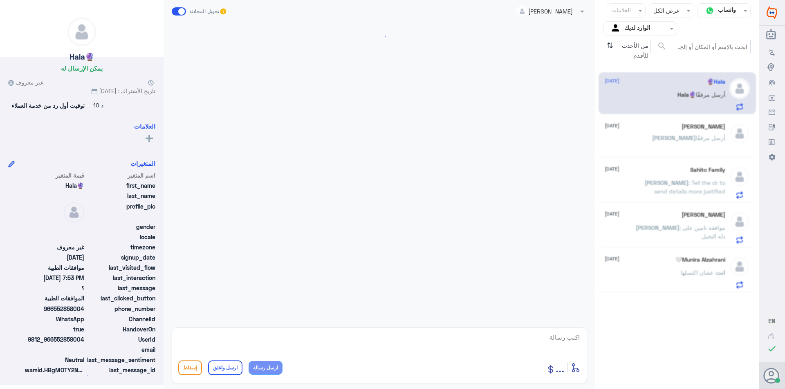
scroll to position [306, 0]
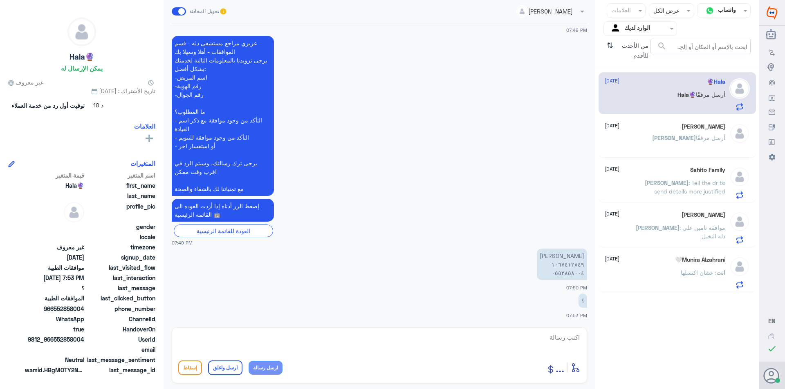
click at [679, 230] on span ": موافقه تامين على دله النخيل" at bounding box center [702, 232] width 46 height 16
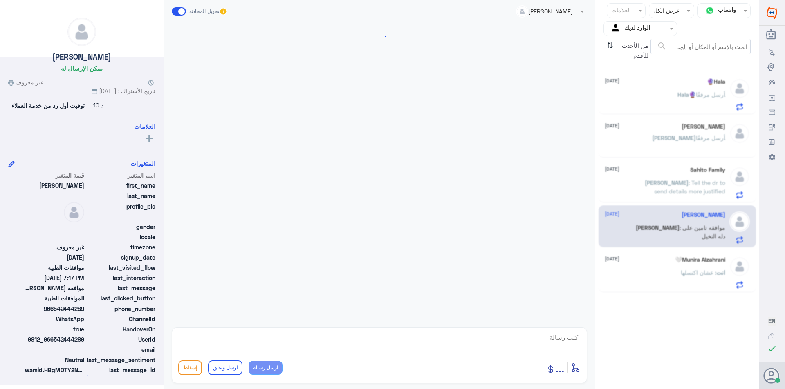
scroll to position [342, 0]
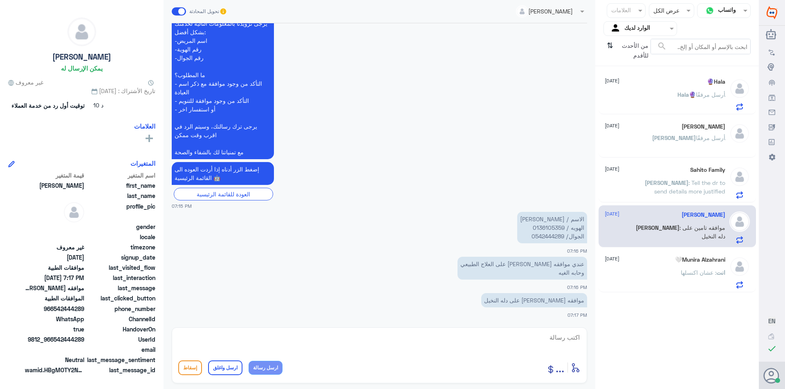
click at [559, 229] on p "الاسم / [PERSON_NAME] الهويه / 0136105359 الجوال/ 0542444289" at bounding box center [552, 227] width 70 height 31
click at [561, 228] on p "الاسم / [PERSON_NAME] الهويه / 0136105359 الجوال/ 0542444289" at bounding box center [552, 227] width 70 height 31
click at [553, 239] on p "الاسم / [PERSON_NAME] الهويه / 0136105359 الجوال/ 0542444289" at bounding box center [552, 227] width 70 height 31
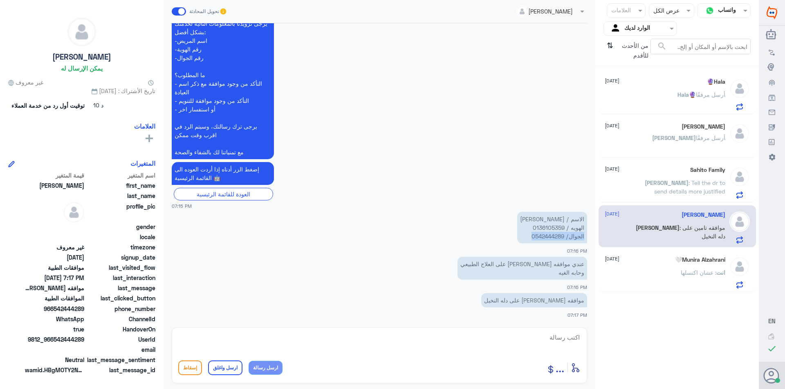
click at [555, 239] on p "الاسم / [PERSON_NAME] الهويه / 0136105359 الجوال/ 0542444289" at bounding box center [552, 227] width 70 height 31
click at [550, 238] on p "الاسم / [PERSON_NAME] الهويه / 0136105359 الجوال/ 0542444289" at bounding box center [552, 227] width 70 height 31
click at [550, 237] on p "الاسم / [PERSON_NAME] الهويه / 0136105359 الجوال/ 0542444289" at bounding box center [552, 227] width 70 height 31
copy p "0542444289"
click at [542, 336] on textarea at bounding box center [379, 342] width 402 height 20
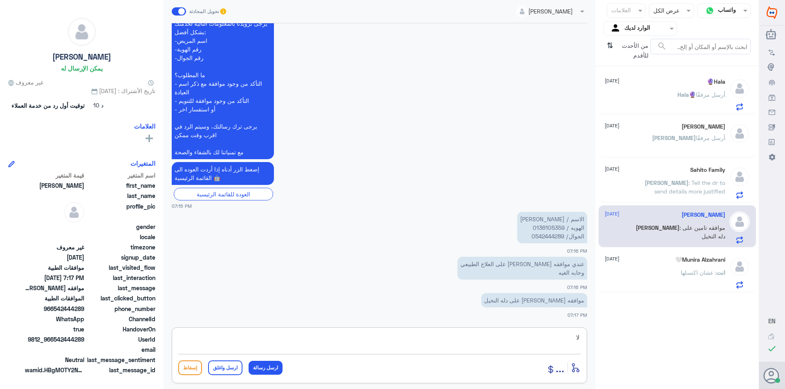
type textarea "ل"
click at [548, 339] on textarea at bounding box center [379, 342] width 402 height 20
type textarea "لا يوجد عزيزتي موافقه على العلاج الطبيعي"
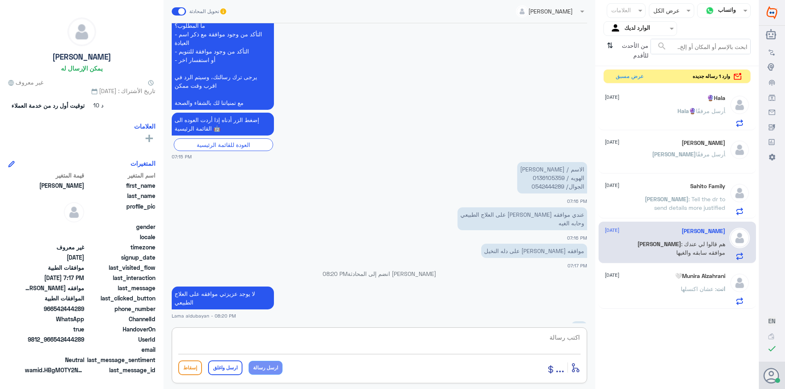
scroll to position [433, 0]
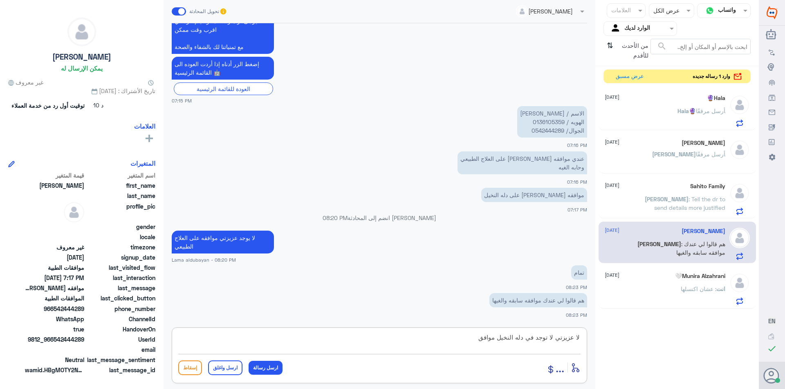
type textarea "لا عزيزتي لا توجد في دله النخيل موافقة"
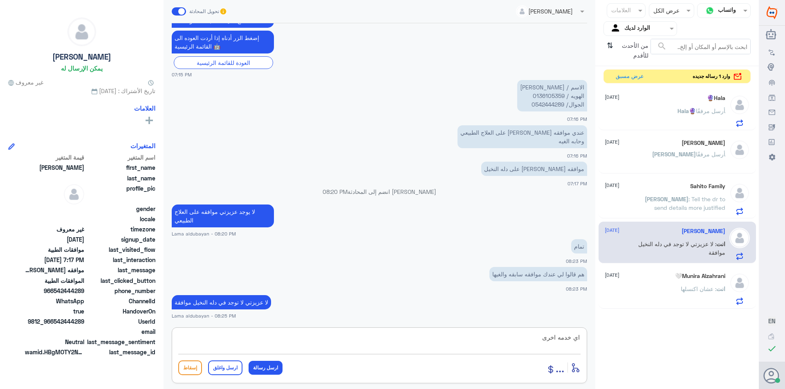
type textarea "اي خدمه اخرى"
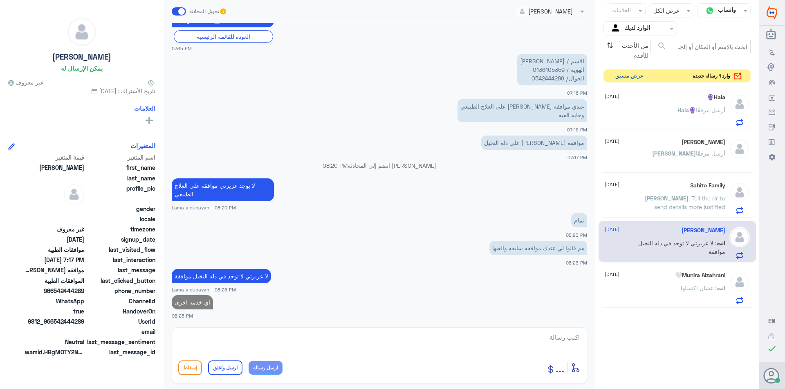
click at [627, 74] on button "عرض مسبق" at bounding box center [629, 76] width 34 height 13
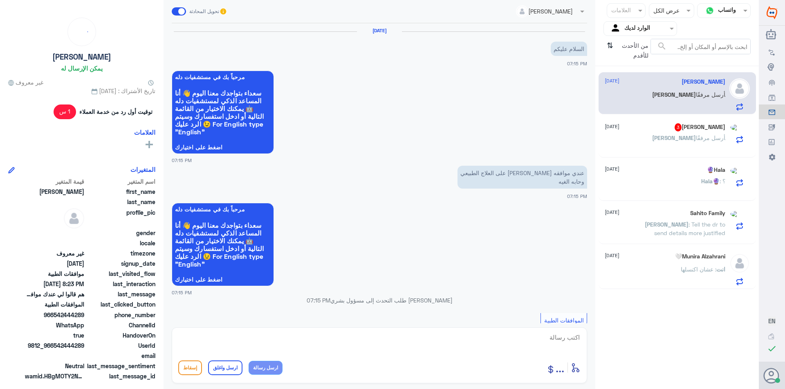
scroll to position [474, 0]
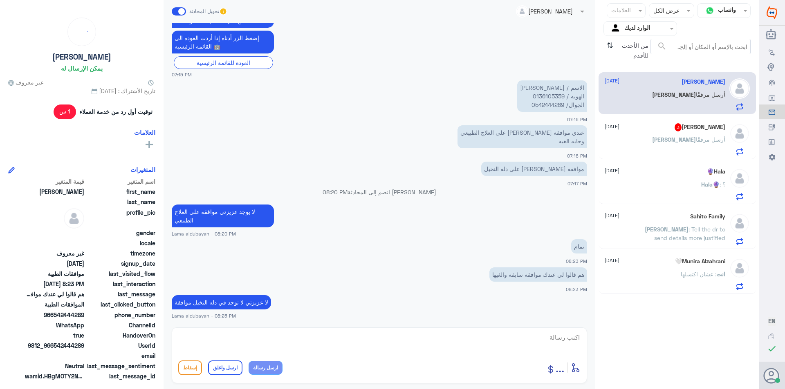
drag, startPoint x: 699, startPoint y: 151, endPoint x: 692, endPoint y: 159, distance: 10.7
click at [699, 149] on p "[PERSON_NAME] أرسل مرفقًا" at bounding box center [688, 145] width 73 height 20
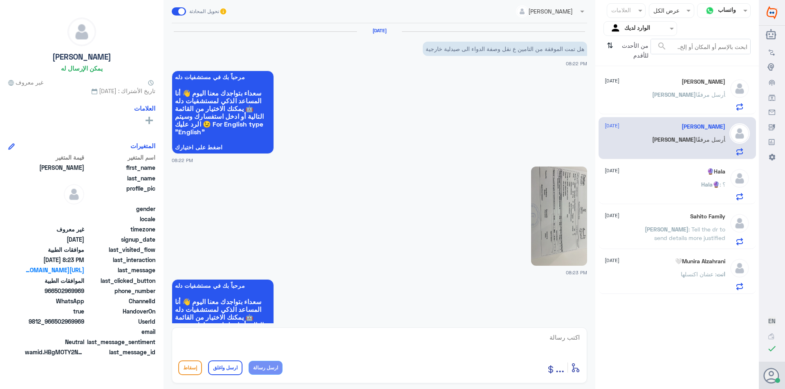
scroll to position [309, 0]
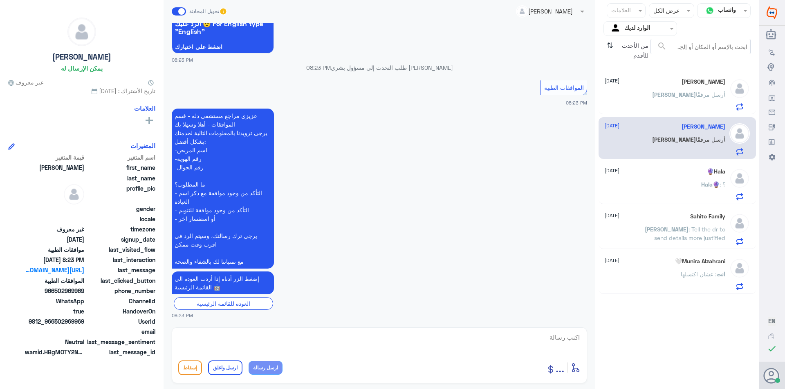
click at [667, 183] on div "Hala🔮 : ؟" at bounding box center [664, 191] width 121 height 18
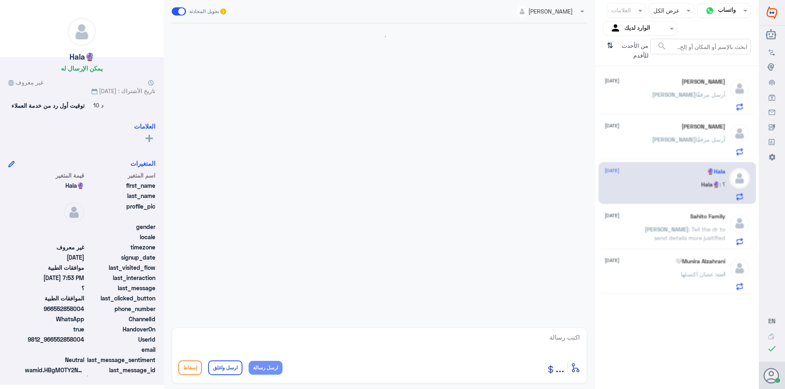
scroll to position [306, 0]
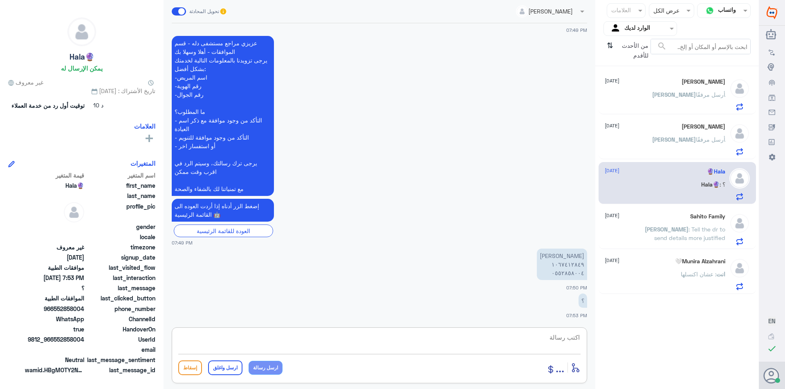
click at [555, 340] on textarea at bounding box center [379, 342] width 402 height 20
type textarea "1067412849"
drag, startPoint x: 533, startPoint y: 340, endPoint x: 642, endPoint y: 337, distance: 108.7
click at [647, 335] on div "قناة واتساب Status × عرض الكل العلامات Agent Filter الوارد لديك search من الأحد…" at bounding box center [379, 196] width 759 height 392
click at [409, 329] on div "أدخل اسم مجموعة الرسائل ... إسقاط ارسل واغلق ارسل رسالة" at bounding box center [379, 356] width 415 height 56
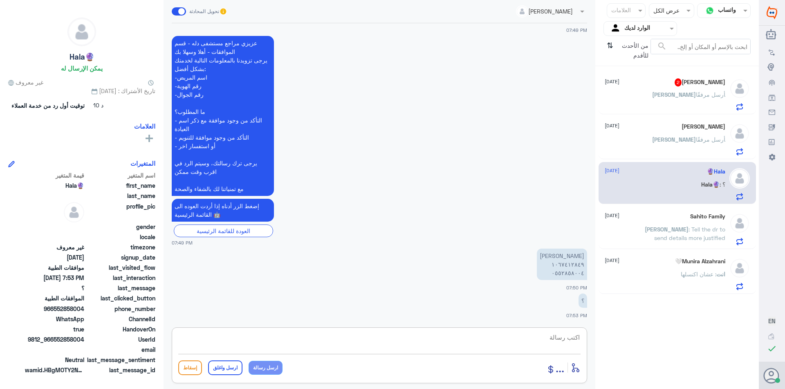
click at [397, 340] on textarea at bounding box center [379, 342] width 402 height 20
type textarea "تفضلي عزيزتي كيف اقدر اخدمك ؟"
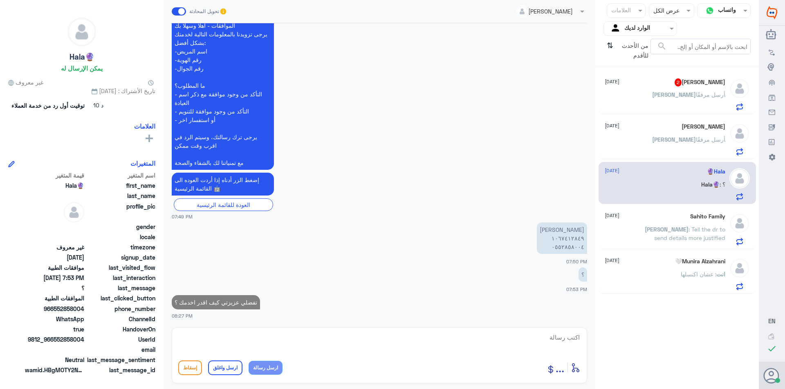
drag, startPoint x: 656, startPoint y: 79, endPoint x: 674, endPoint y: 84, distance: 18.6
click at [662, 82] on div "[PERSON_NAME] 2 [DATE]" at bounding box center [664, 82] width 121 height 8
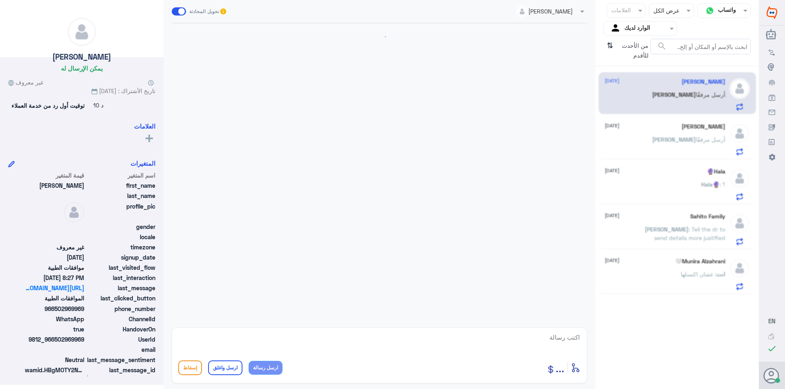
scroll to position [484, 0]
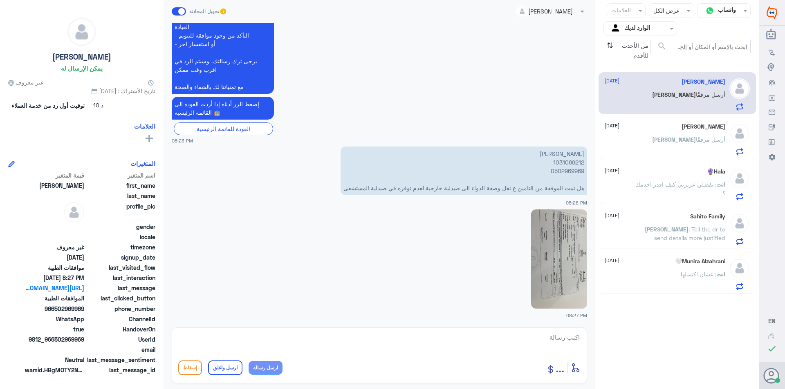
click at [564, 159] on p "[PERSON_NAME] 1031069212 0502969969 هل تمت الموفقة من التامين ع نقل وصفة الدواء…" at bounding box center [463, 171] width 246 height 49
copy p "1031069212"
click at [540, 283] on img at bounding box center [559, 259] width 56 height 99
click at [488, 347] on textarea at bounding box center [379, 342] width 402 height 20
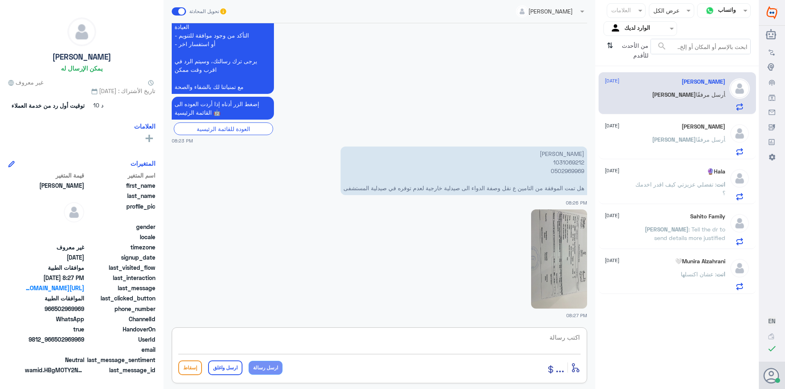
paste textarea "( 0112995140 , 0546022896 )"
type textarea "( 0112995140 , 0546022896 ) يرجى التواصل مع قسم موافقات دله نمار لمساعدتك"
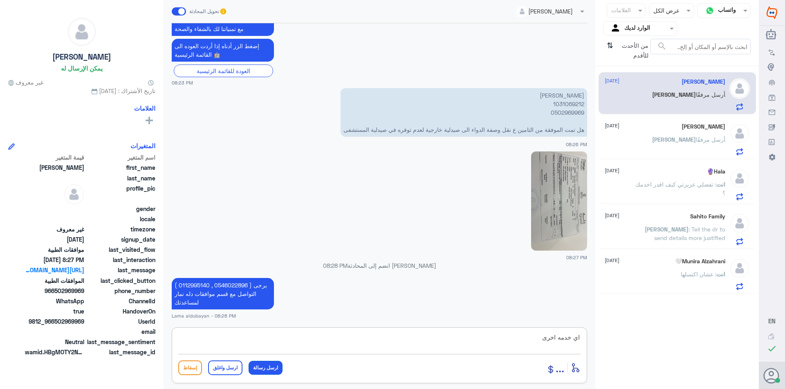
type textarea "اي خدمه اخرى"
click at [271, 372] on button "ارسل رسالة" at bounding box center [265, 368] width 34 height 14
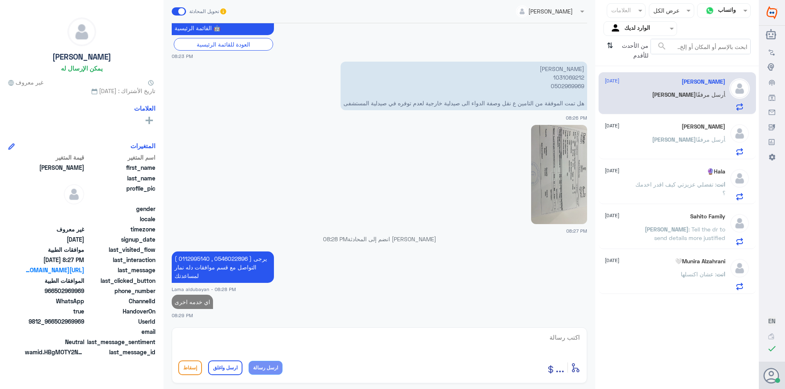
click at [715, 134] on div "[PERSON_NAME] [DATE] [PERSON_NAME] أرسل مرفقًا" at bounding box center [664, 139] width 121 height 32
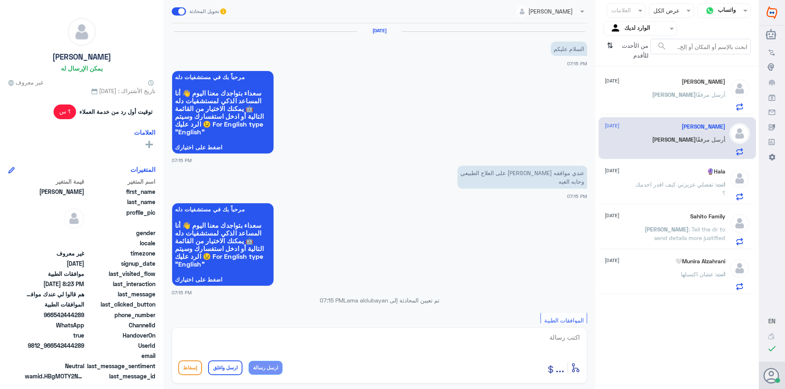
scroll to position [500, 0]
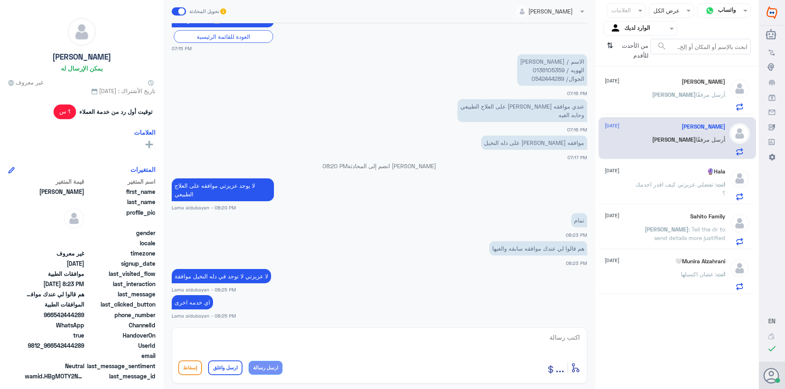
click at [693, 278] on p "انت : عشان اكنسلها" at bounding box center [702, 280] width 45 height 20
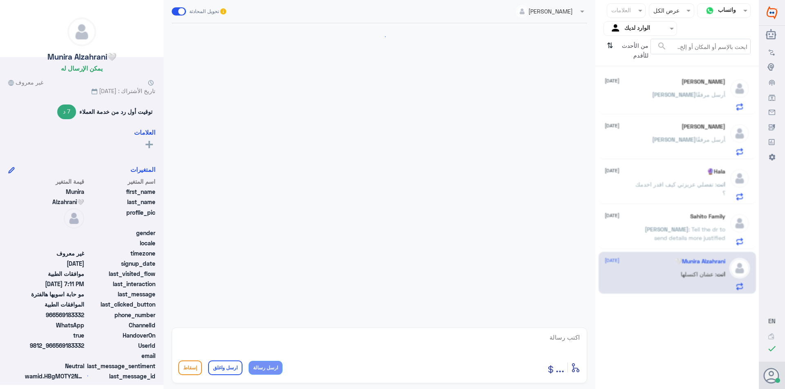
scroll to position [578, 0]
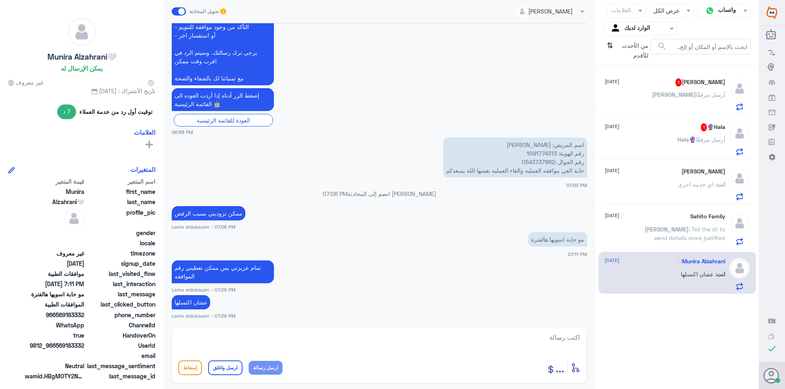
click at [672, 98] on div "[PERSON_NAME] أرسل مرفقًا" at bounding box center [664, 101] width 121 height 18
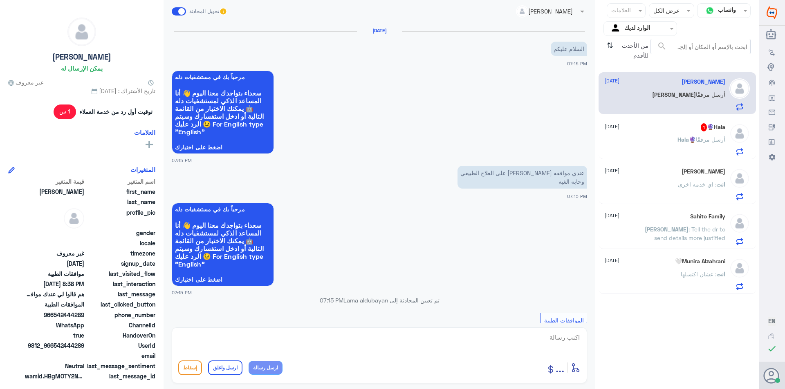
scroll to position [528, 0]
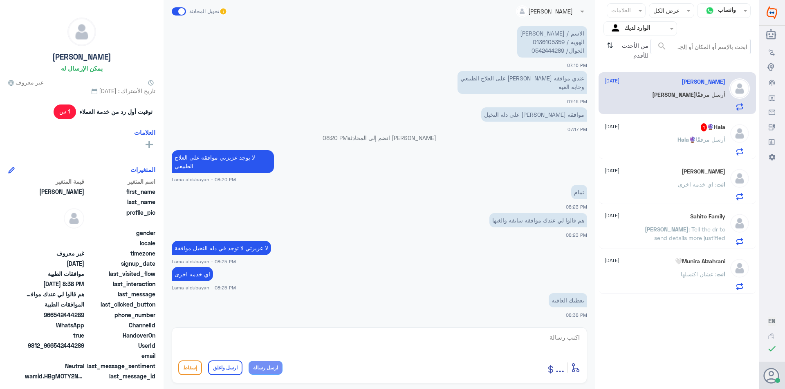
click at [569, 340] on textarea at bounding box center [379, 342] width 402 height 20
type textarea "ن"
type textarea "نتمنى لك دوام الصحه والعافيه"
click at [223, 369] on button "ارسل واغلق" at bounding box center [225, 368] width 34 height 15
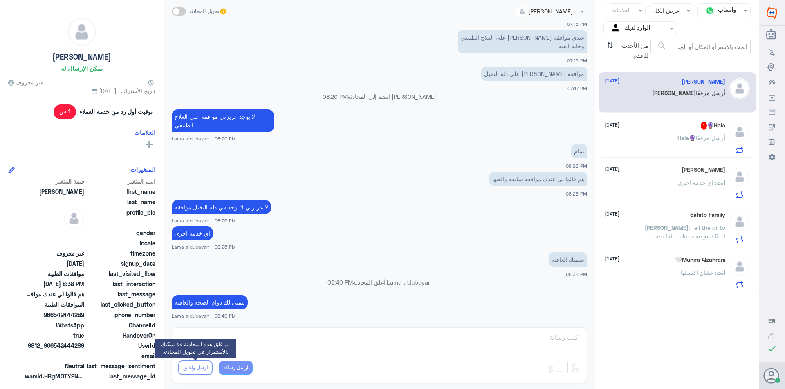
click at [643, 136] on div "Hala🔮 أرسل مرفقًا" at bounding box center [664, 145] width 121 height 18
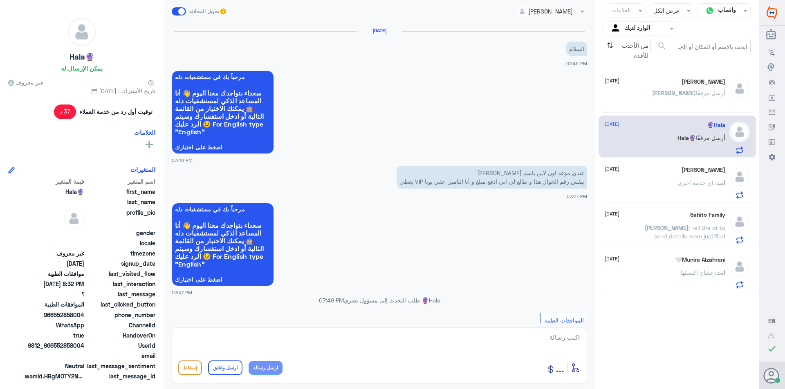
scroll to position [383, 0]
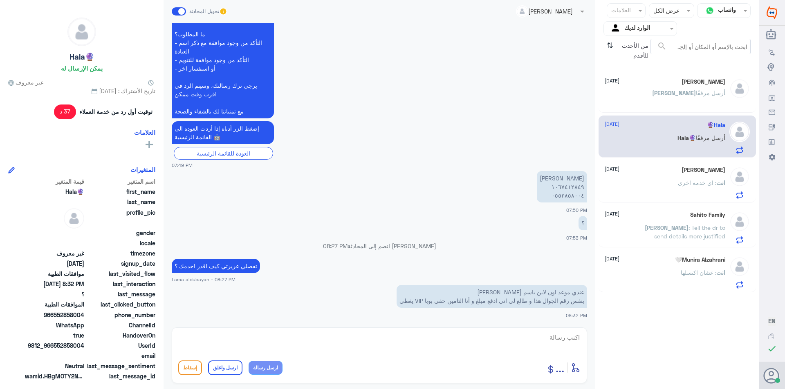
drag, startPoint x: 447, startPoint y: 347, endPoint x: 451, endPoint y: 348, distance: 4.2
click at [448, 348] on textarea at bounding box center [379, 342] width 402 height 20
click at [537, 333] on textarea at bounding box center [379, 342] width 402 height 20
type textarea "ل"
type textarea "1067412849"
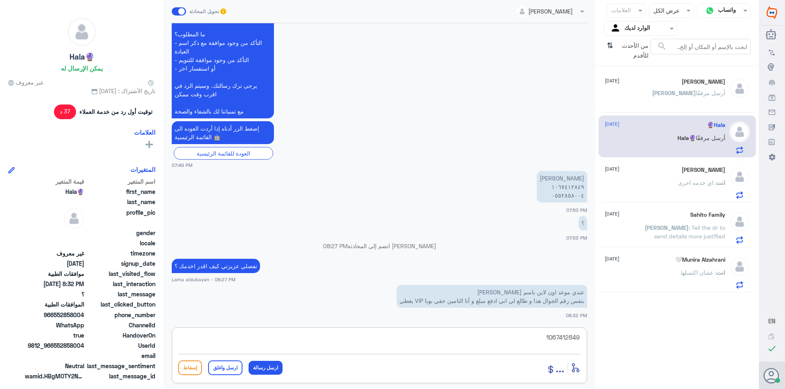
drag, startPoint x: 602, startPoint y: 347, endPoint x: 747, endPoint y: 369, distance: 147.5
click at [747, 369] on div "قناة واتساب Status × عرض الكل العلامات Agent Filter الوارد لديك search من الأحد…" at bounding box center [379, 196] width 759 height 392
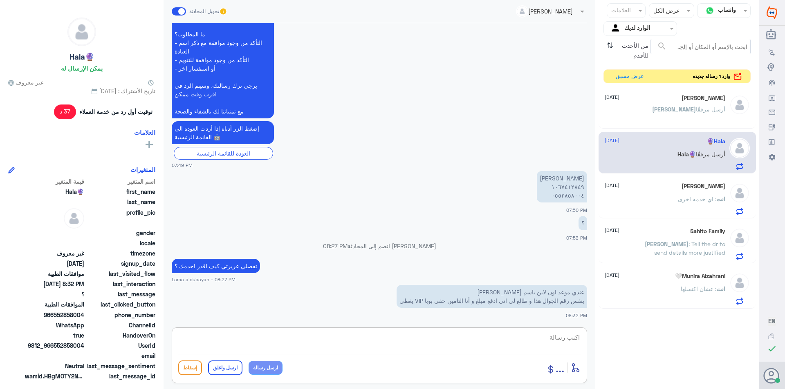
click at [574, 187] on p "[PERSON_NAME] ١٠٦٧٤١٢٨٤٩ ٠٥٥٢٨٥٨٠٠٤" at bounding box center [562, 186] width 50 height 31
copy p "١٠٦٧٤١٢٨٤٩"
click at [627, 80] on button "عرض مسبق" at bounding box center [629, 76] width 34 height 13
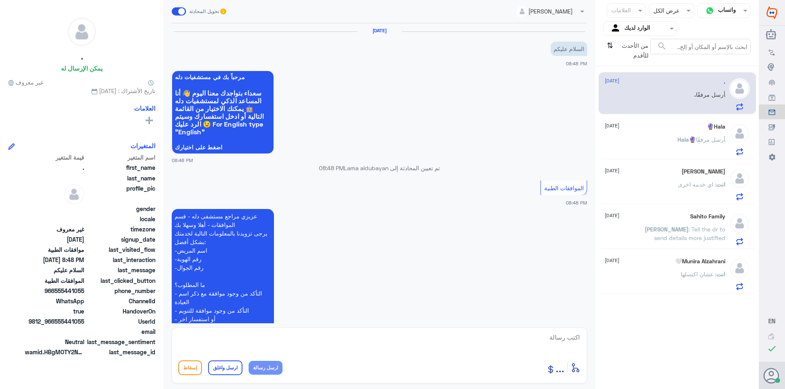
scroll to position [100, 0]
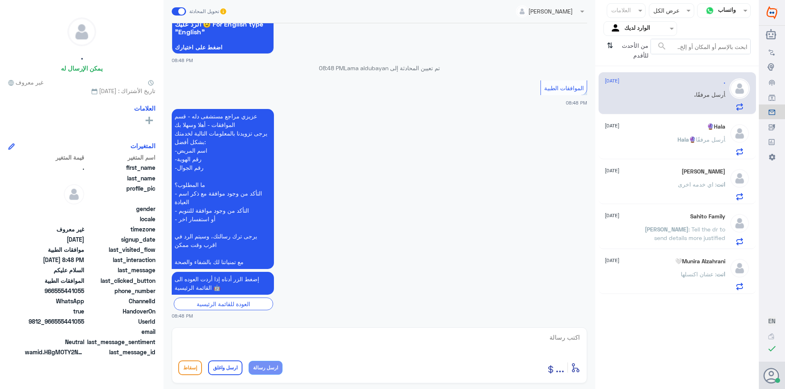
click at [686, 276] on span ": عشان اكنسلها" at bounding box center [698, 274] width 36 height 7
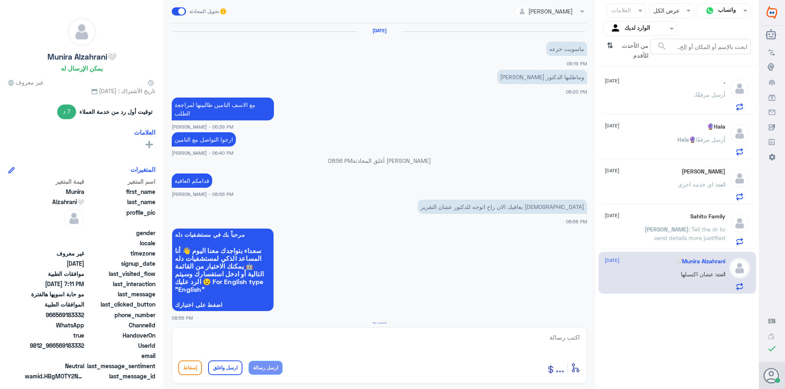
scroll to position [578, 0]
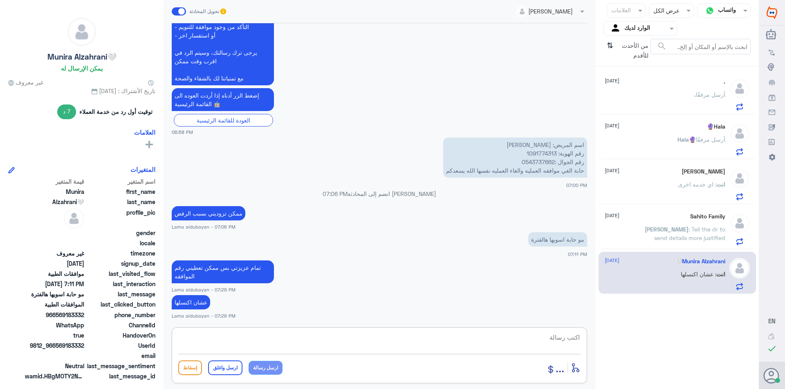
click at [497, 342] on textarea at bounding box center [379, 342] width 402 height 20
type textarea "تم الغائها بناء على طلبك"
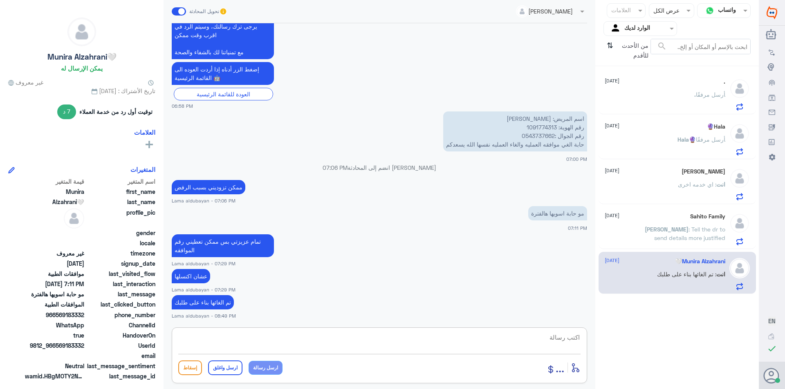
paste textarea "نشكر تواصلك مع مستشفيات دلة"
type textarea "نشكر تواصلك مع مستشفيات دلة"
click at [233, 368] on button "ارسل واغلق" at bounding box center [225, 368] width 34 height 15
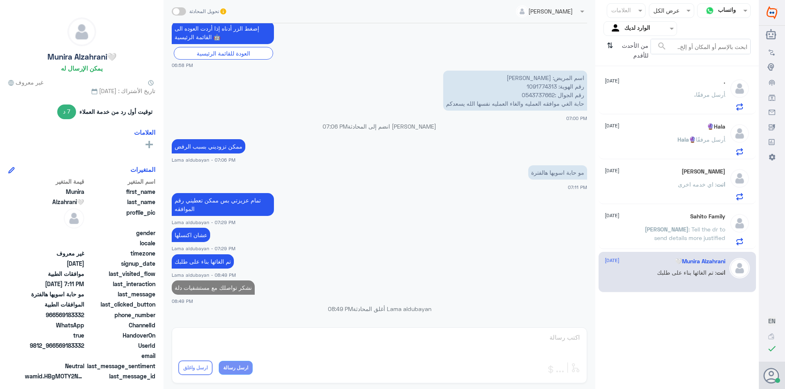
click at [638, 245] on p "[PERSON_NAME] : Tell the dr to send details more justified" at bounding box center [679, 235] width 92 height 20
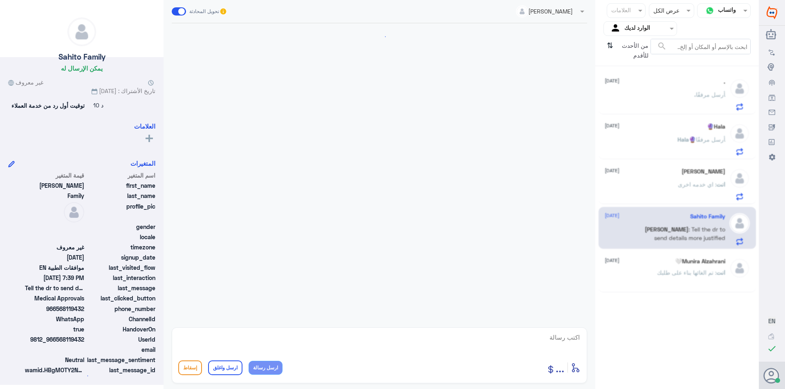
scroll to position [566, 0]
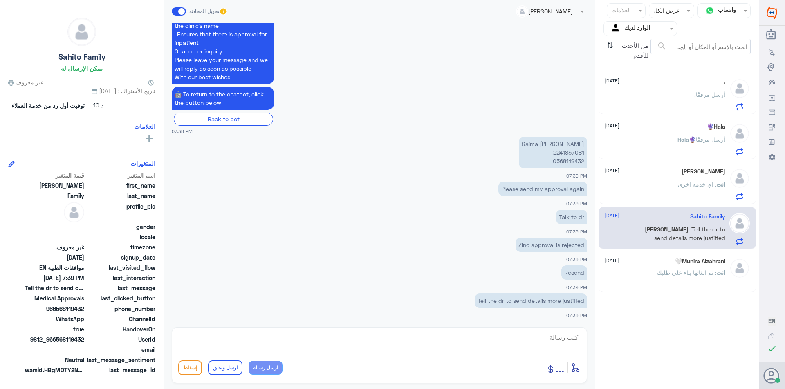
click at [646, 179] on div "[PERSON_NAME] [DATE] انت : اي خدمه اخرى" at bounding box center [664, 184] width 121 height 32
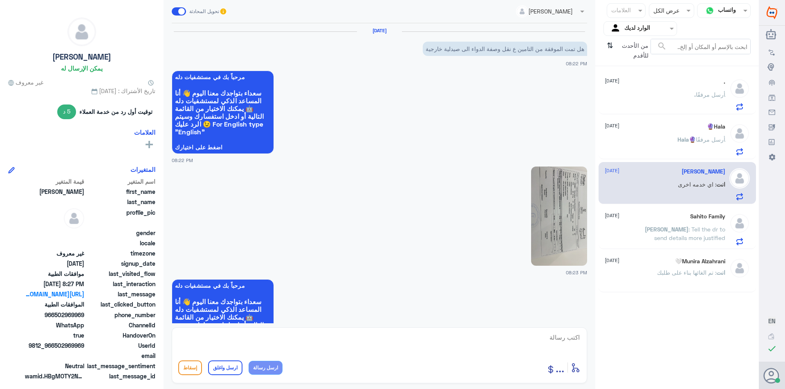
scroll to position [569, 0]
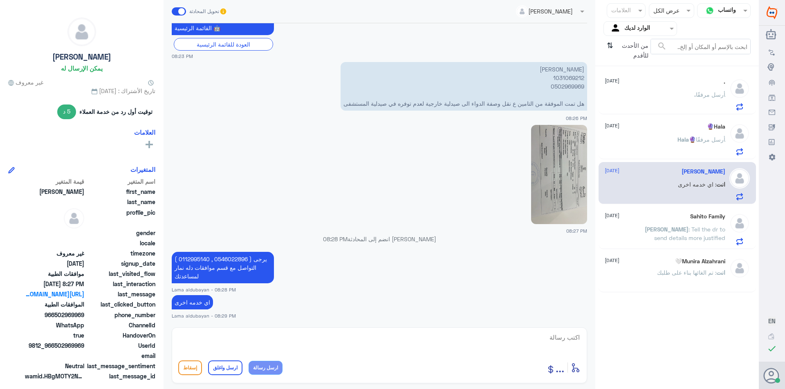
drag, startPoint x: 643, startPoint y: 239, endPoint x: 574, endPoint y: 269, distance: 75.2
click at [643, 241] on p "[PERSON_NAME] : Tell the dr to send details more justified" at bounding box center [679, 235] width 92 height 20
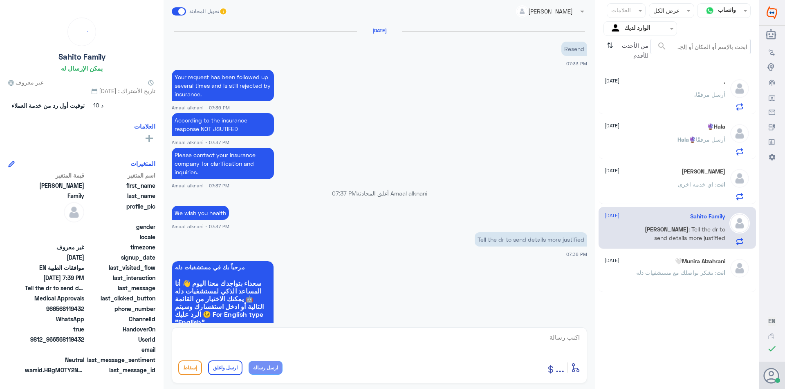
scroll to position [566, 0]
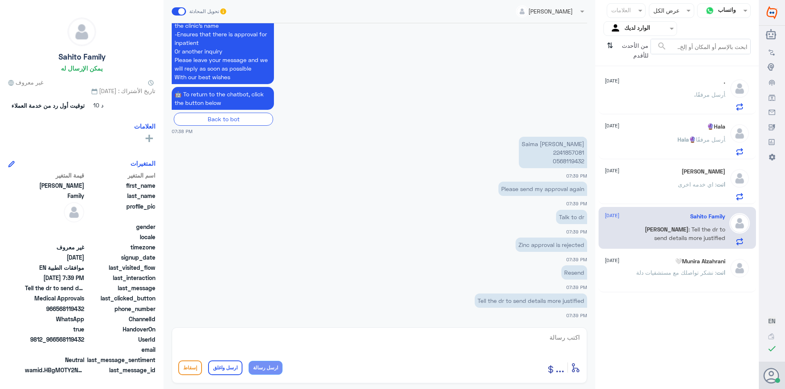
click at [620, 184] on div "انت : اي خدمه اخرى" at bounding box center [664, 191] width 121 height 18
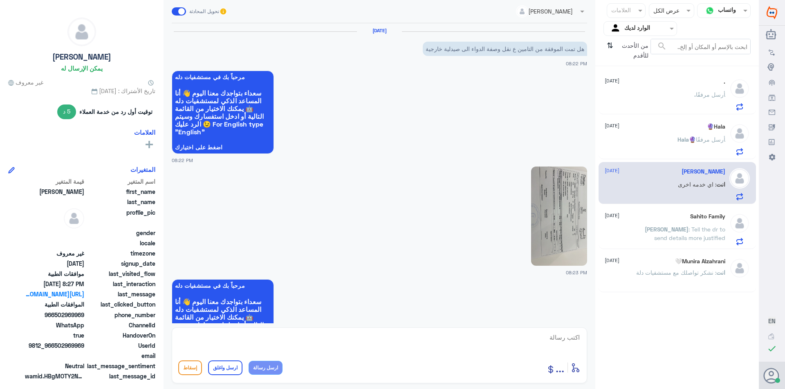
scroll to position [569, 0]
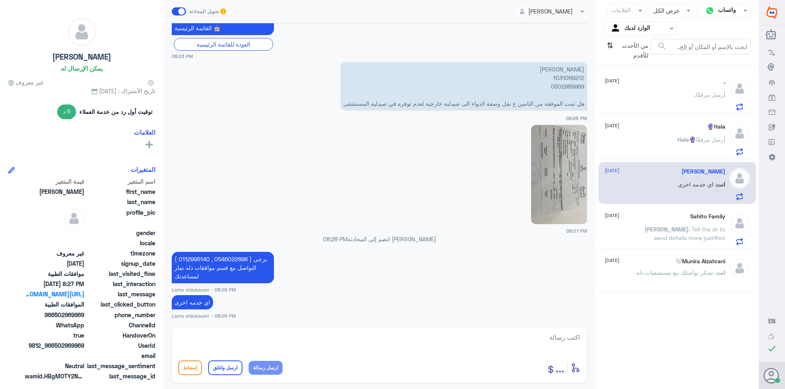
click at [476, 341] on textarea at bounding box center [379, 342] width 402 height 20
paste textarea "نشكر تواصلك مع مستشفيات دلة"
type textarea "نشكر تواصلك مع مستشفيات دلة"
click at [232, 367] on button "ارسل واغلق" at bounding box center [225, 368] width 34 height 15
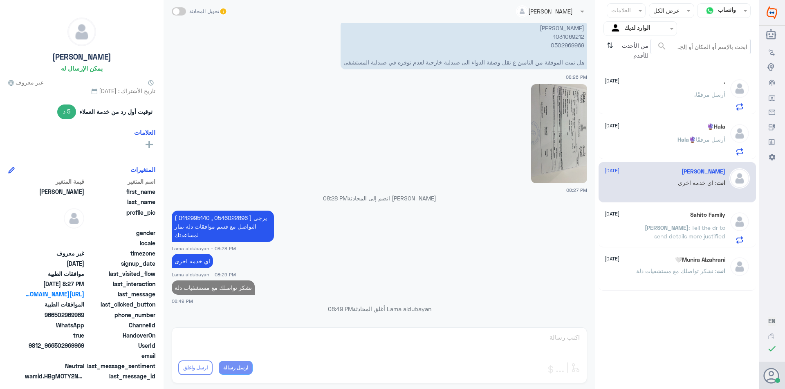
click at [678, 222] on div "[PERSON_NAME] Family [DATE] [PERSON_NAME] : Tell the dr to send details more ju…" at bounding box center [664, 228] width 121 height 32
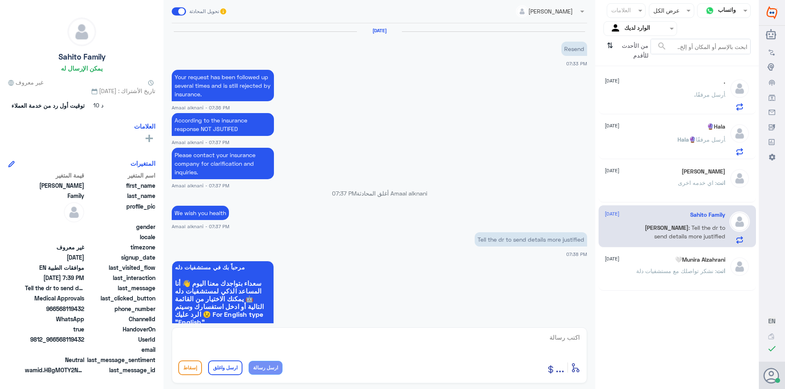
scroll to position [566, 0]
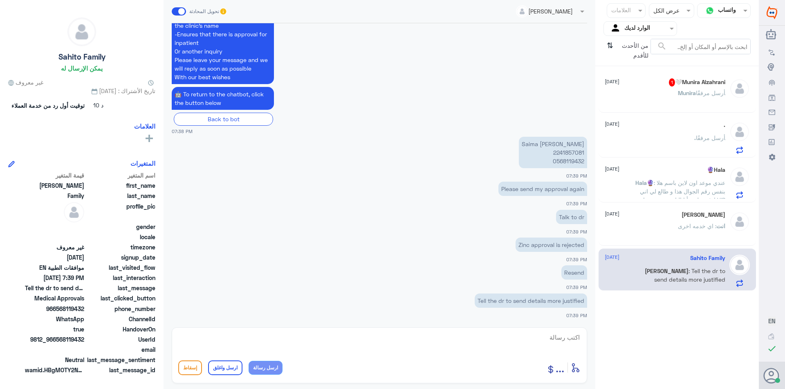
click at [567, 151] on p "Saima [PERSON_NAME] 2241857081 0568119432" at bounding box center [553, 152] width 68 height 31
copy p "2241857081"
click at [453, 331] on div "أدخل اسم مجموعة الرسائل ... إسقاط ارسل واغلق ارسل رسالة" at bounding box center [379, 356] width 415 height 56
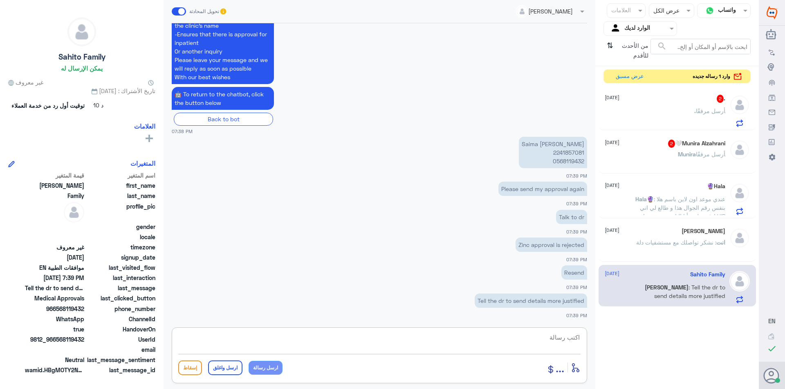
click at [399, 340] on textarea at bounding box center [379, 342] width 402 height 20
paste textarea "The request has been followed up and the reports have been attached. Please con…"
type textarea "The request has been followed up and the reports have been attached. Please con…"
click at [273, 366] on button "ارسل رسالة" at bounding box center [265, 368] width 34 height 14
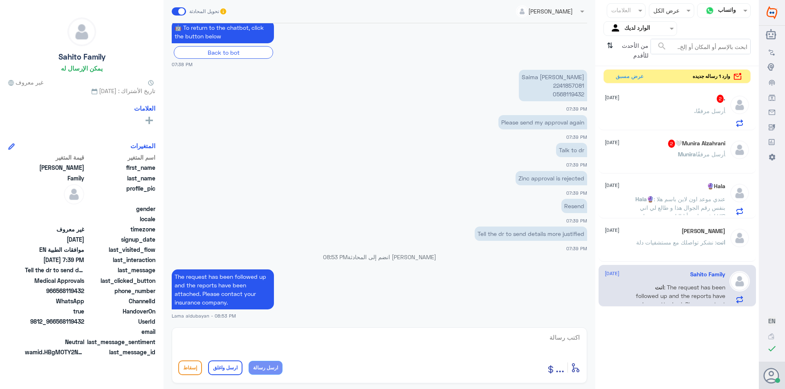
click at [684, 198] on span ": عندي موعد اون لاين باسم هلا بنفس رقم الجوال هذا و طالع لي اني ادفع مبلغ و أنا…" at bounding box center [682, 212] width 85 height 33
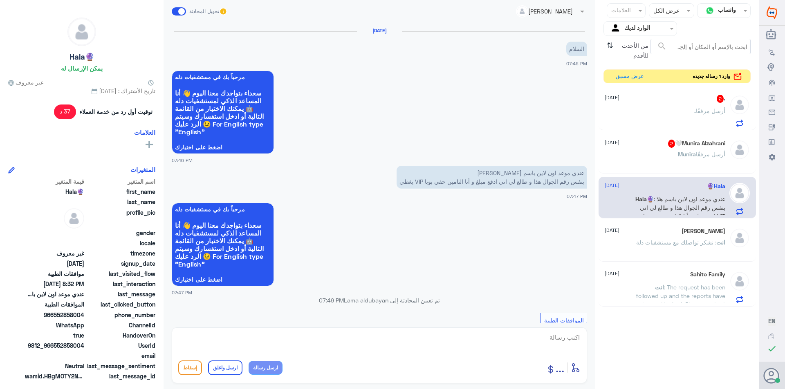
scroll to position [383, 0]
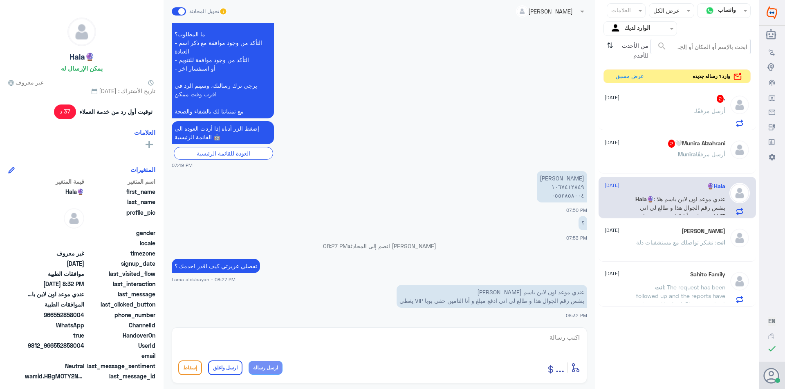
click at [279, 340] on textarea at bounding box center [379, 342] width 402 height 20
click at [388, 331] on div "أدخل اسم مجموعة الرسائل ... إسقاط ارسل واغلق ارسل رسالة" at bounding box center [379, 356] width 415 height 56
click at [422, 345] on textarea at bounding box center [379, 342] width 402 height 20
paste textarea "سيتم تحويل الحالة لقسم الطلب الاتصالي حتى يتم متابعه الحالة عزيزتي المراجعه"
type textarea "سيتم تحويل الحالة لقسم الطلب الاتصالي حتى يتم متابعه الحالة عزيزتي المراجعه"
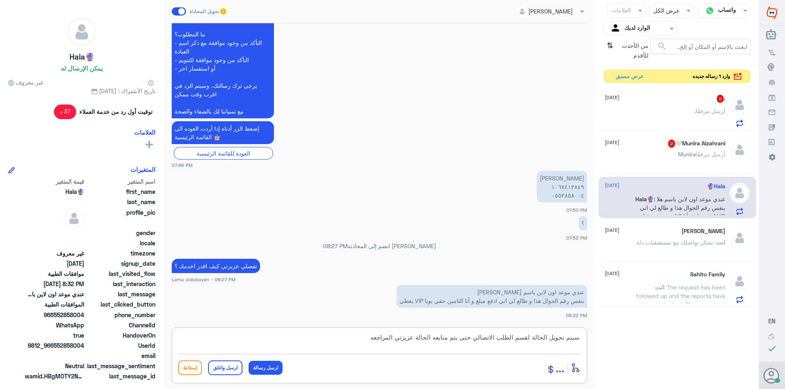
click at [273, 367] on button "ارسل رسالة" at bounding box center [265, 368] width 34 height 14
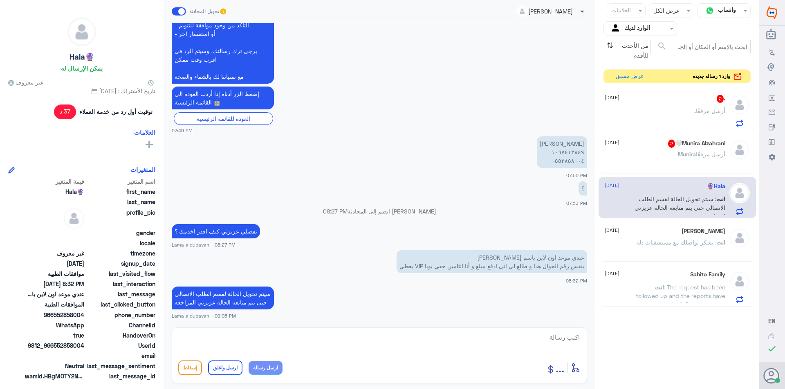
click at [580, 12] on span at bounding box center [582, 12] width 4 height 3
click at [564, 46] on div "Badr Alotaibi" at bounding box center [546, 42] width 73 height 14
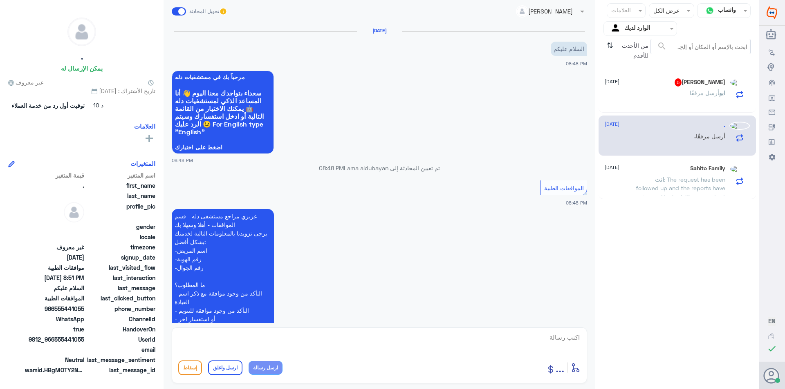
scroll to position [182, 0]
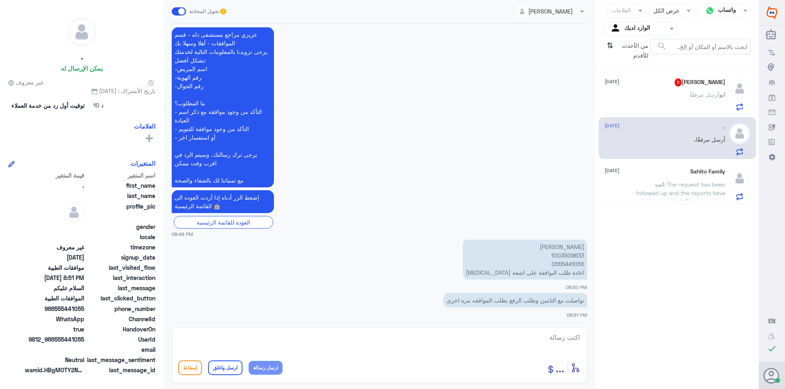
click at [707, 103] on p "[PERSON_NAME] مرفقًا" at bounding box center [707, 100] width 36 height 20
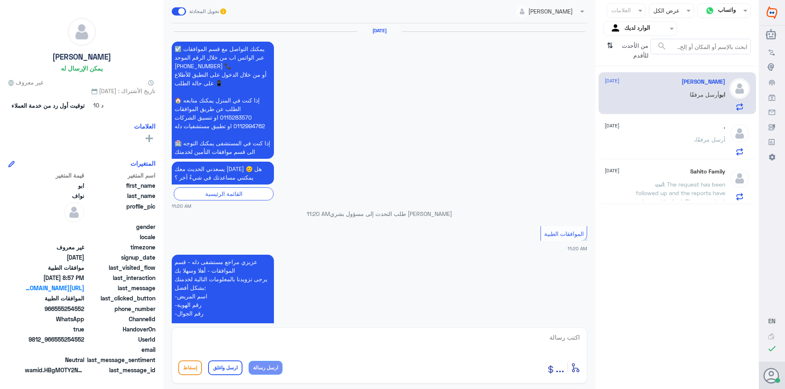
scroll to position [920, 0]
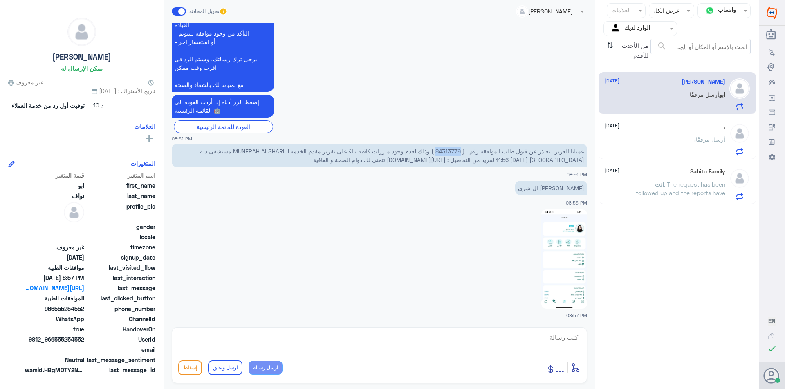
drag, startPoint x: 461, startPoint y: 152, endPoint x: 436, endPoint y: 149, distance: 24.3
click at [436, 149] on span "عميلنا العزيز : نعتذر عن قبول طلب الموافقة رقم : ( 84313779 ) وذلك لعدم وجود مب…" at bounding box center [390, 156] width 388 height 16
copy span "84313779"
click at [674, 130] on div ". [DATE] . أرسل مرفقًا" at bounding box center [664, 139] width 121 height 32
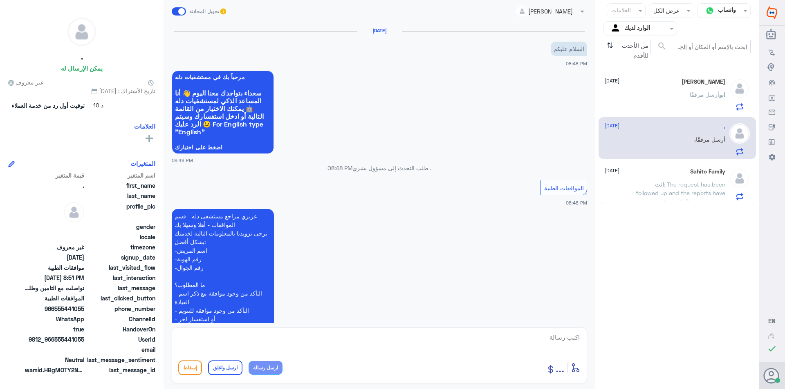
scroll to position [182, 0]
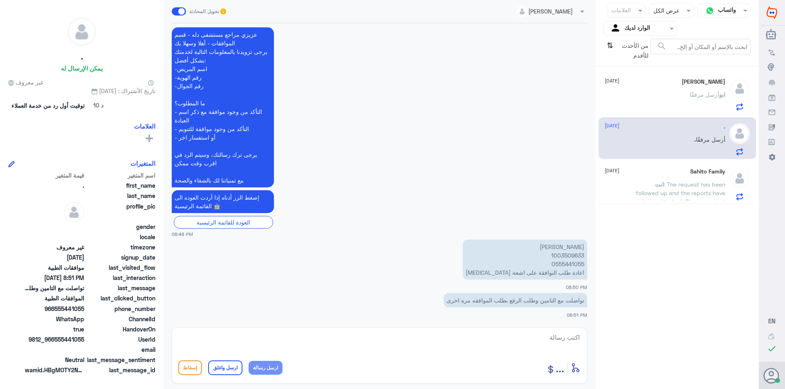
click at [672, 101] on div "[PERSON_NAME] مرفقًا" at bounding box center [664, 101] width 121 height 18
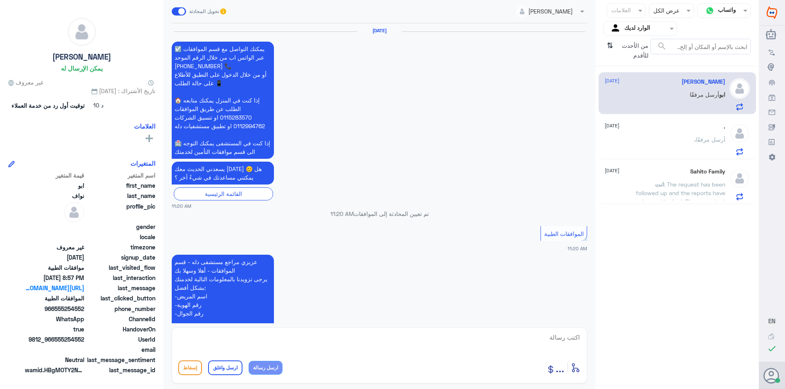
scroll to position [920, 0]
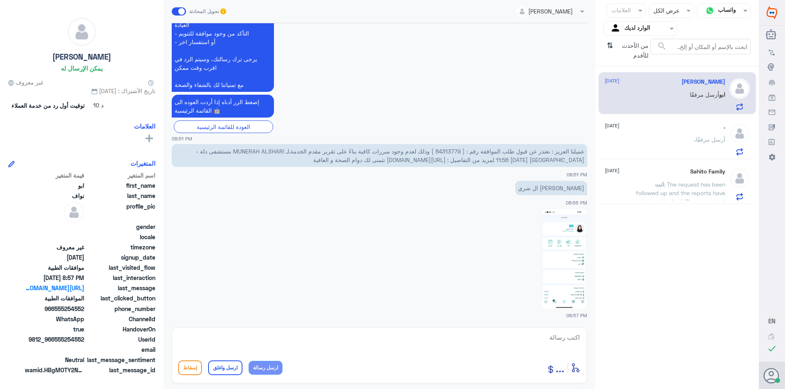
click at [513, 345] on textarea at bounding box center [379, 342] width 402 height 20
type textarea "تمت متابعة الطلب مره اخرى وارفاق الاشعه بنتظار رد التامين"
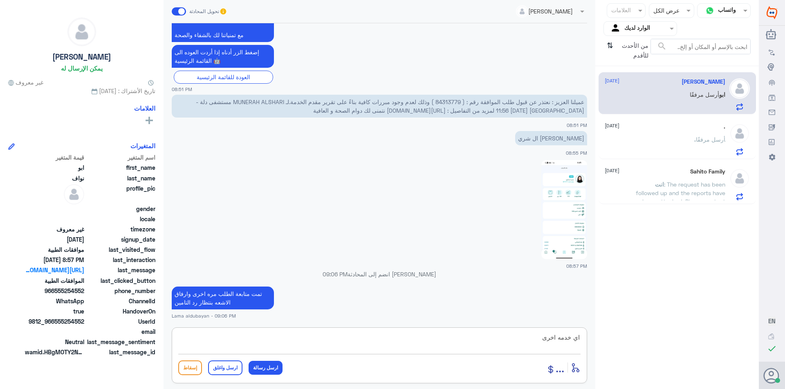
type textarea "اي خدمه اخرى"
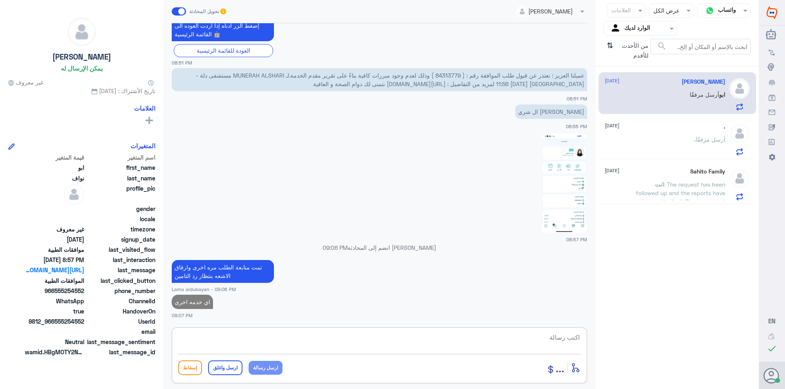
click at [705, 140] on span "أرسل مرفقًا" at bounding box center [710, 139] width 29 height 7
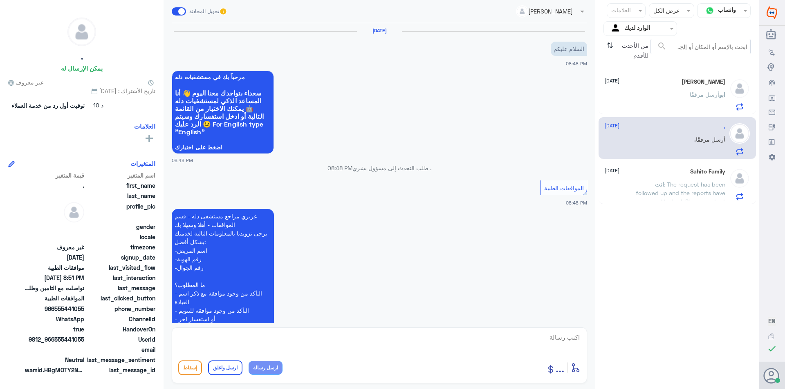
scroll to position [182, 0]
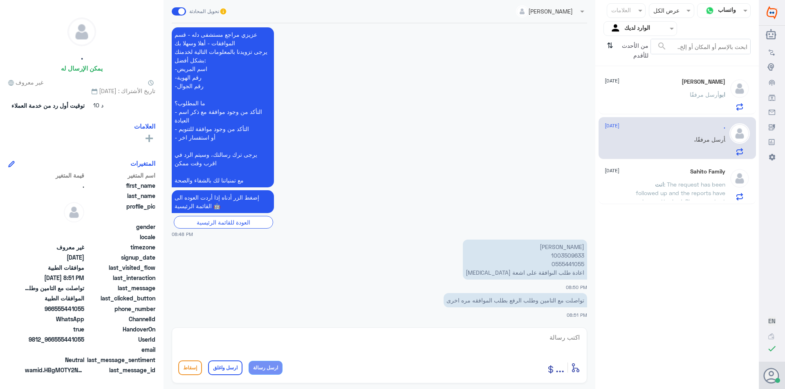
click at [571, 256] on p "[PERSON_NAME] 1003509633 0555441055 اعادة طلب الىوافقة على اشعة [MEDICAL_DATA]" at bounding box center [525, 260] width 124 height 40
copy p "1003509633"
click at [443, 335] on textarea at bounding box center [379, 342] width 402 height 20
type textarea "رد اتامين انه فيه موافقه في مستشفى اخرى"
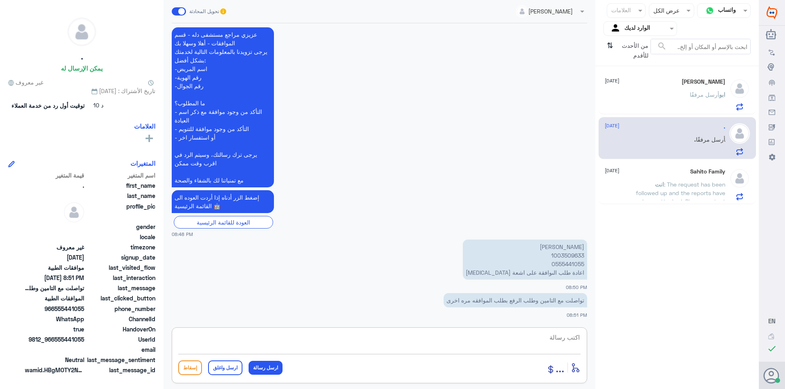
scroll to position [217, 0]
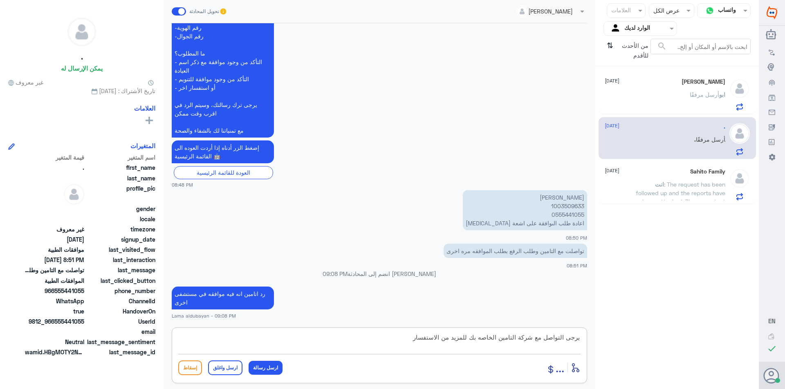
type textarea "يرجى التواصل مع شركة التامين الخاصه بك للمزيد من الاستفسار"
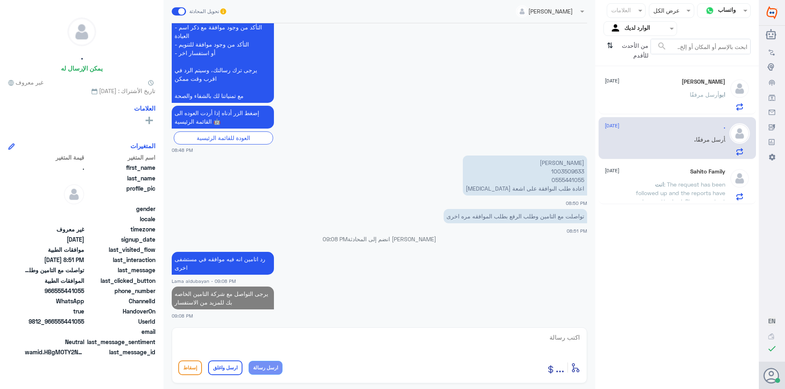
click at [699, 78] on div "[PERSON_NAME] [DATE] [PERSON_NAME] مرفقًا" at bounding box center [676, 93] width 157 height 42
click at [701, 92] on span "أرسل مرفقًا" at bounding box center [703, 94] width 29 height 7
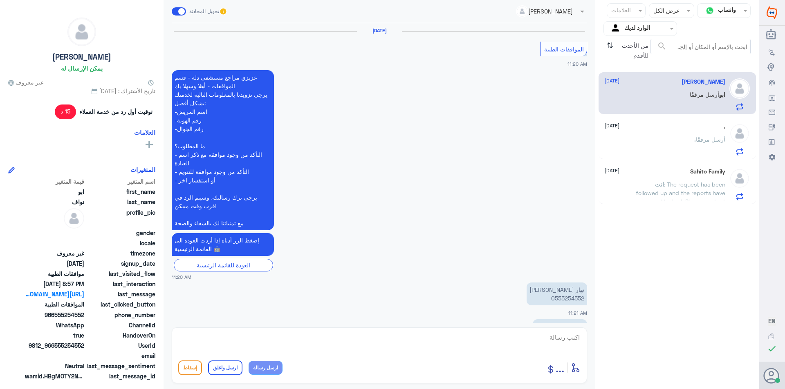
scroll to position [803, 0]
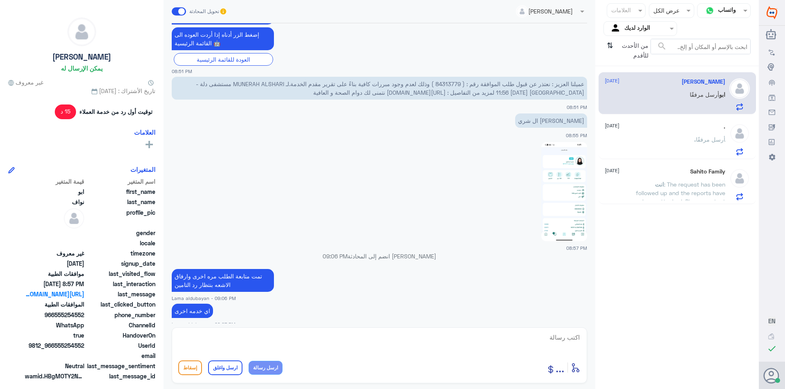
click at [662, 195] on span ": The request has been followed up and the reports have been attached. Please c…" at bounding box center [681, 197] width 90 height 33
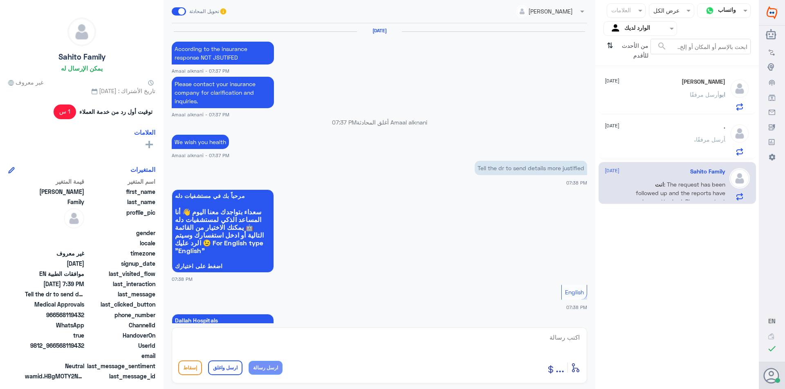
scroll to position [561, 0]
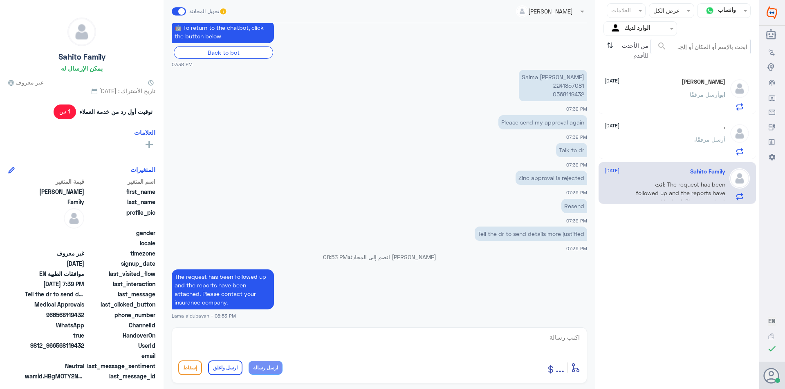
click at [327, 336] on textarea at bounding box center [379, 342] width 402 height 20
paste textarea "Thank you for contacting Dallah Hospitals."
type textarea "Thank you for contacting Dallah Hospitals."
click at [222, 366] on button "ارسل واغلق" at bounding box center [225, 368] width 34 height 15
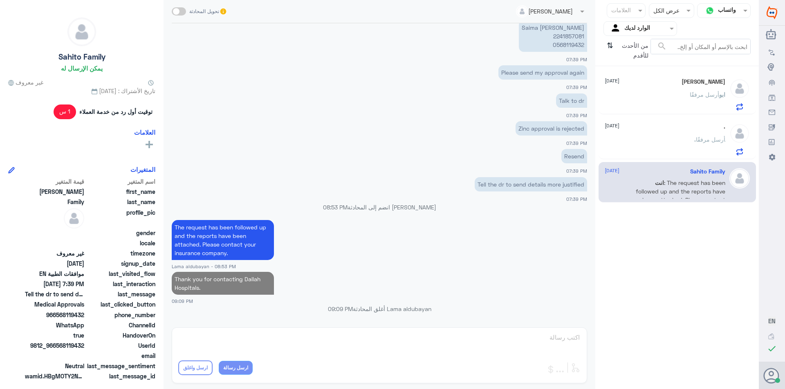
click at [662, 143] on div ". أرسل مرفقًا" at bounding box center [664, 146] width 121 height 18
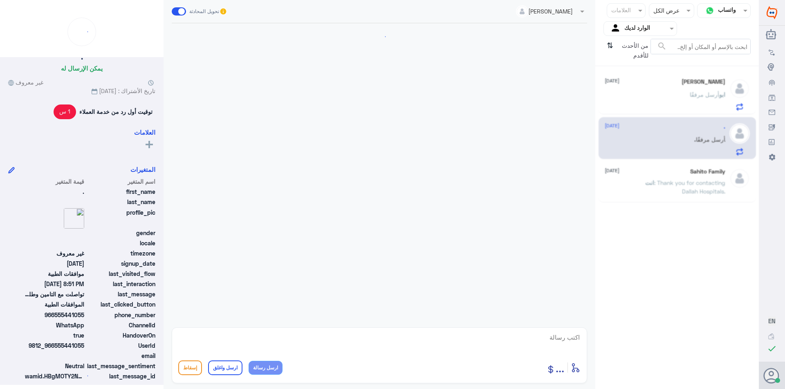
scroll to position [266, 0]
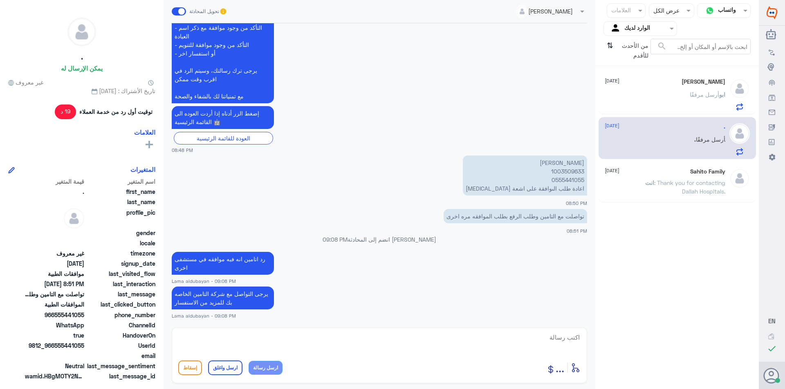
click at [664, 103] on div "[PERSON_NAME] مرفقًا" at bounding box center [664, 101] width 121 height 18
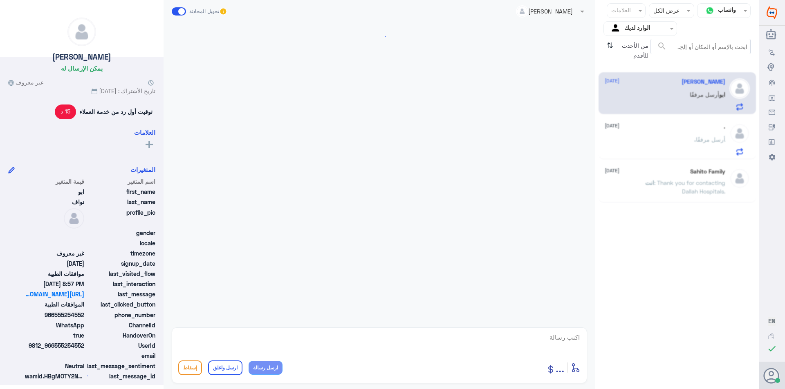
scroll to position [803, 0]
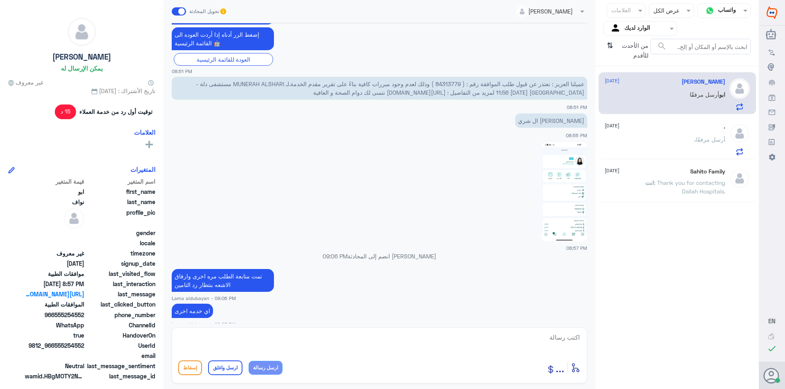
click at [612, 45] on icon "⇅" at bounding box center [609, 49] width 7 height 21
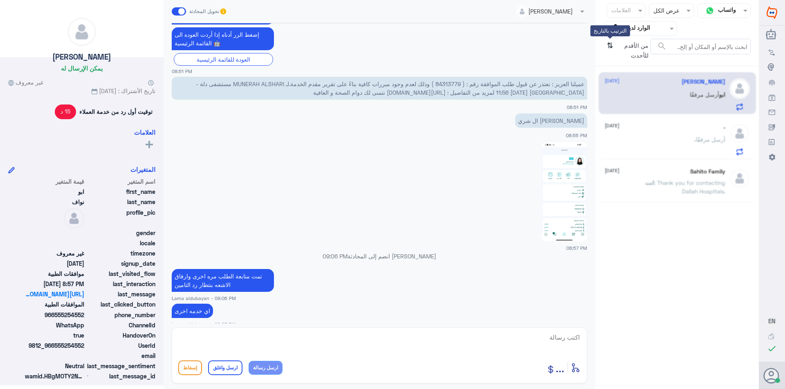
scroll to position [0, 0]
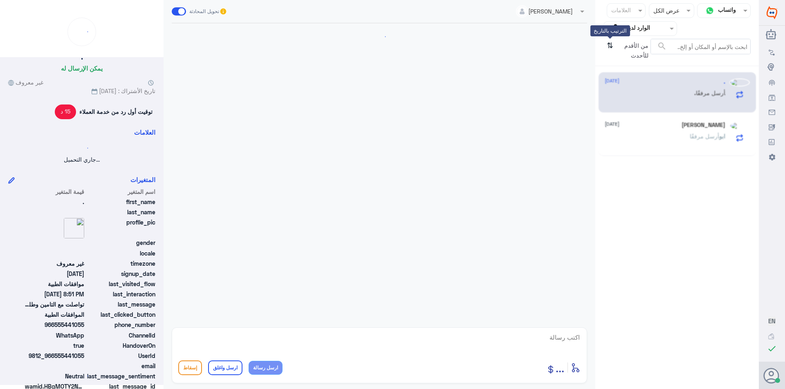
click at [610, 45] on icon "⇅" at bounding box center [609, 49] width 7 height 21
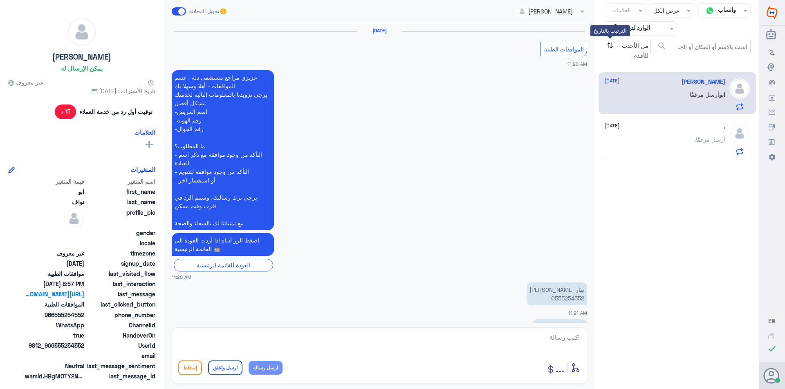
scroll to position [803, 0]
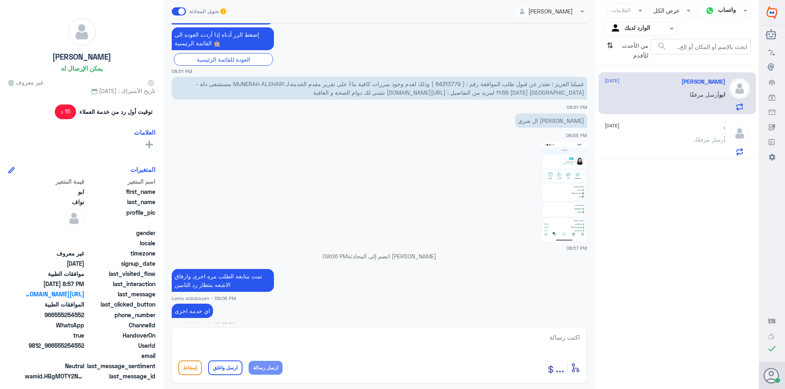
click at [648, 132] on div ". [DATE] . أرسل مرفقًا" at bounding box center [664, 139] width 121 height 32
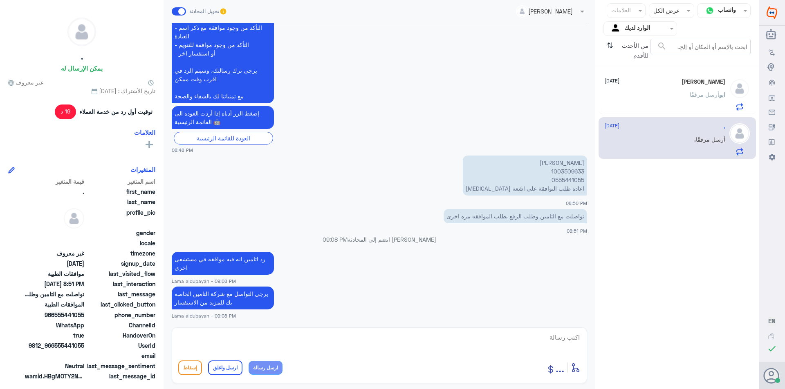
scroll to position [294, 0]
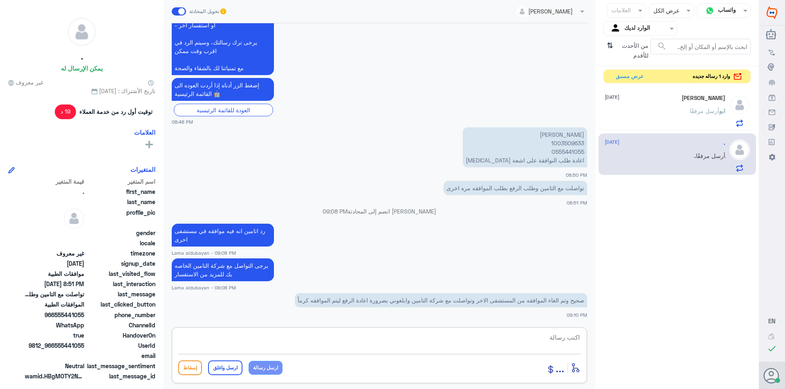
click at [439, 339] on textarea at bounding box center [379, 342] width 402 height 20
type textarea "تمام لحظات من فضلك"
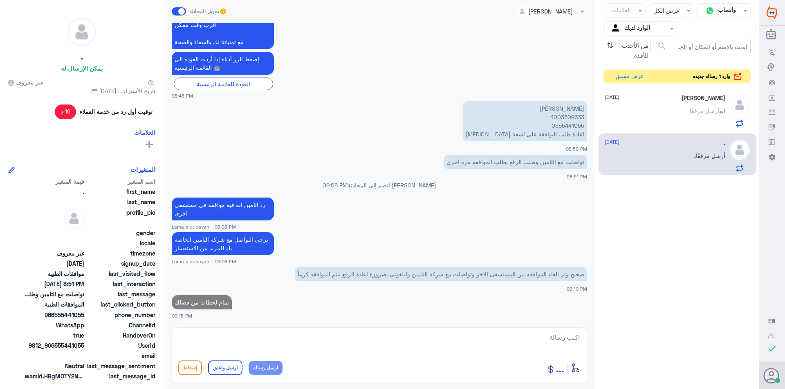
click at [574, 119] on p "[PERSON_NAME] 1003509633 0555441055 اعادة طلب الىوافقة على اشعة [MEDICAL_DATA]" at bounding box center [525, 121] width 124 height 40
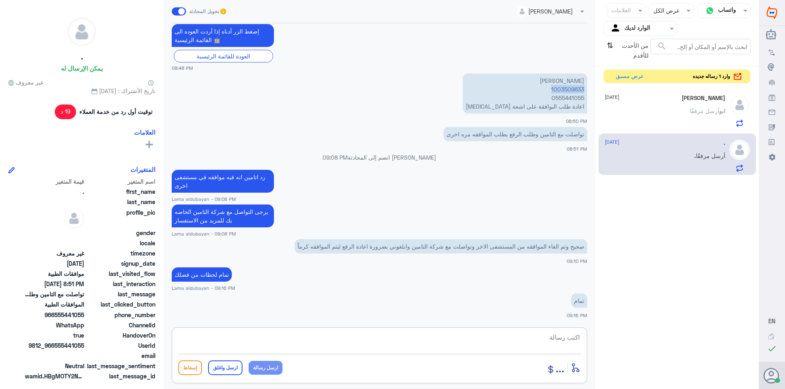
click at [346, 337] on textarea at bounding box center [379, 342] width 402 height 20
type textarea "هل يوجد اشعه او تقارير من مستشفى [PERSON_NAME] لك"
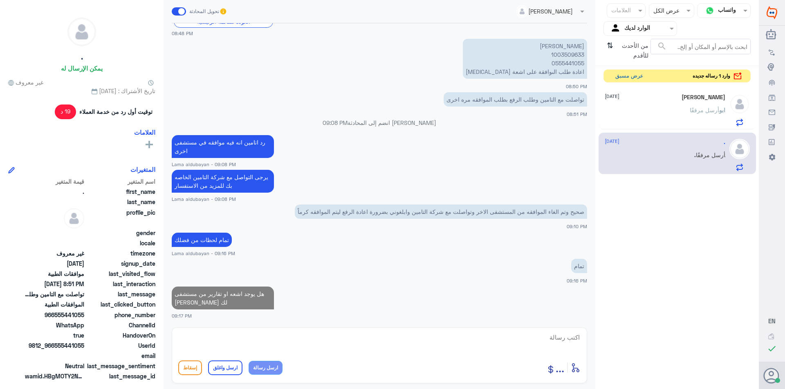
click at [635, 77] on button "عرض مسبق" at bounding box center [629, 76] width 34 height 13
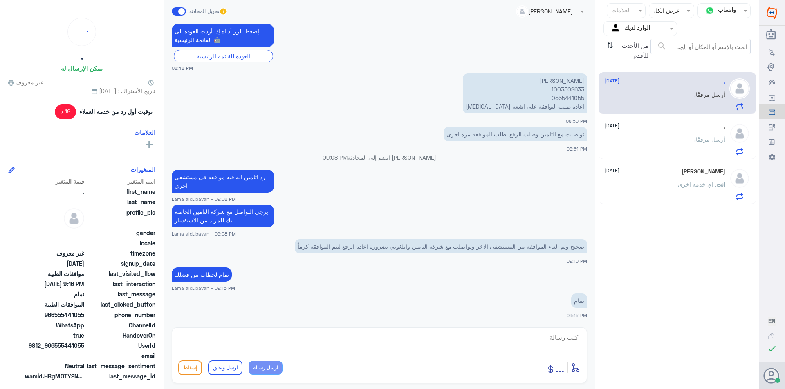
scroll to position [383, 0]
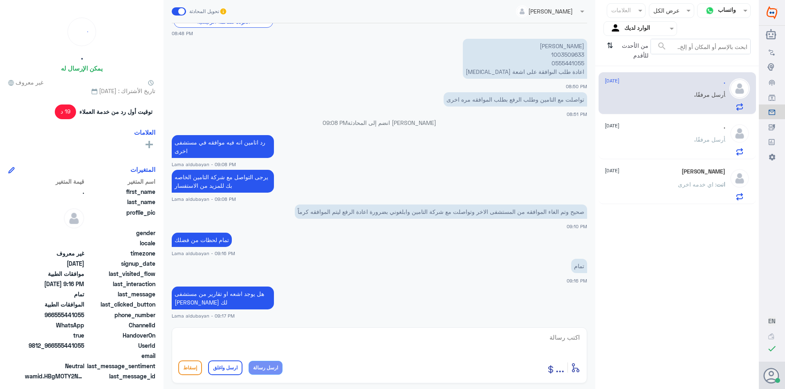
click at [640, 142] on div ". أرسل مرفقًا" at bounding box center [664, 146] width 121 height 18
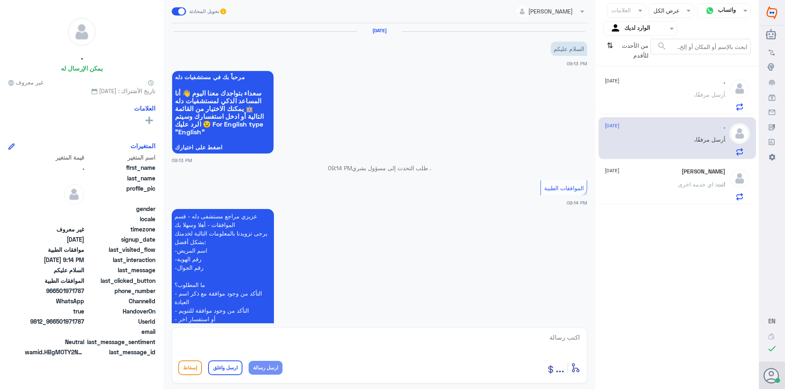
click at [526, 341] on textarea at bounding box center [379, 342] width 402 height 20
type textarea "وعليكم السلام تفضل كيف اقدر اخدمك"
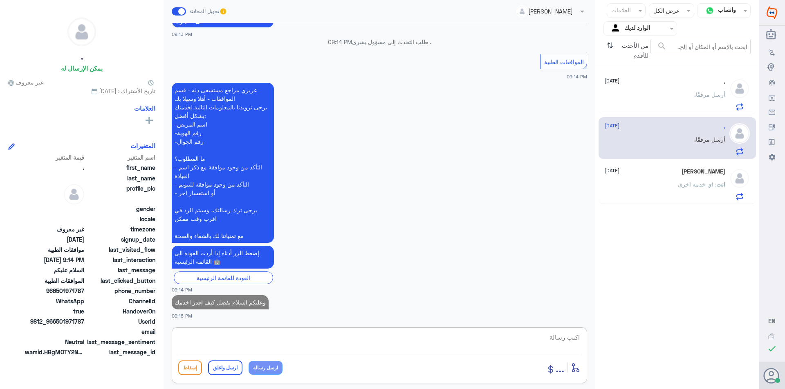
click at [686, 188] on span ": اي خدمه اخرى" at bounding box center [697, 184] width 38 height 7
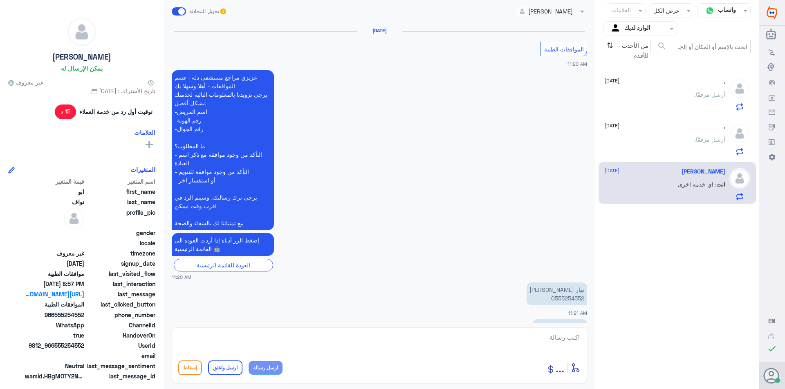
scroll to position [803, 0]
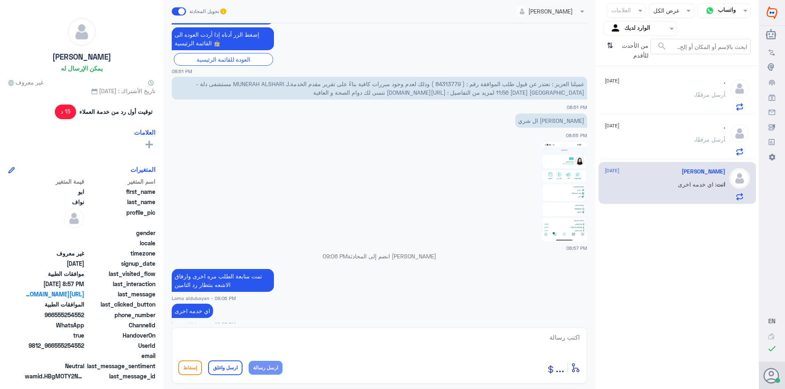
click at [663, 105] on div ". أرسل مرفقًا" at bounding box center [664, 101] width 121 height 18
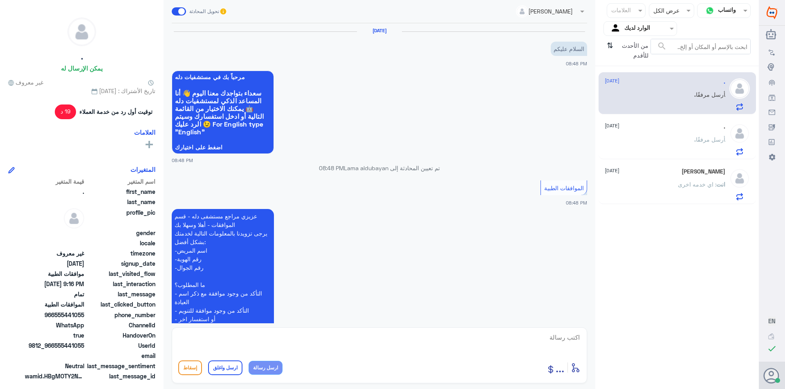
scroll to position [383, 0]
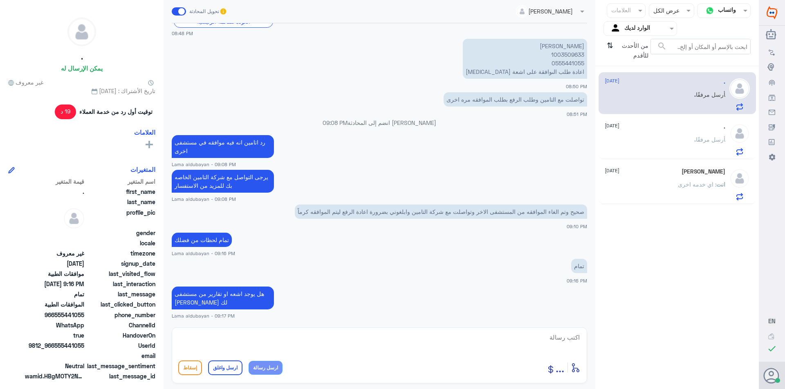
click at [660, 136] on div ". [DATE] . أرسل مرفقًا" at bounding box center [664, 139] width 121 height 32
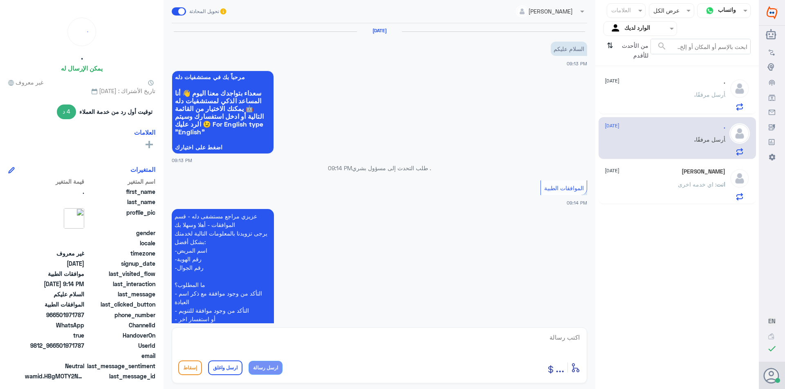
scroll to position [141, 0]
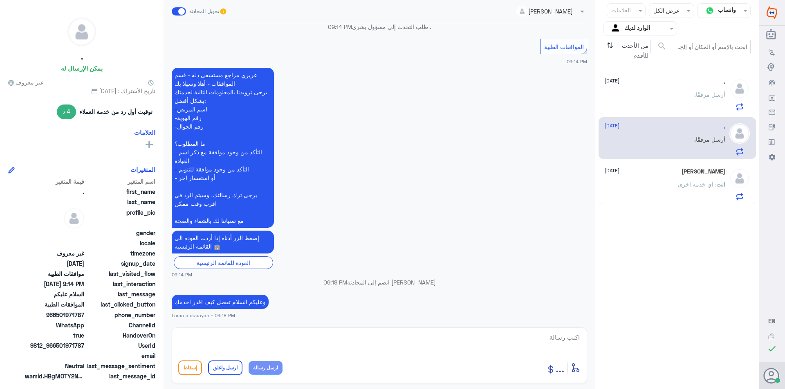
click at [656, 97] on div ". أرسل مرفقًا" at bounding box center [664, 101] width 121 height 18
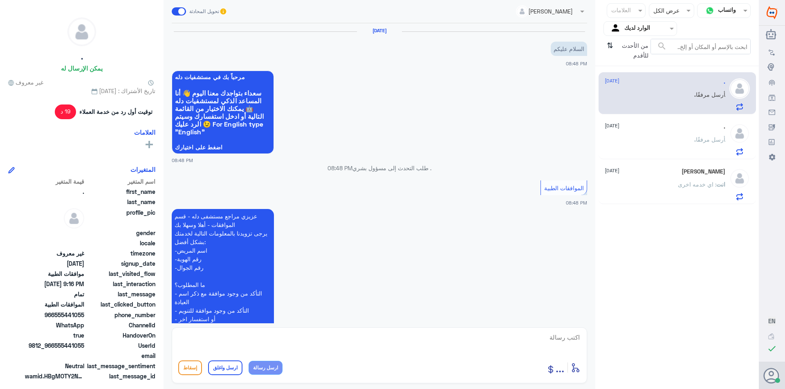
scroll to position [383, 0]
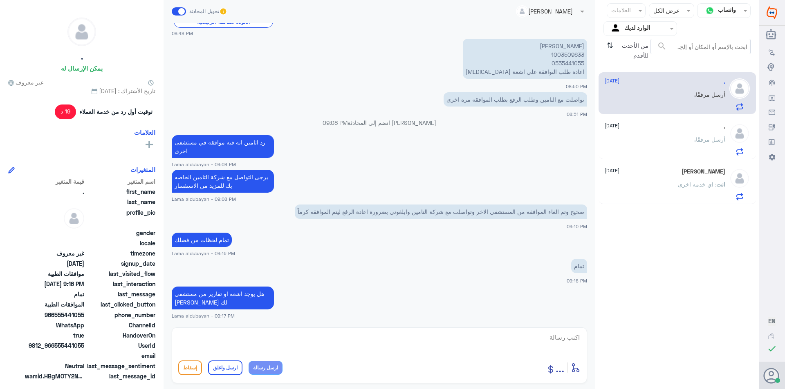
drag, startPoint x: 370, startPoint y: 341, endPoint x: 382, endPoint y: 338, distance: 12.7
click at [370, 341] on textarea at bounding box center [379, 342] width 402 height 20
type textarea "تم رفع الطلب مره اخرى"
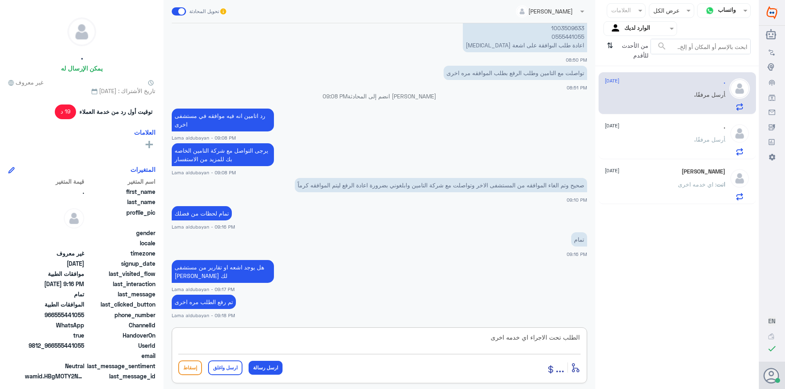
type textarea "الطلب تحت الاجراء اي خدمه اخرى"
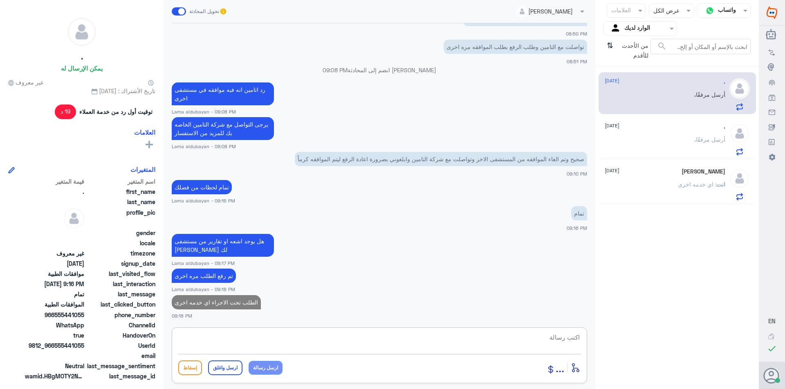
click at [646, 134] on div ". [DATE] . أرسل مرفقًا" at bounding box center [664, 139] width 121 height 32
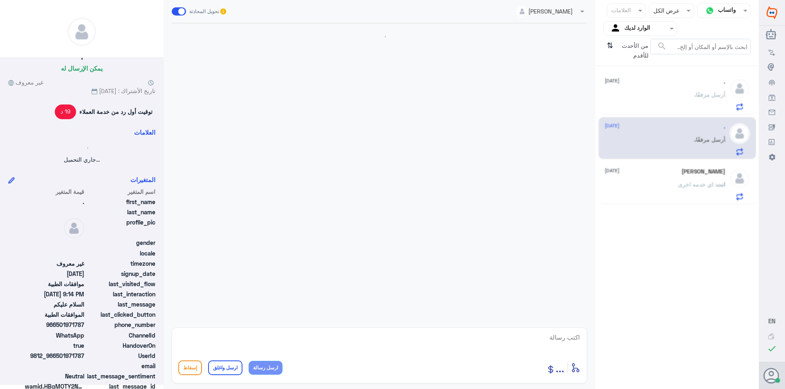
scroll to position [141, 0]
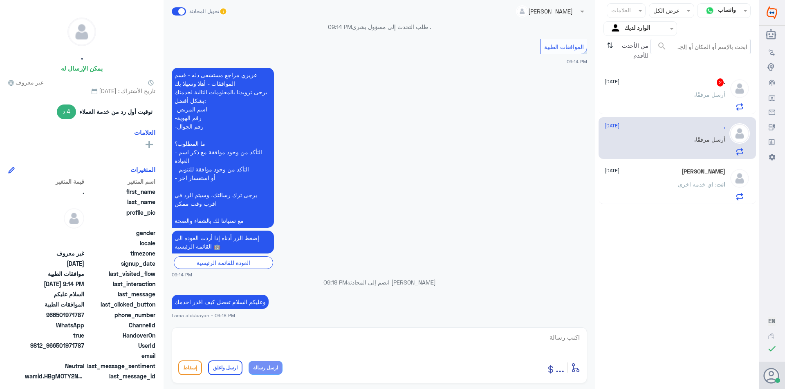
click at [687, 101] on div ". أرسل مرفقًا" at bounding box center [664, 101] width 121 height 18
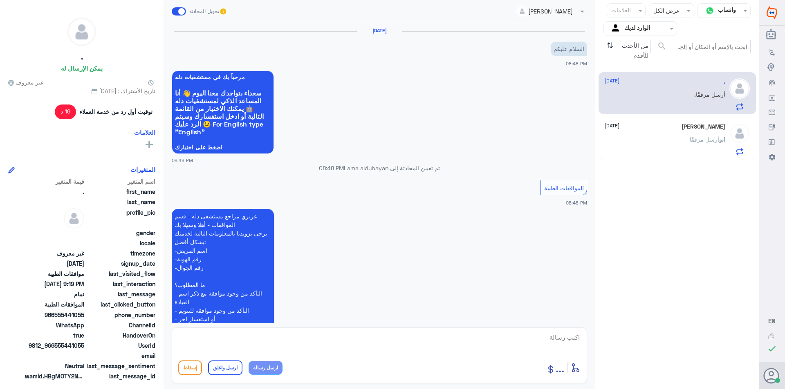
scroll to position [491, 0]
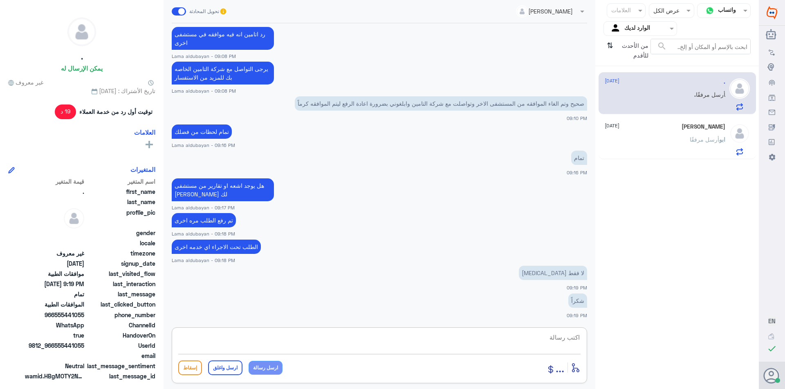
click at [565, 340] on textarea at bounding box center [379, 342] width 402 height 20
paste textarea "نشكر تواصلك مع مستشفيات دلة"
type textarea "نشكر تواصلك مع مستشفيات دلة"
click at [231, 369] on button "ارسل واغلق" at bounding box center [225, 368] width 34 height 15
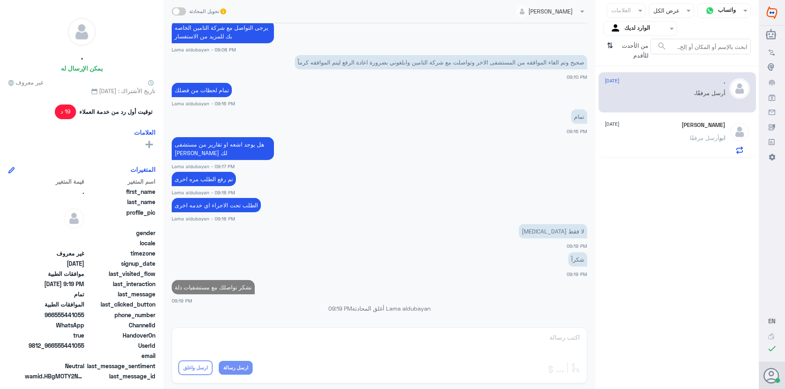
click at [696, 147] on p "[PERSON_NAME] مرفقًا" at bounding box center [707, 144] width 36 height 20
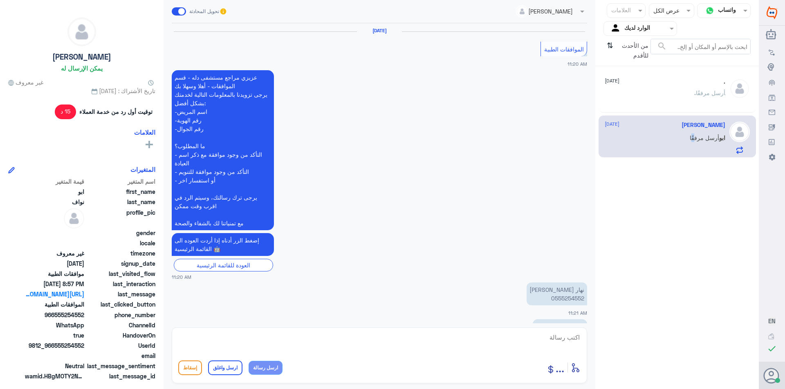
scroll to position [803, 0]
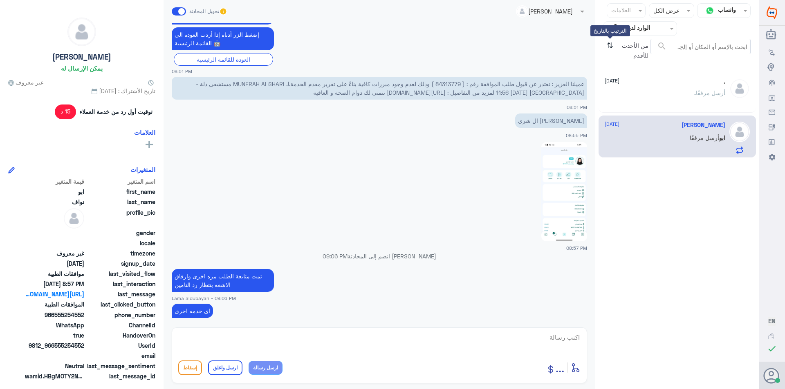
click at [609, 48] on icon "⇅" at bounding box center [609, 49] width 7 height 21
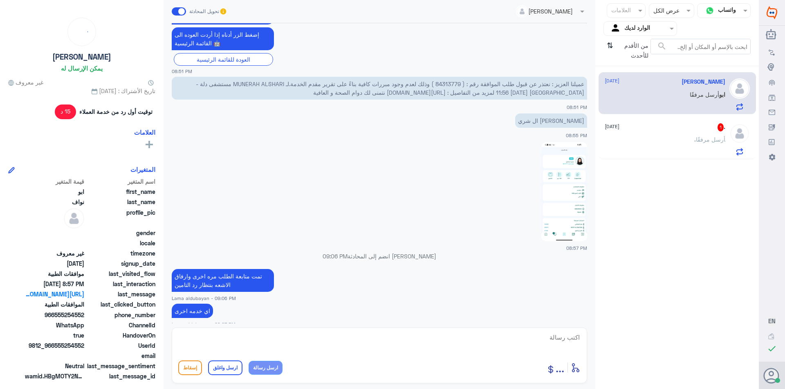
click at [656, 153] on div ". أرسل مرفقًا" at bounding box center [664, 146] width 121 height 18
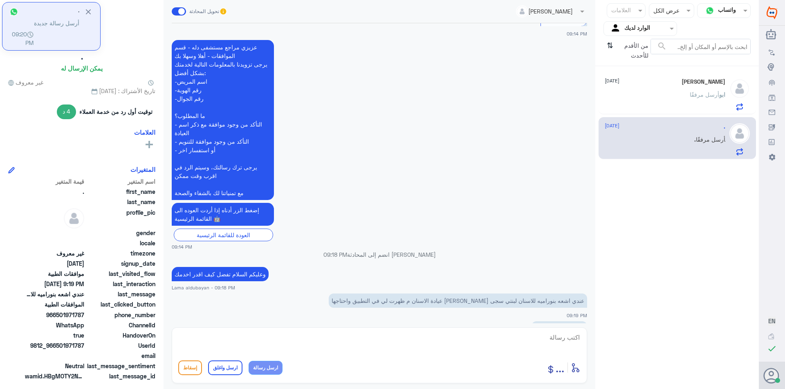
scroll to position [197, 0]
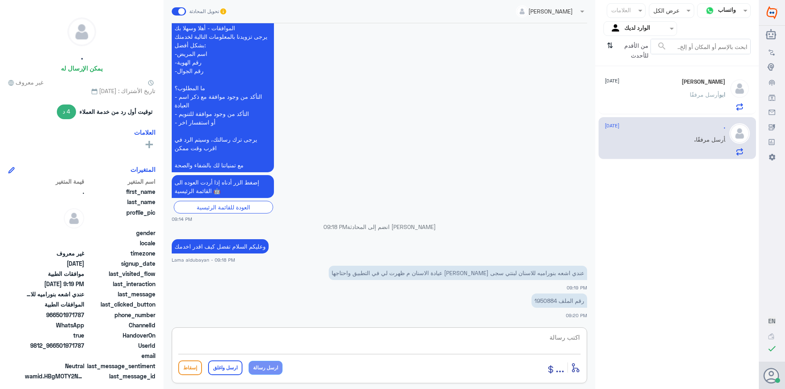
click at [347, 336] on textarea at bounding box center [379, 342] width 402 height 20
paste textarea "يرجى التواصل مع قسم التقارير عن طريق الاتصال بشكل مباشر على الرقم 966112994881"
type textarea "يرجى التواصل مع قسم التقارير عن طريق الاتصال بشكل مباشر على الرقم 966112994881"
click at [267, 366] on button "ارسل رسالة" at bounding box center [265, 368] width 34 height 14
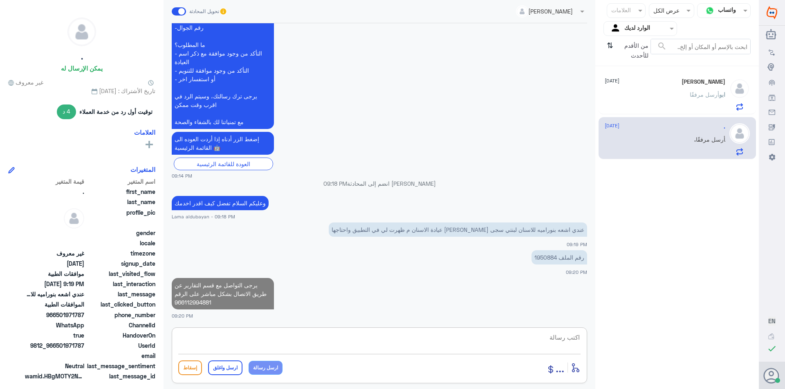
click at [309, 339] on textarea at bounding box center [379, 342] width 402 height 20
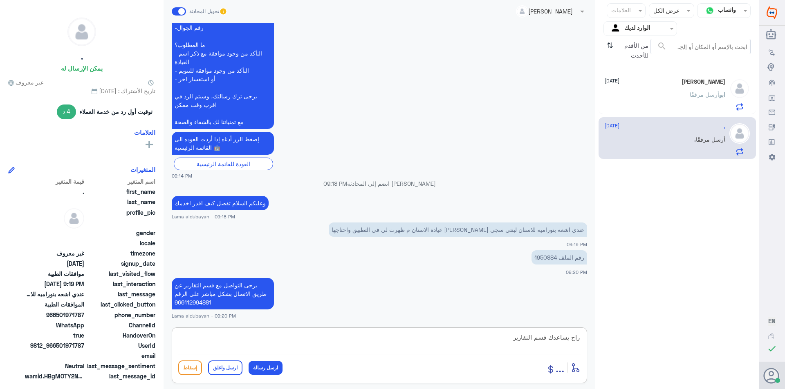
type textarea "راح يساعدك قسم التقارير"
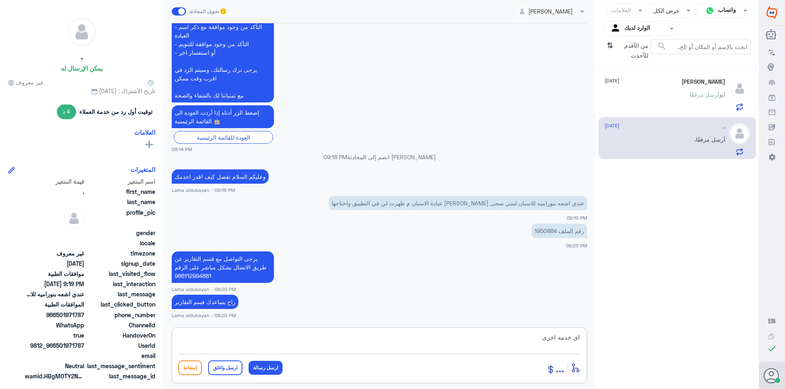
type textarea "اي خدمه اخرى"
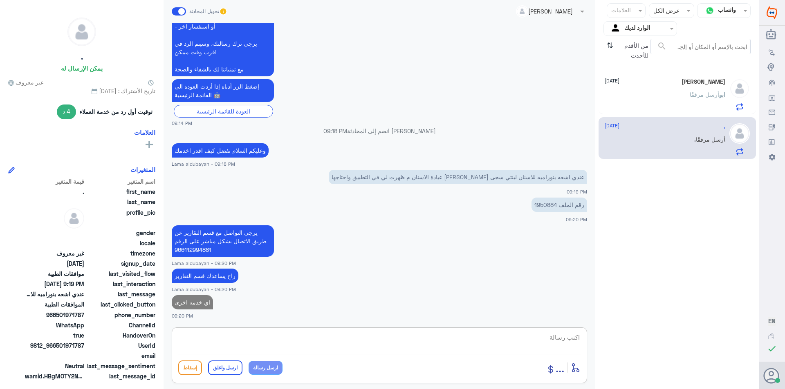
click at [616, 85] on div "[PERSON_NAME] [DATE]" at bounding box center [664, 81] width 121 height 7
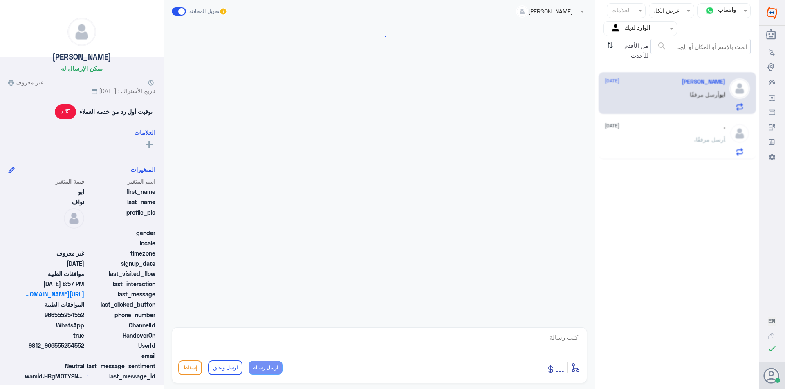
scroll to position [803, 0]
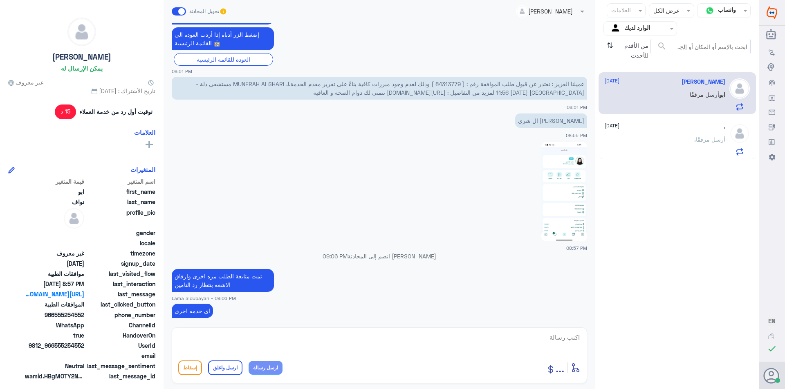
click at [621, 144] on div ". أرسل مرفقًا" at bounding box center [664, 146] width 121 height 18
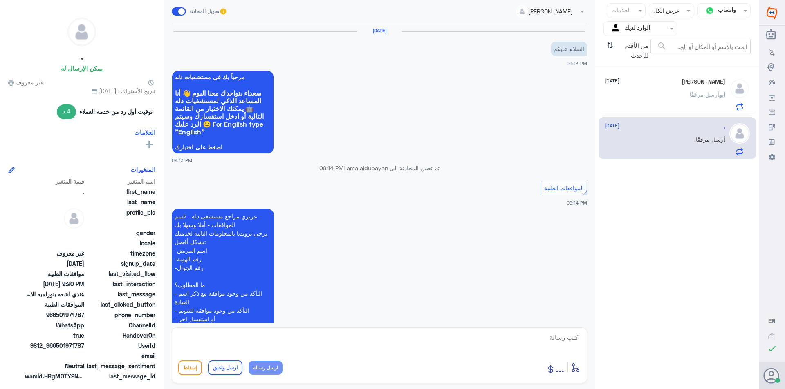
scroll to position [293, 0]
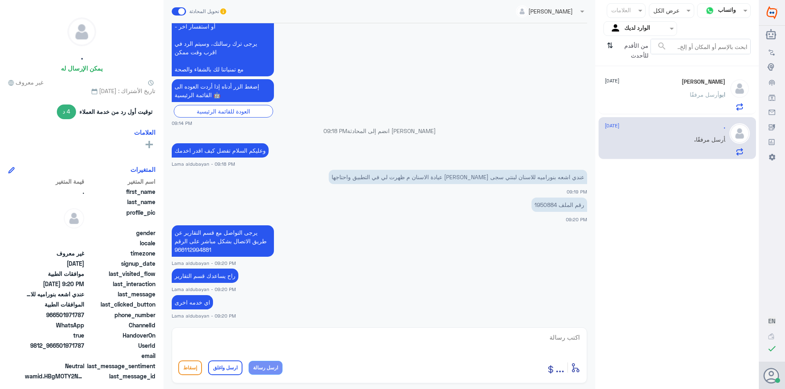
click at [652, 105] on div "[PERSON_NAME] مرفقًا" at bounding box center [664, 101] width 121 height 18
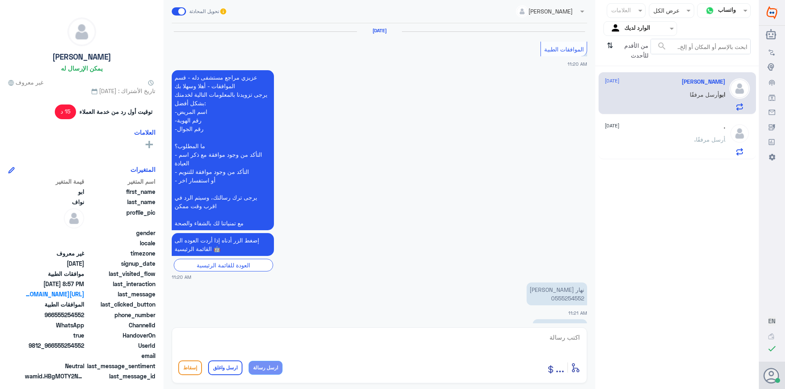
scroll to position [803, 0]
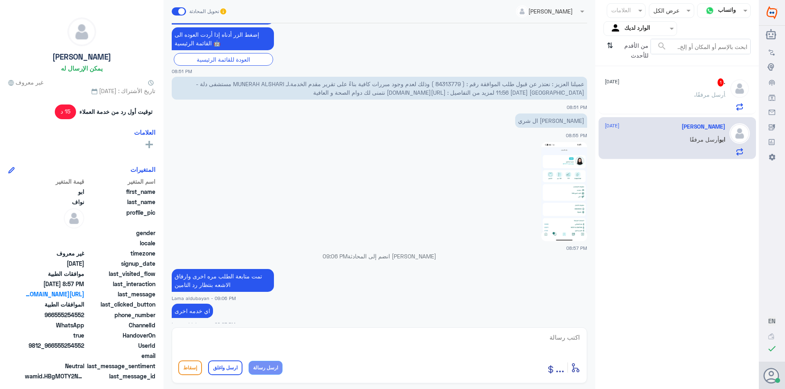
click at [656, 85] on div ". 1 [DATE]" at bounding box center [664, 82] width 121 height 8
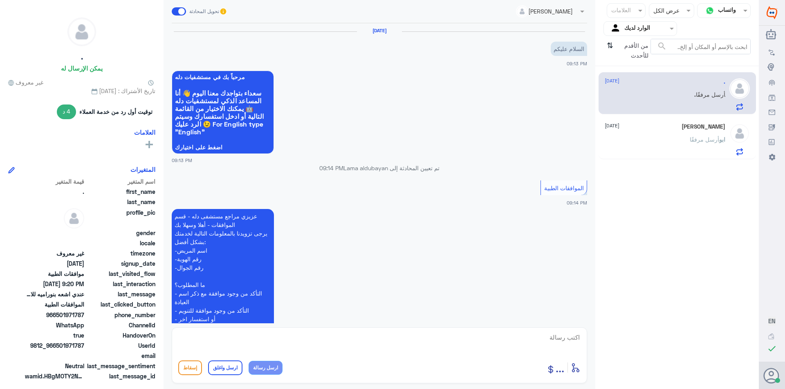
scroll to position [321, 0]
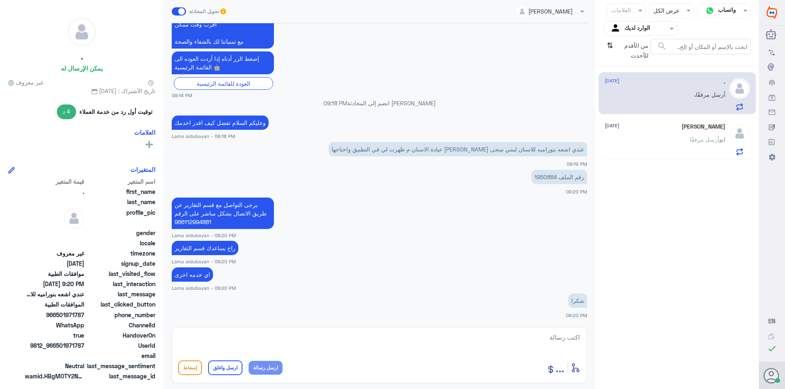
click at [368, 347] on textarea at bounding box center [379, 342] width 402 height 20
paste textarea "نشكر تواصلك مع مستشفيات دلة"
type textarea "نشكر تواصلك مع مستشفيات دلة"
click at [235, 370] on button "ارسل واغلق" at bounding box center [225, 368] width 34 height 15
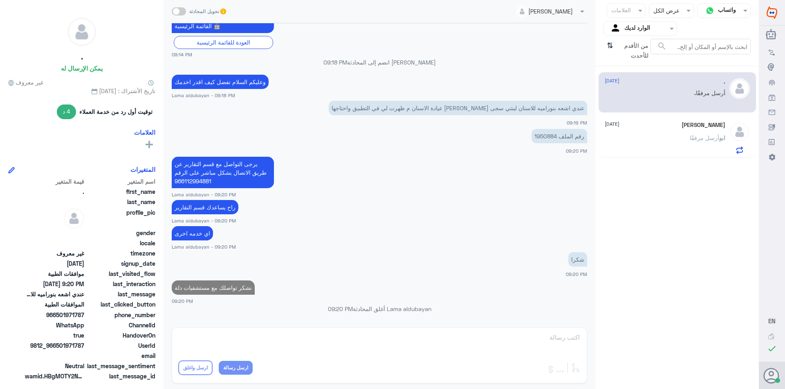
click at [644, 129] on div "[PERSON_NAME] [DATE] [PERSON_NAME] مرفقًا" at bounding box center [664, 138] width 121 height 32
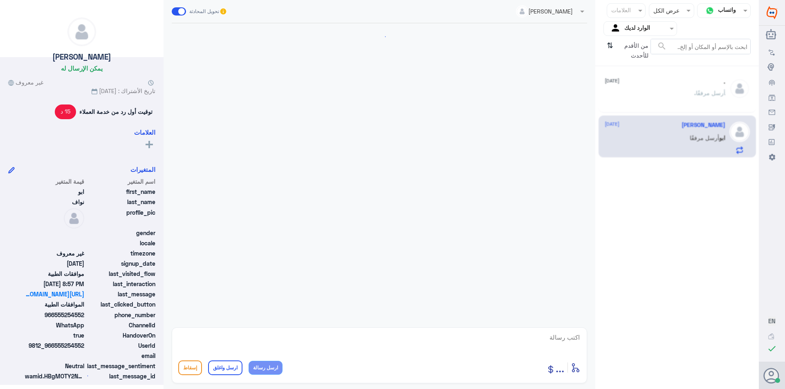
scroll to position [803, 0]
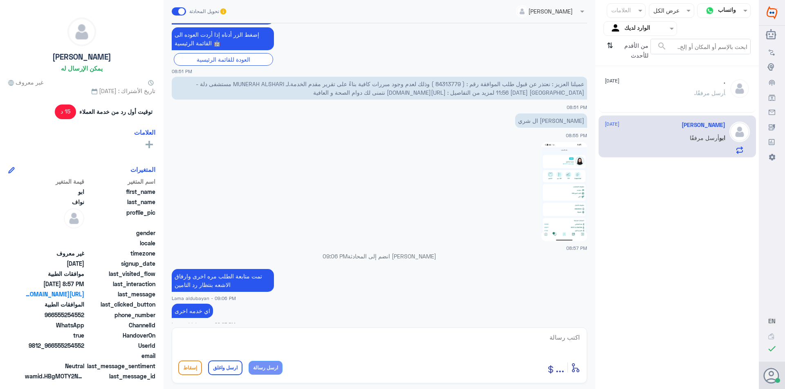
click at [624, 93] on div ". أرسل مرفقًا" at bounding box center [664, 100] width 121 height 18
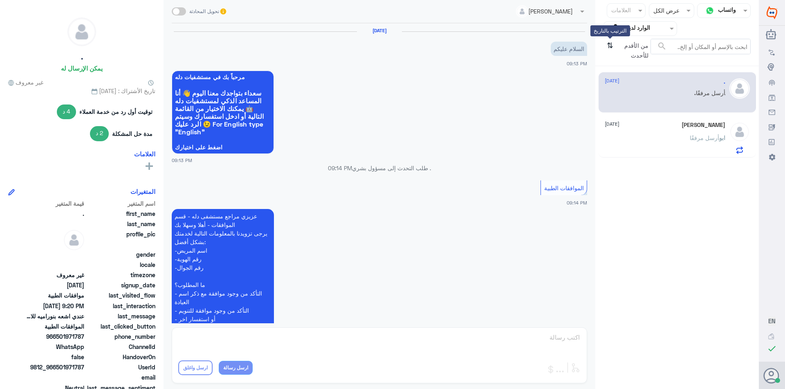
scroll to position [336, 0]
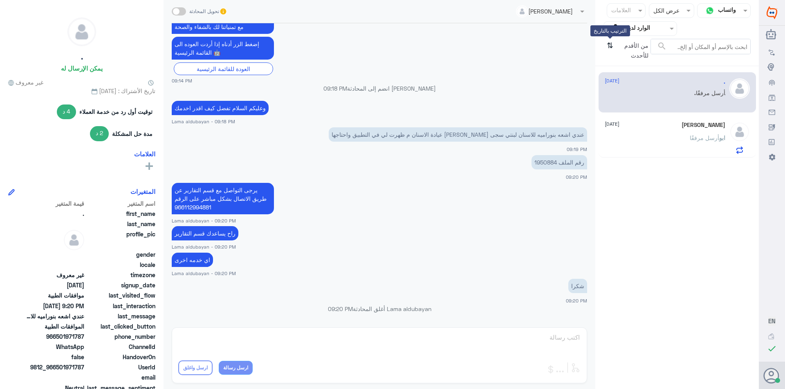
click at [609, 47] on icon "⇅" at bounding box center [609, 49] width 7 height 21
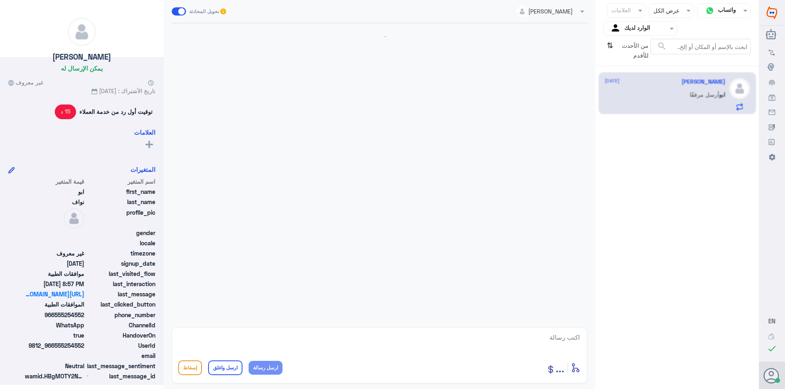
scroll to position [803, 0]
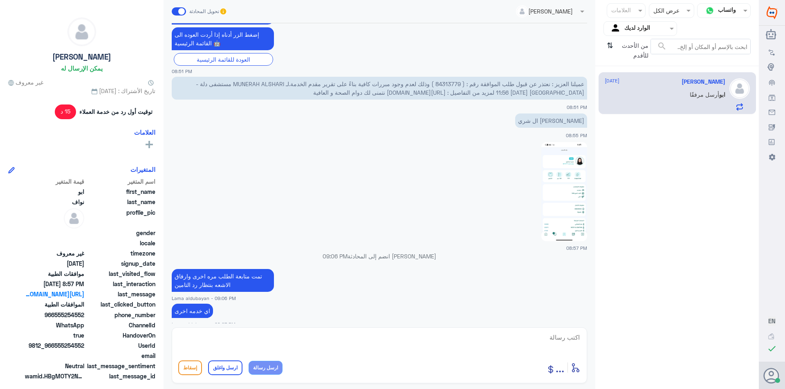
click at [607, 45] on div "من الأحدث للأقدم ⇅" at bounding box center [626, 51] width 47 height 24
